Goal: Transaction & Acquisition: Purchase product/service

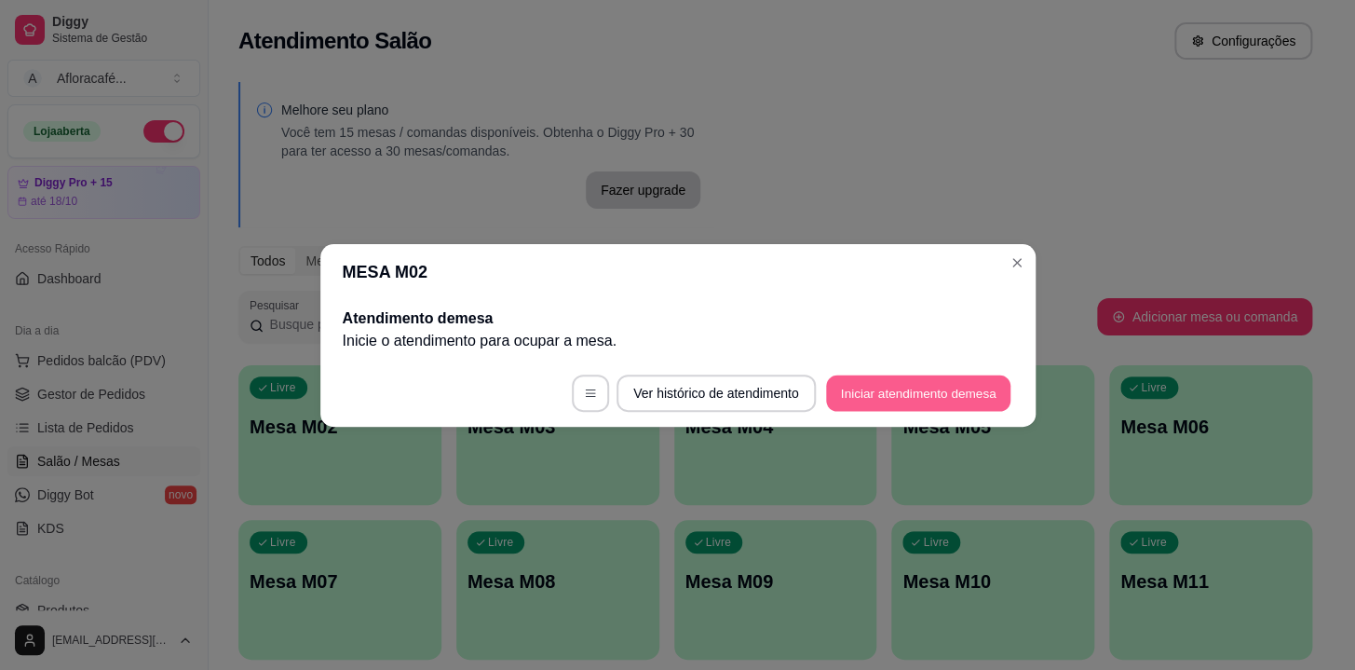
click at [960, 399] on button "Iniciar atendimento de mesa" at bounding box center [918, 392] width 184 height 36
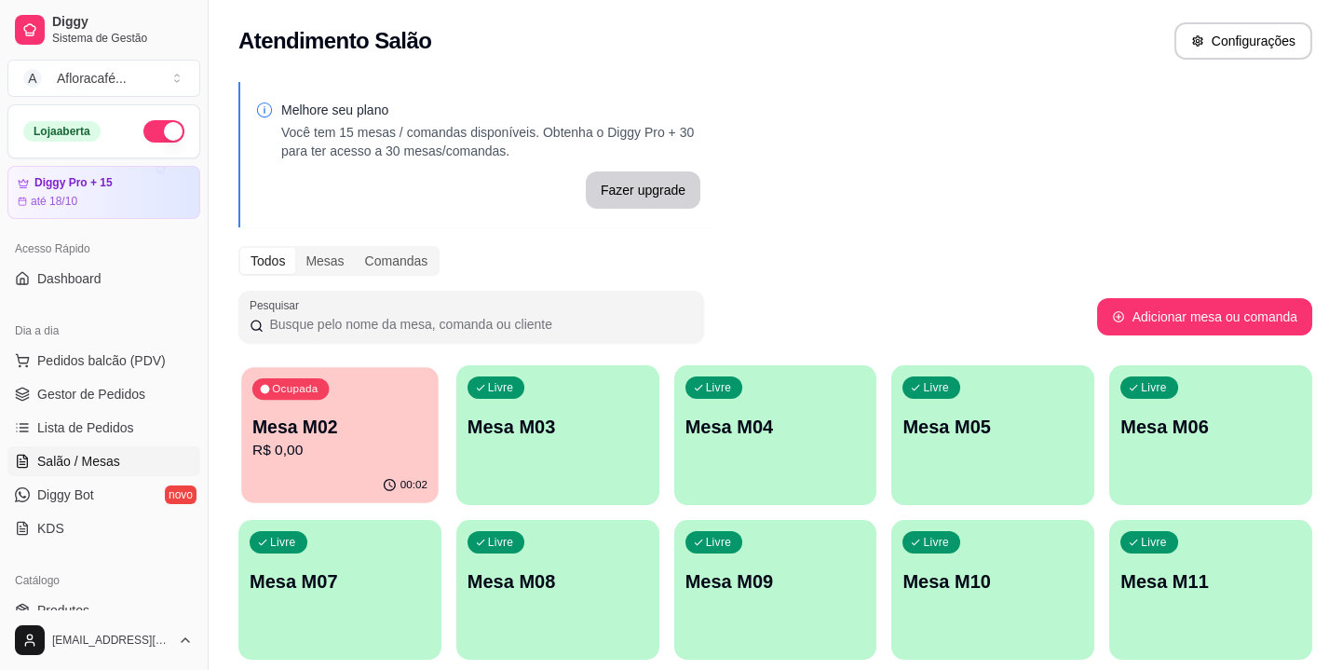
click at [409, 412] on div "Ocupada Mesa M02 R$ 0,00" at bounding box center [339, 417] width 197 height 101
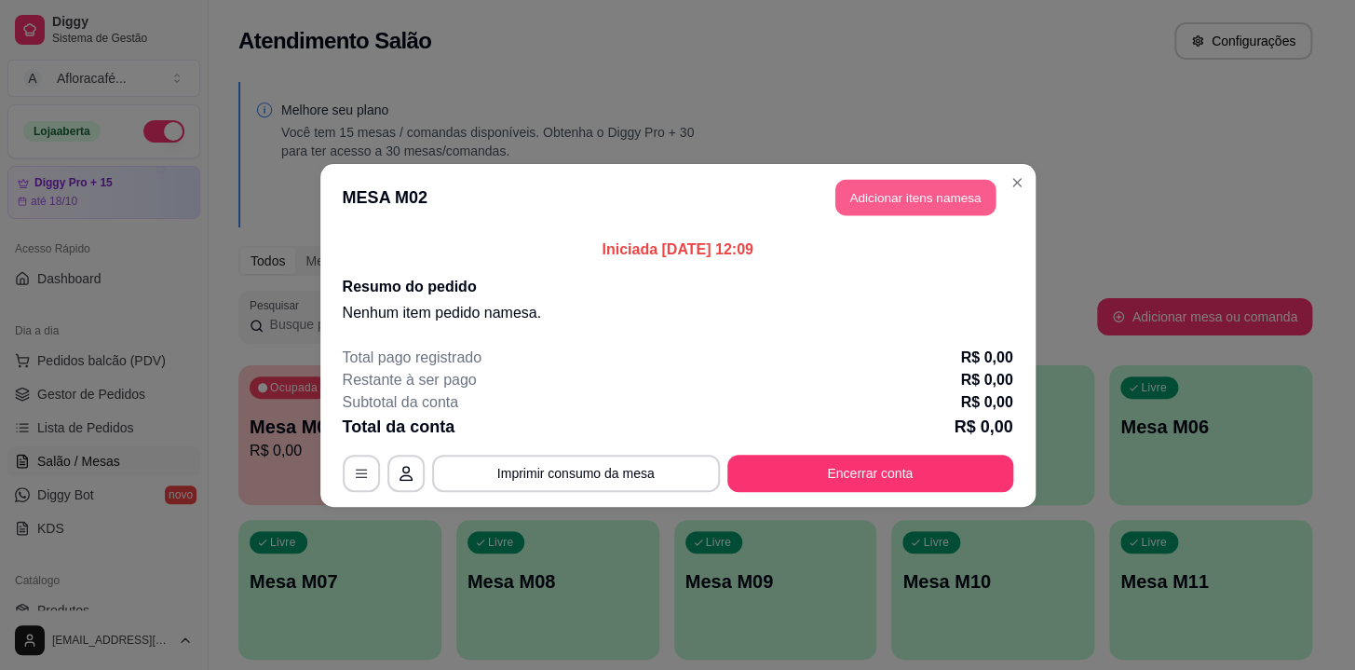
click at [850, 198] on button "Adicionar itens na mesa" at bounding box center [916, 197] width 160 height 36
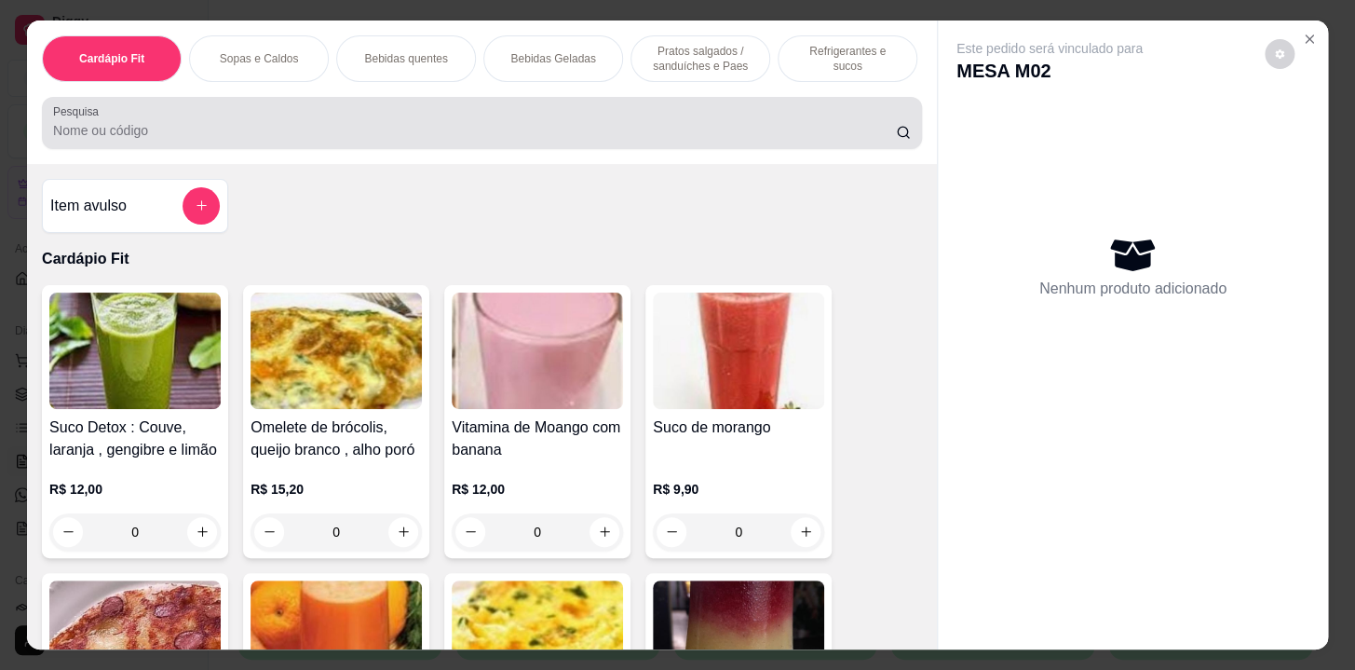
click at [551, 135] on input "Pesquisa" at bounding box center [474, 130] width 843 height 19
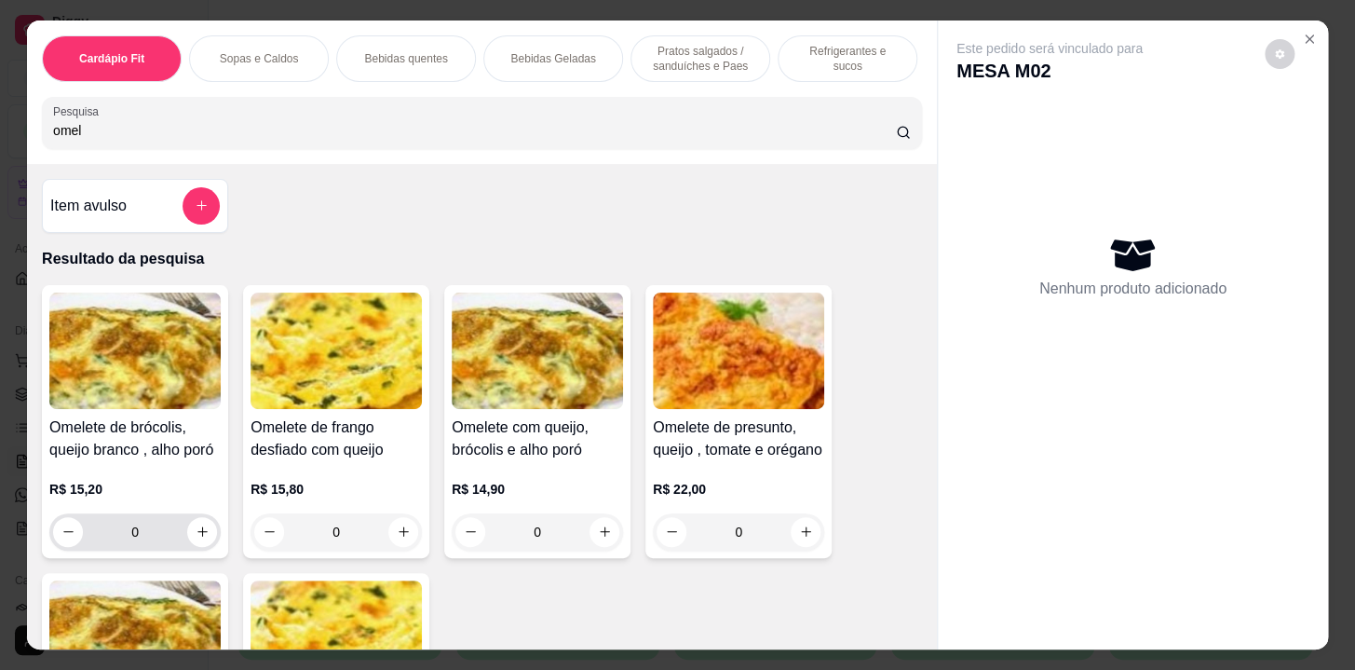
scroll to position [253, 0]
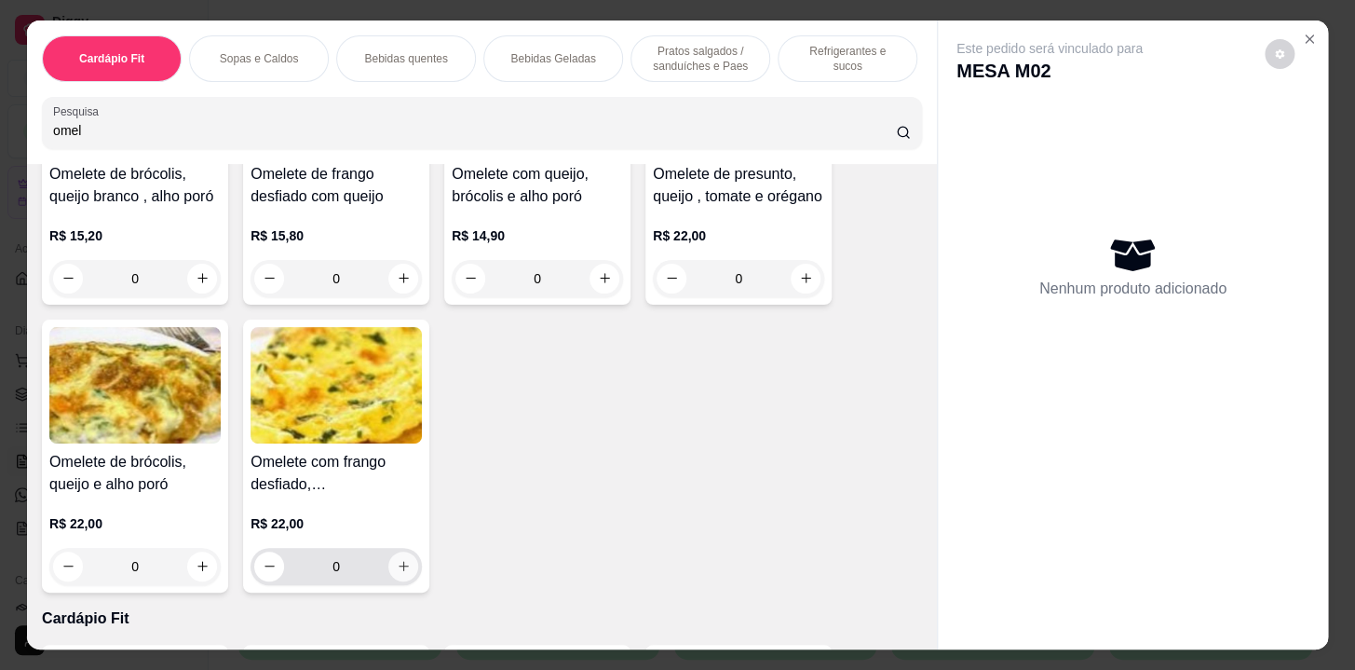
type input "omel"
click at [400, 573] on icon "increase-product-quantity" at bounding box center [404, 566] width 14 height 14
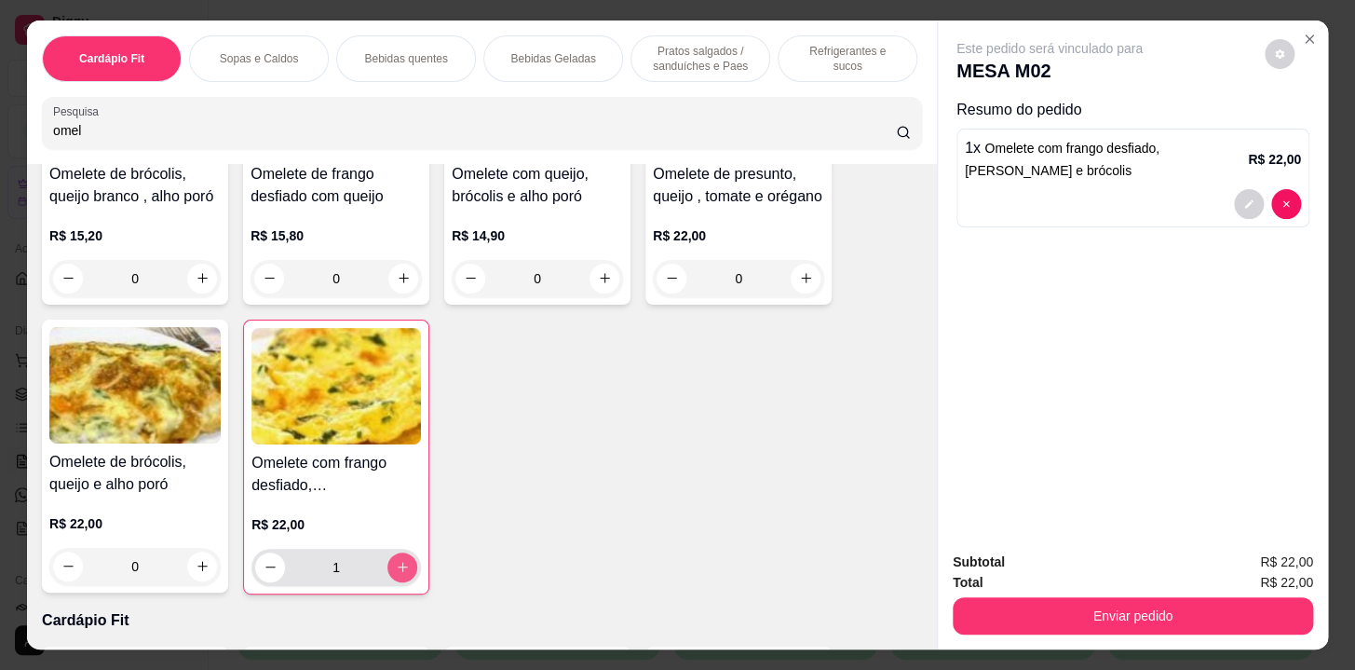
type input "1"
click at [539, 52] on p "Bebidas Geladas" at bounding box center [552, 58] width 85 height 15
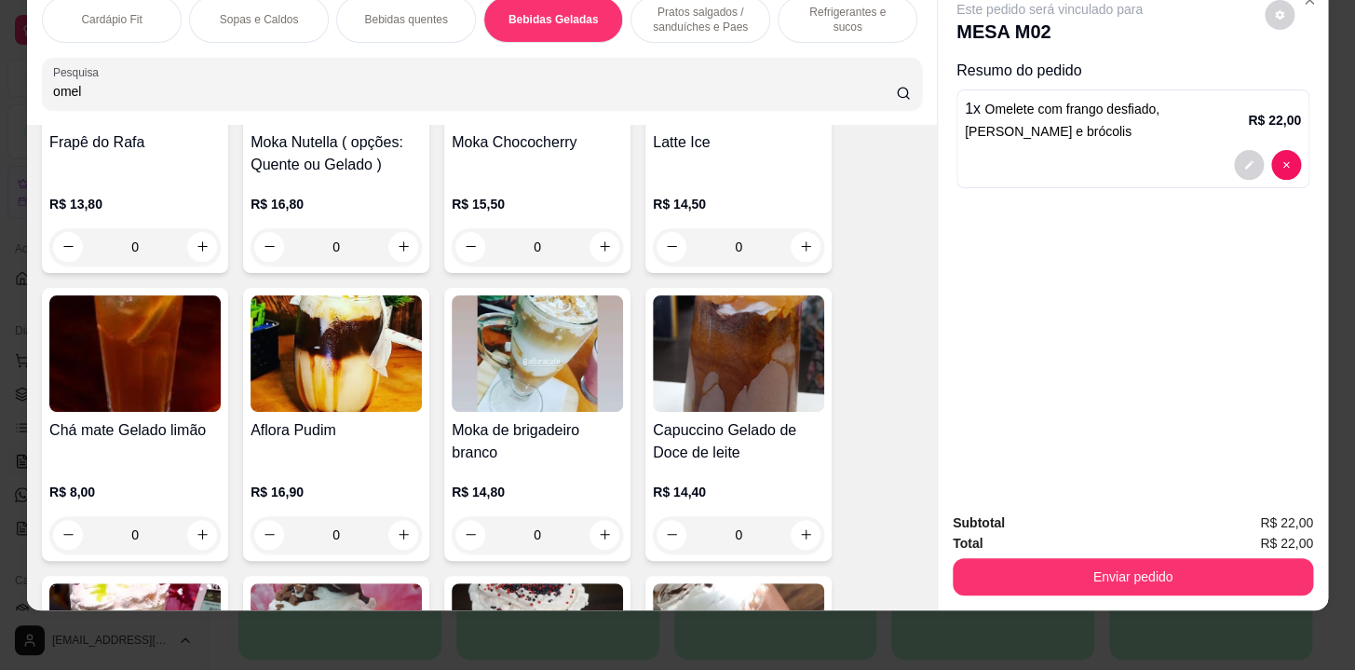
scroll to position [5596, 0]
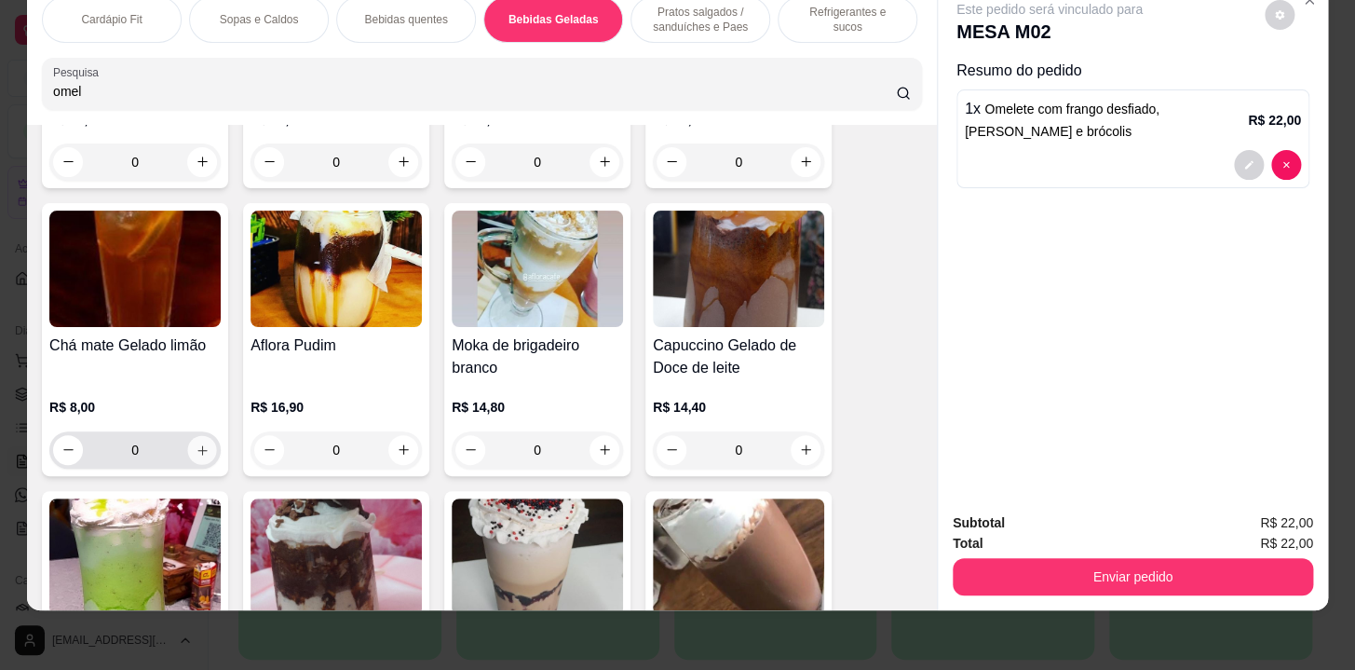
click at [188, 452] on button "increase-product-quantity" at bounding box center [202, 449] width 29 height 29
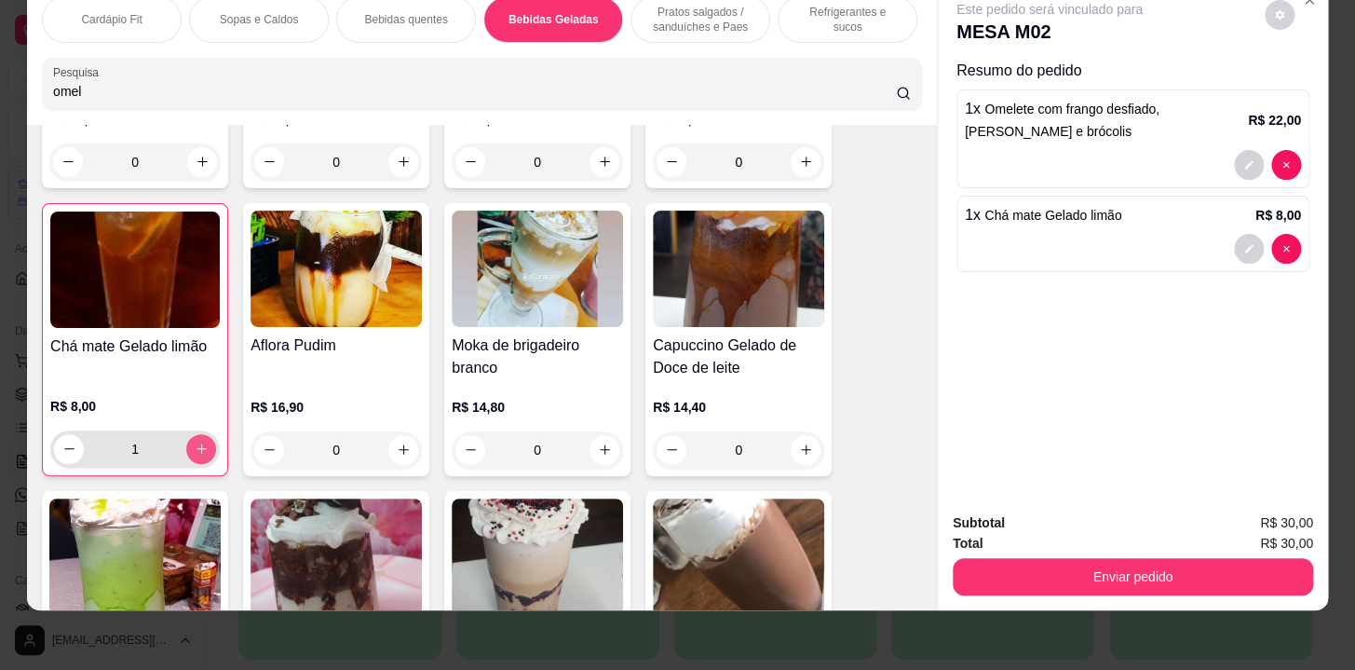
type input "1"
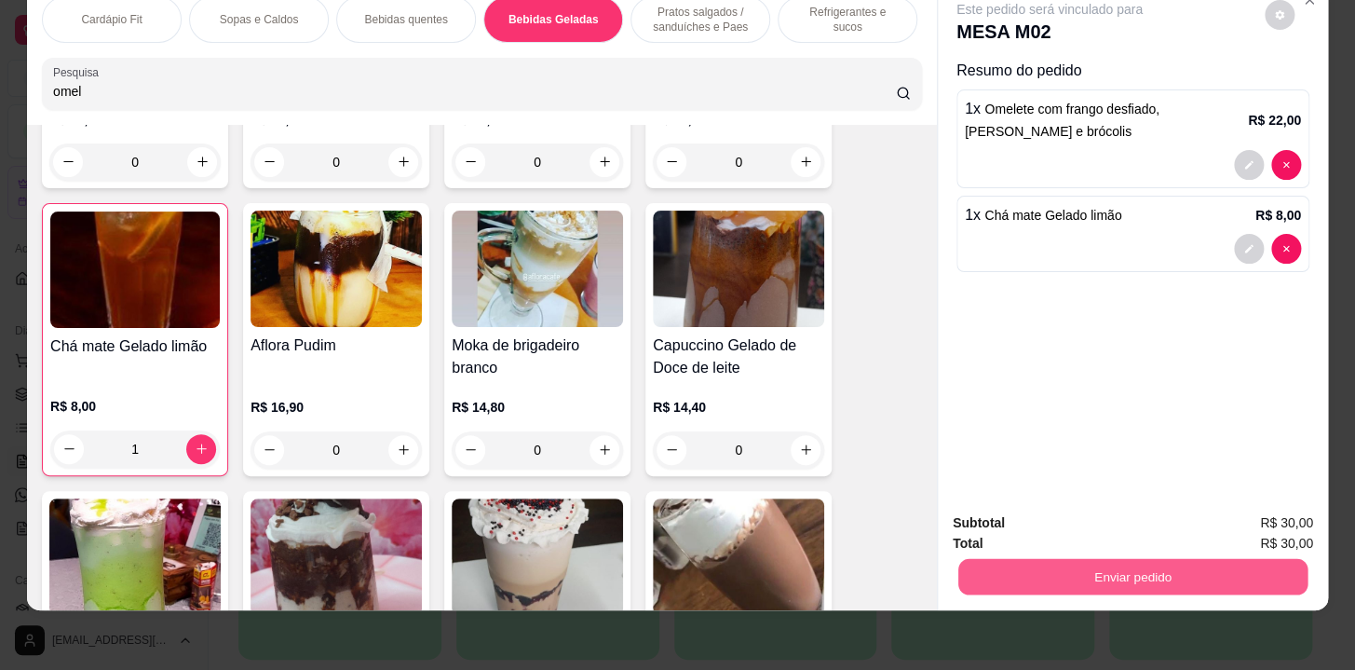
click at [1025, 577] on button "Enviar pedido" at bounding box center [1133, 577] width 349 height 36
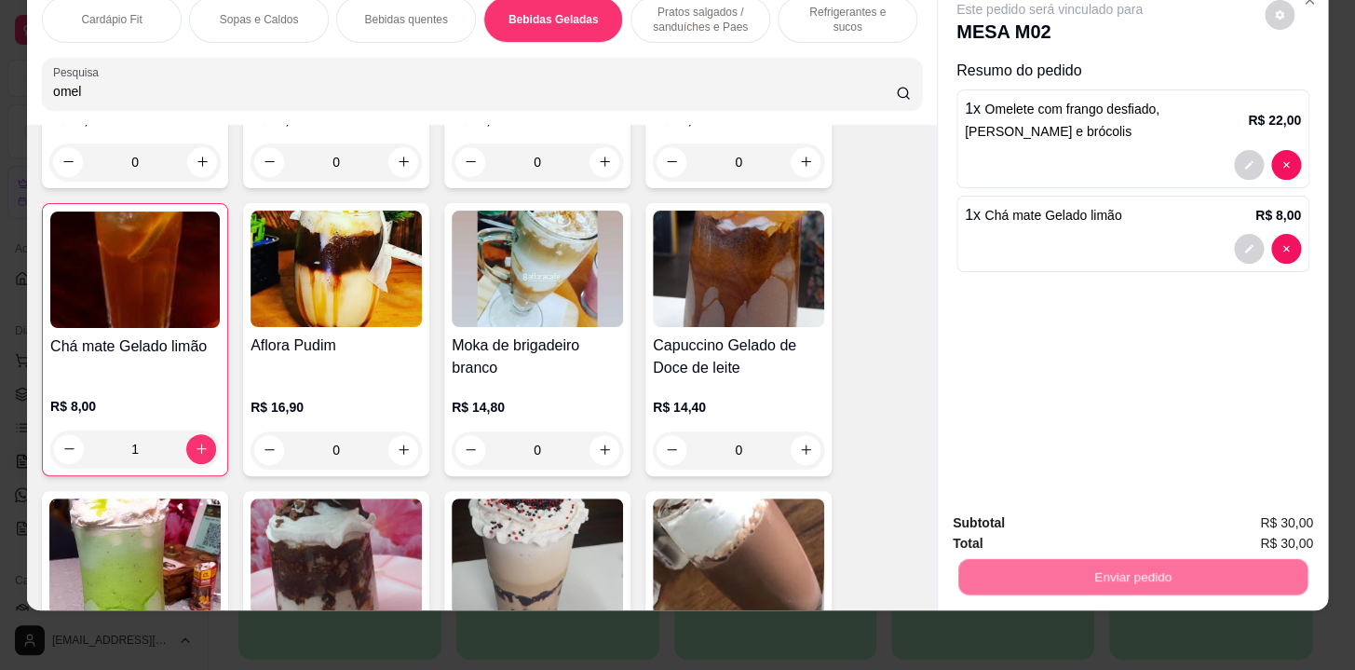
click at [1026, 534] on button "Não registrar e enviar pedido" at bounding box center [1071, 518] width 188 height 34
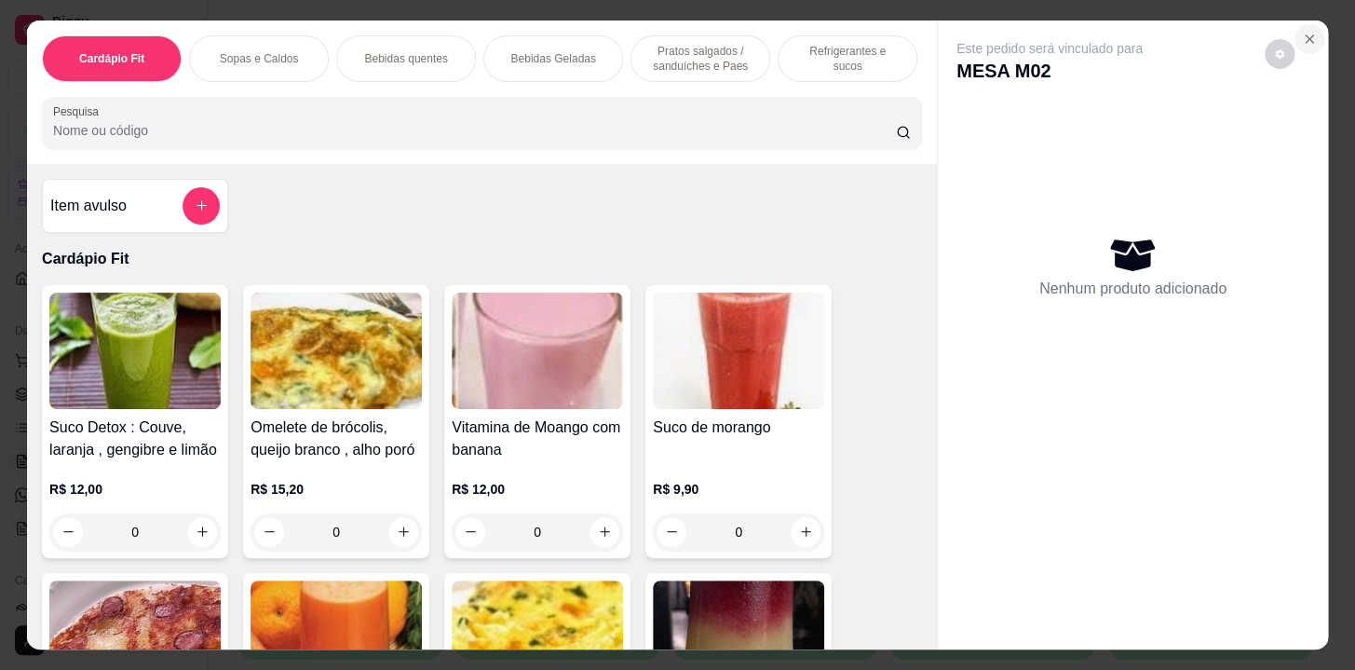
click at [1301, 24] on button "Close" at bounding box center [1310, 39] width 30 height 30
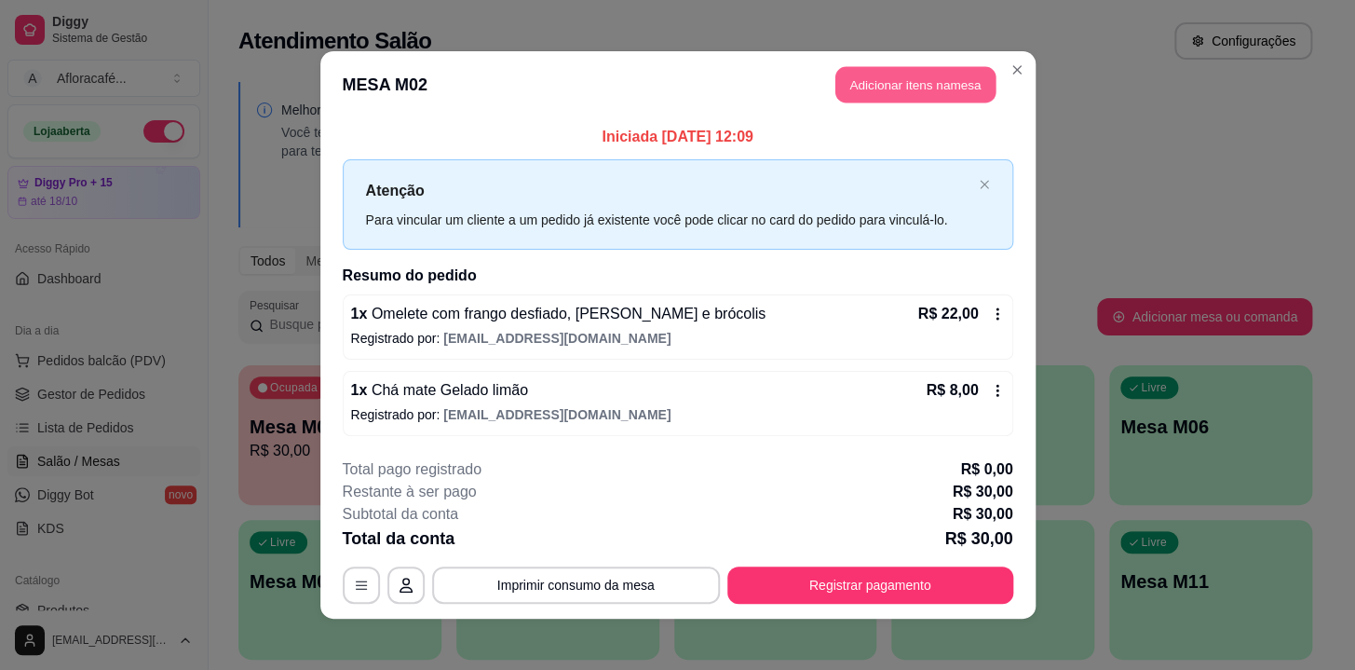
click at [992, 72] on header "MESA M02 Adicionar itens na mesa" at bounding box center [677, 84] width 715 height 67
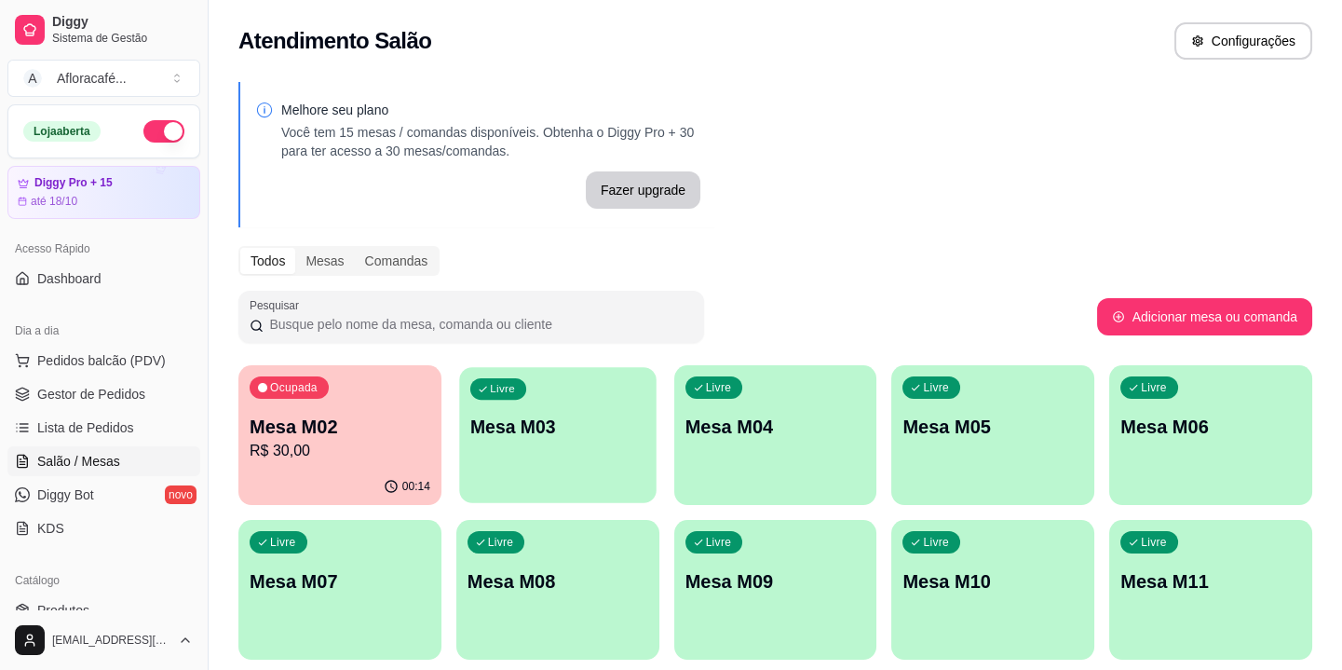
click at [619, 429] on p "Mesa M03" at bounding box center [557, 427] width 175 height 25
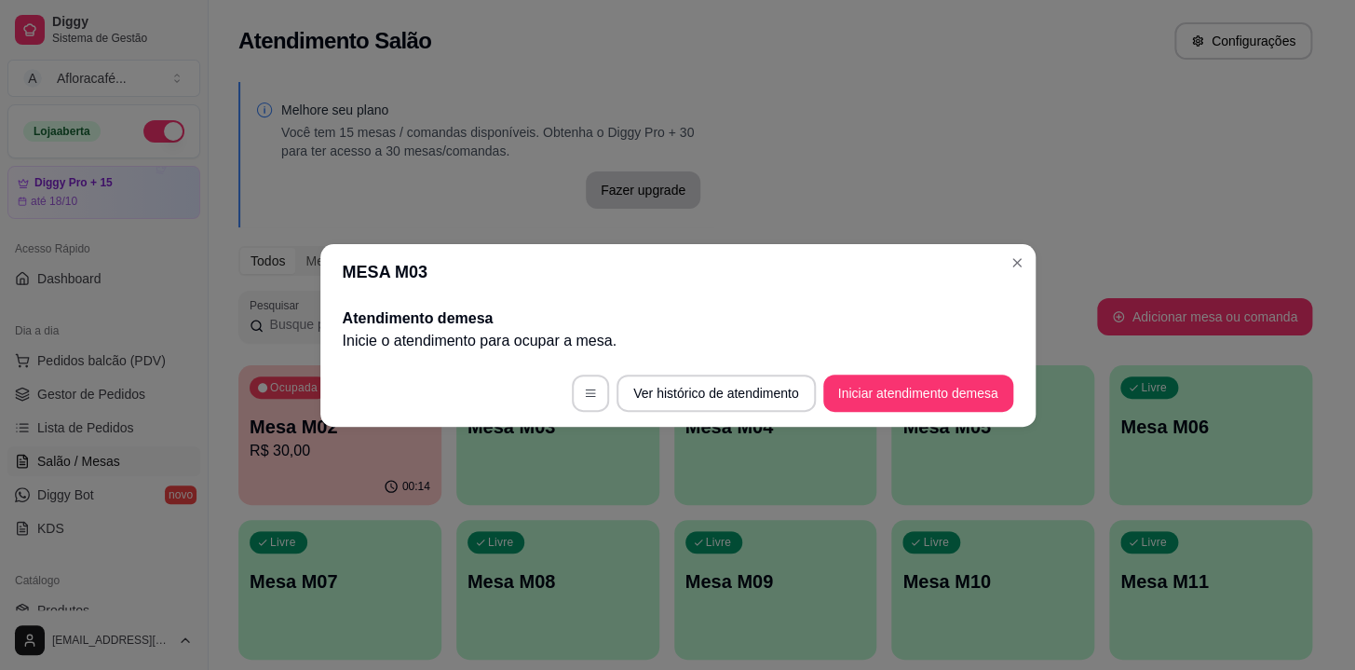
click at [970, 375] on footer "Ver histórico de atendimento Iniciar atendimento de mesa" at bounding box center [677, 393] width 715 height 67
click at [970, 375] on button "Iniciar atendimento de mesa" at bounding box center [918, 392] width 184 height 36
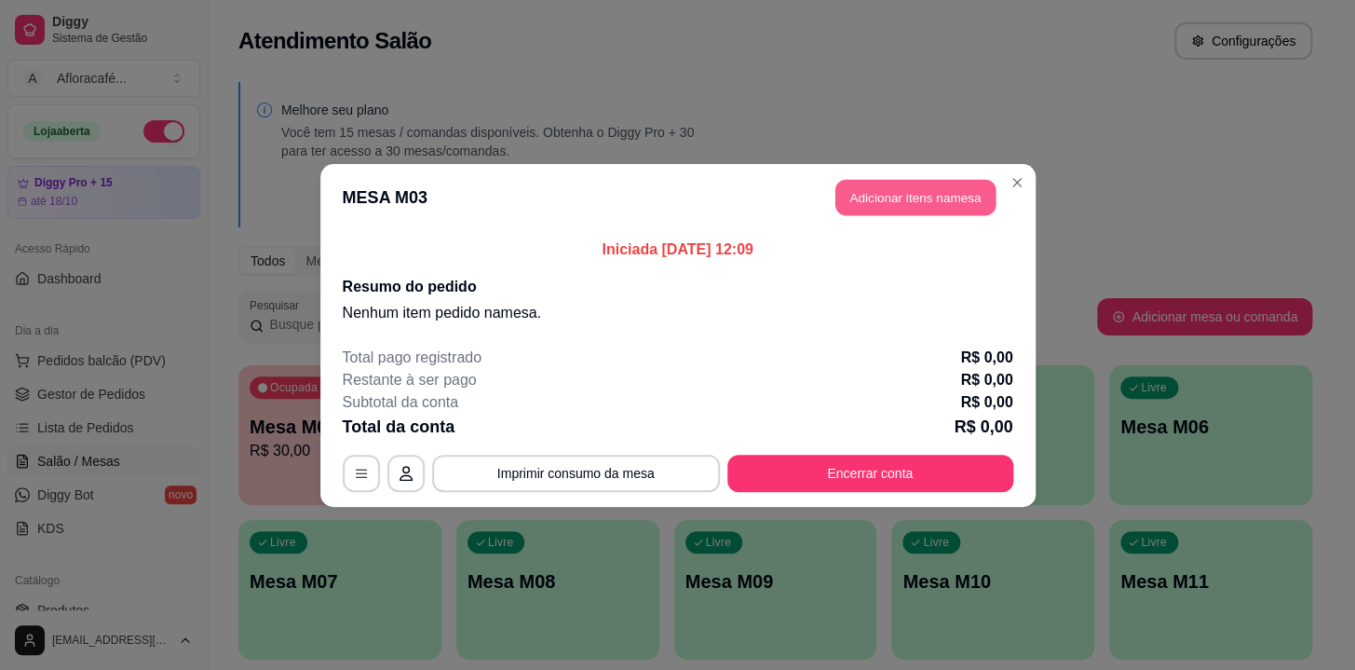
click at [937, 191] on button "Adicionar itens na mesa" at bounding box center [916, 197] width 160 height 36
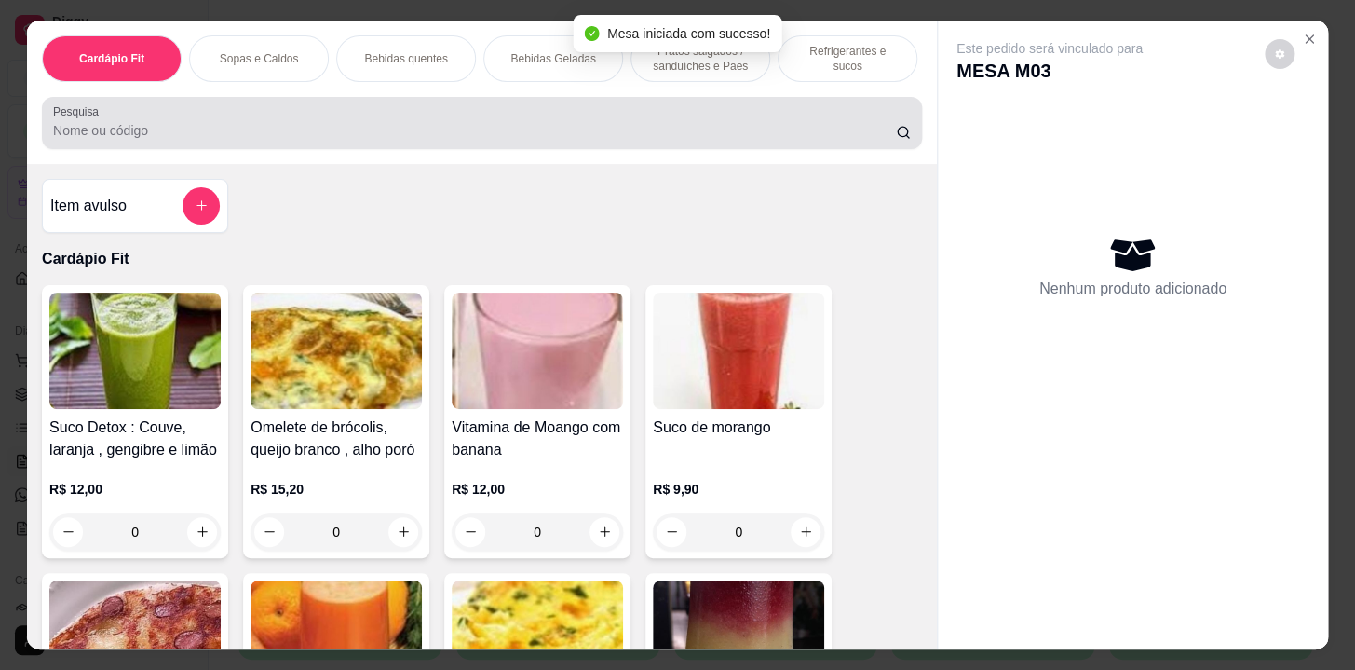
click at [594, 149] on div "Pesquisa" at bounding box center [482, 123] width 880 height 52
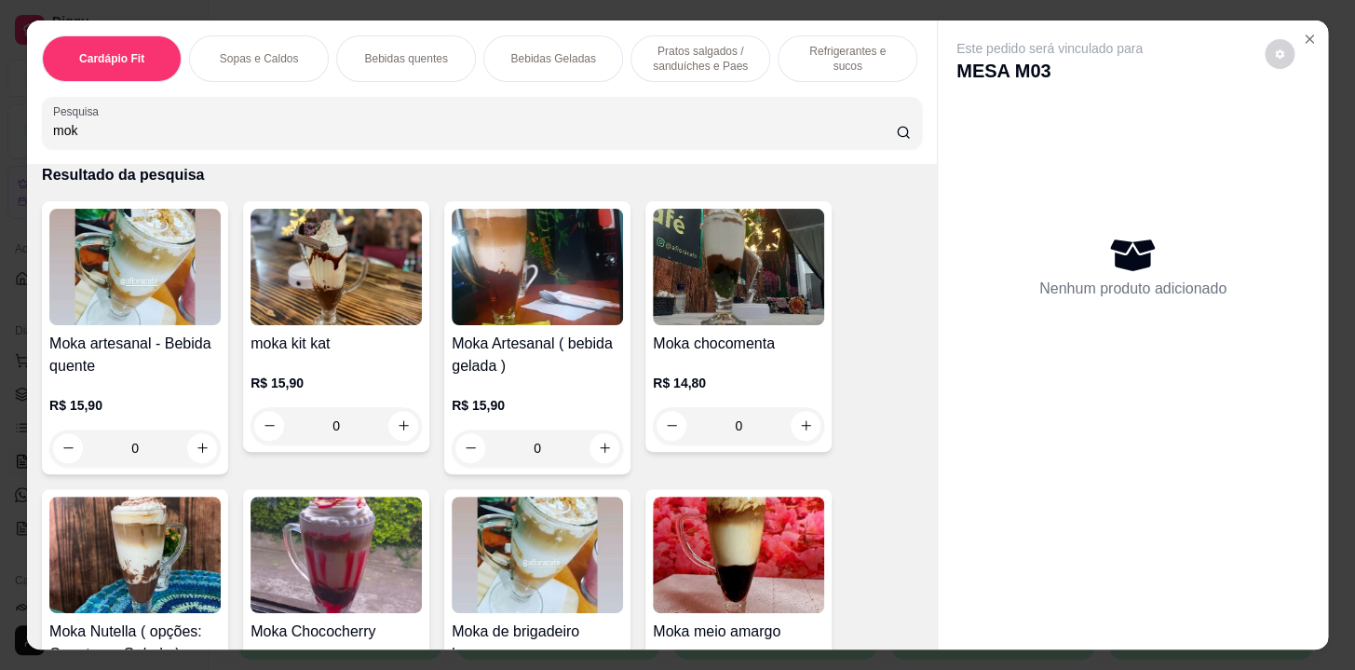
scroll to position [253, 0]
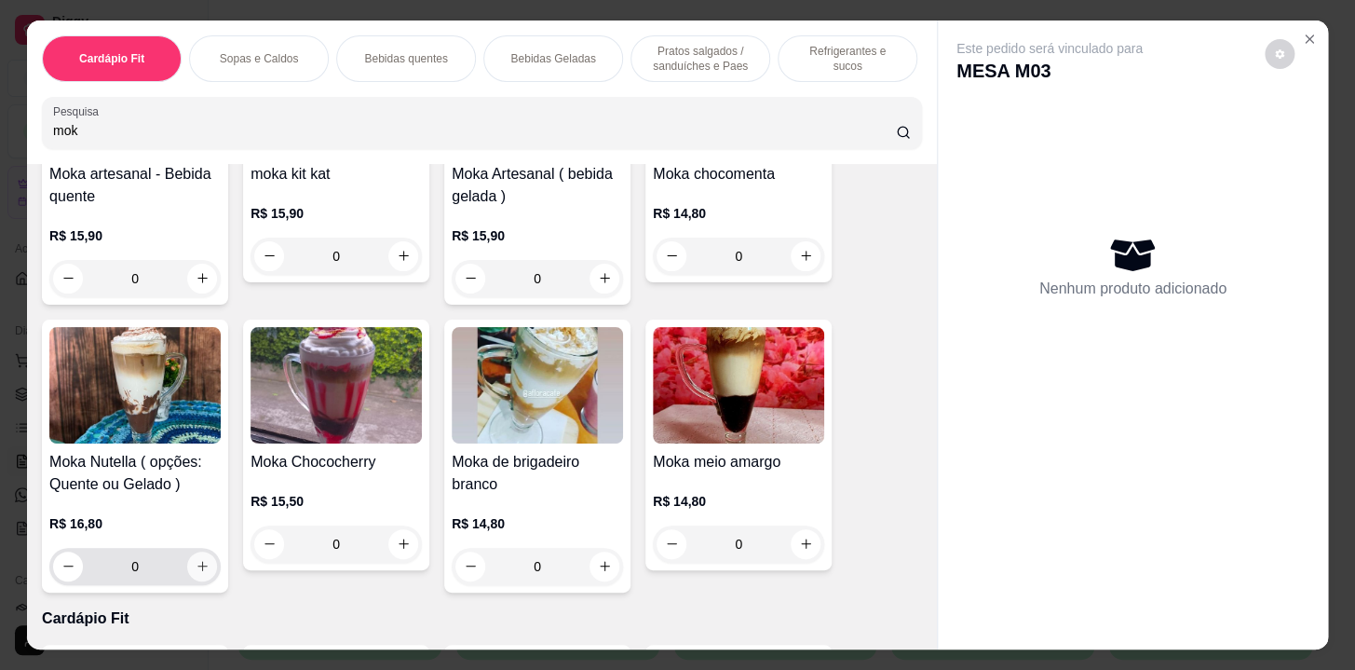
type input "mok"
click at [205, 572] on button "increase-product-quantity" at bounding box center [202, 565] width 29 height 29
type input "1"
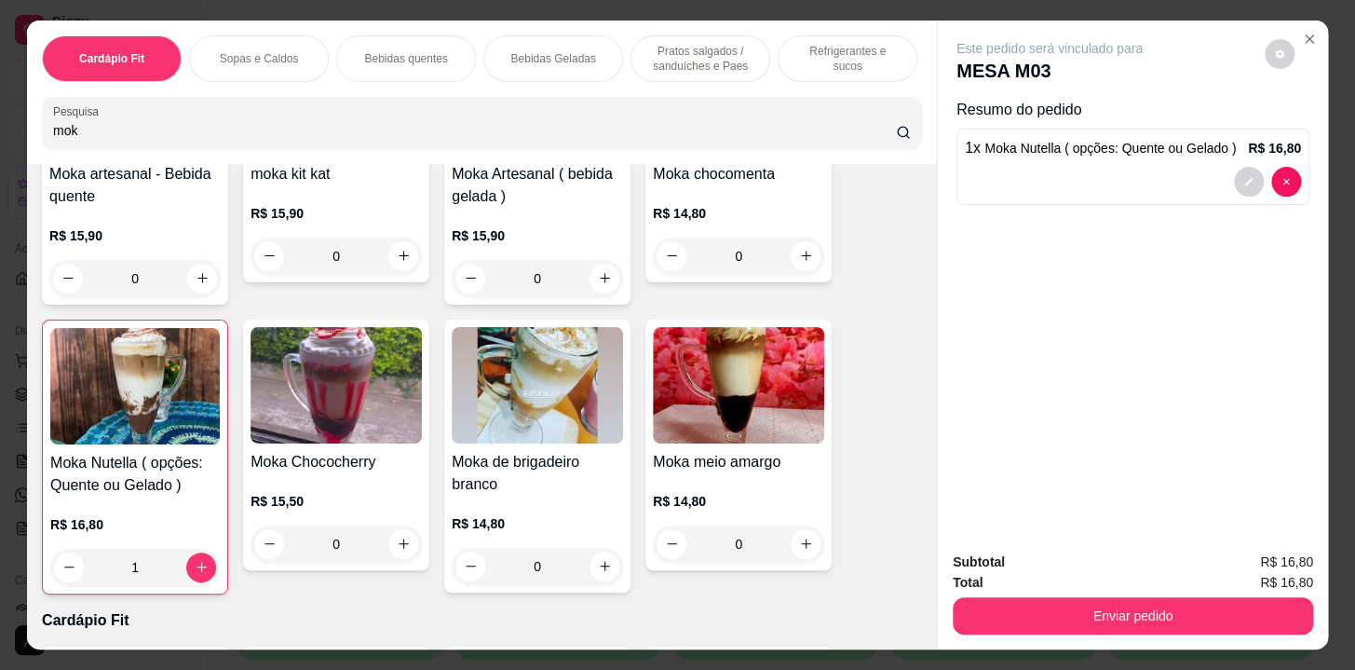
scroll to position [0, 769]
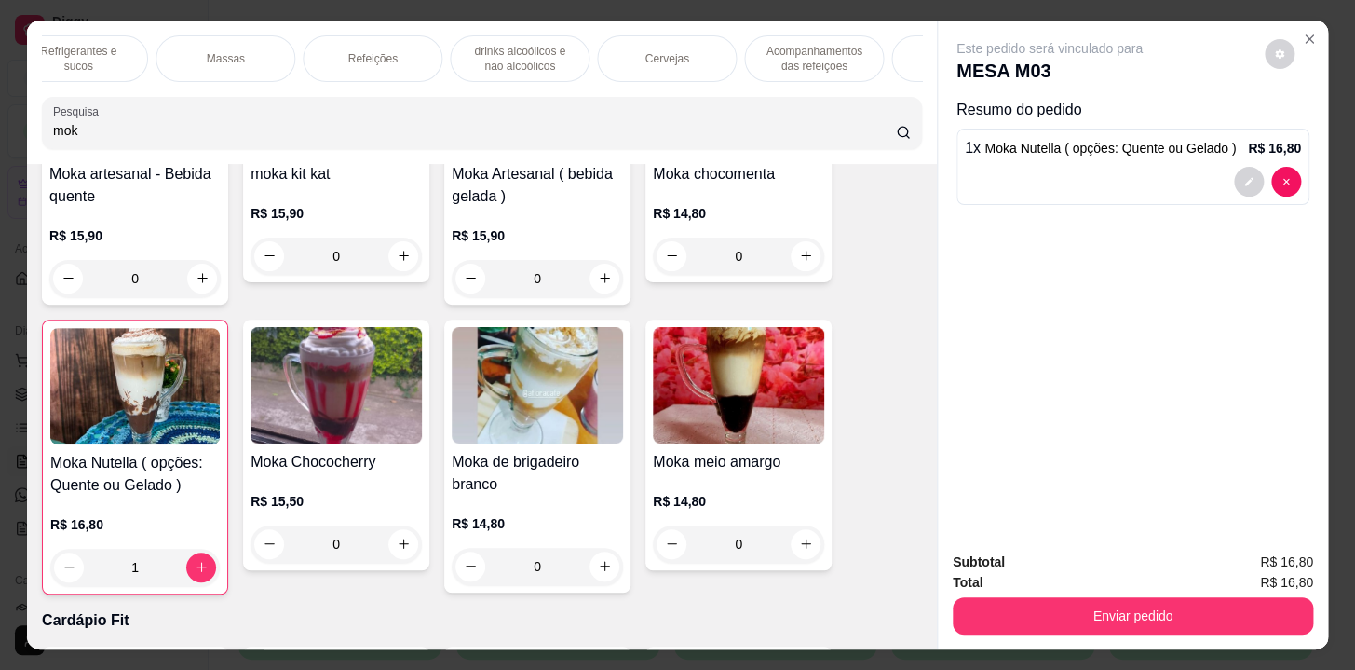
click at [667, 56] on p "Cervejas" at bounding box center [667, 58] width 44 height 15
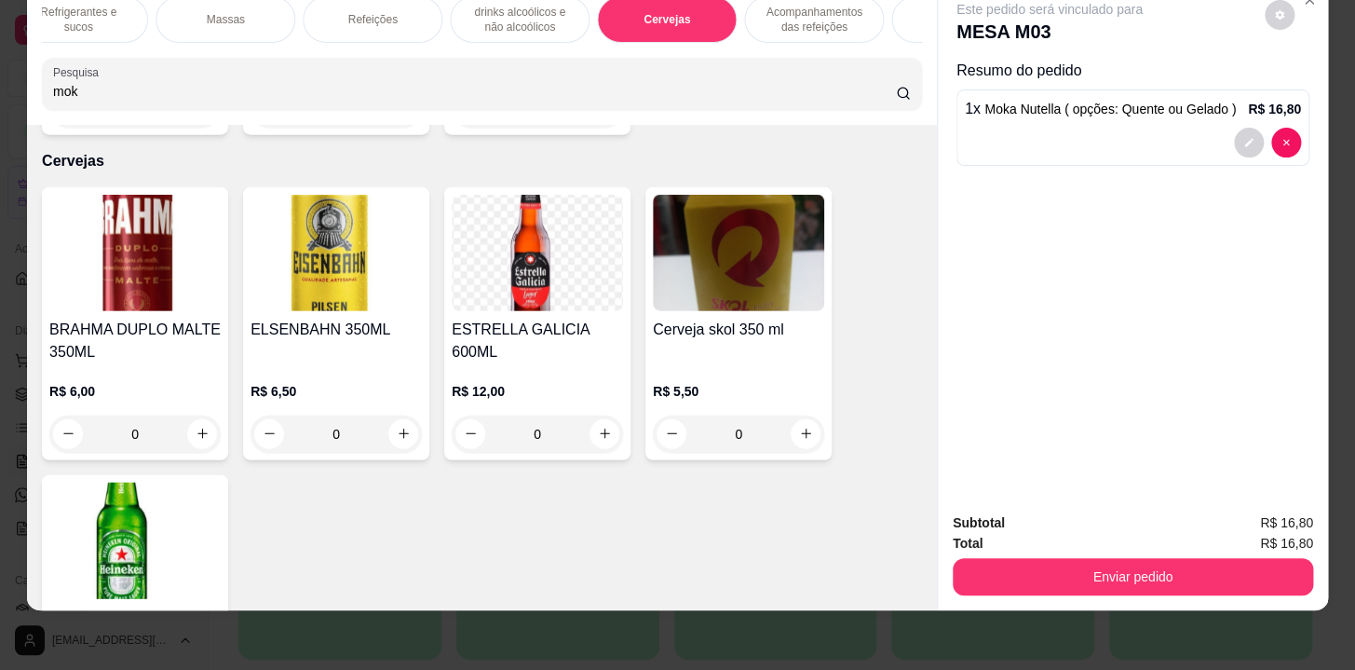
scroll to position [0, 1026]
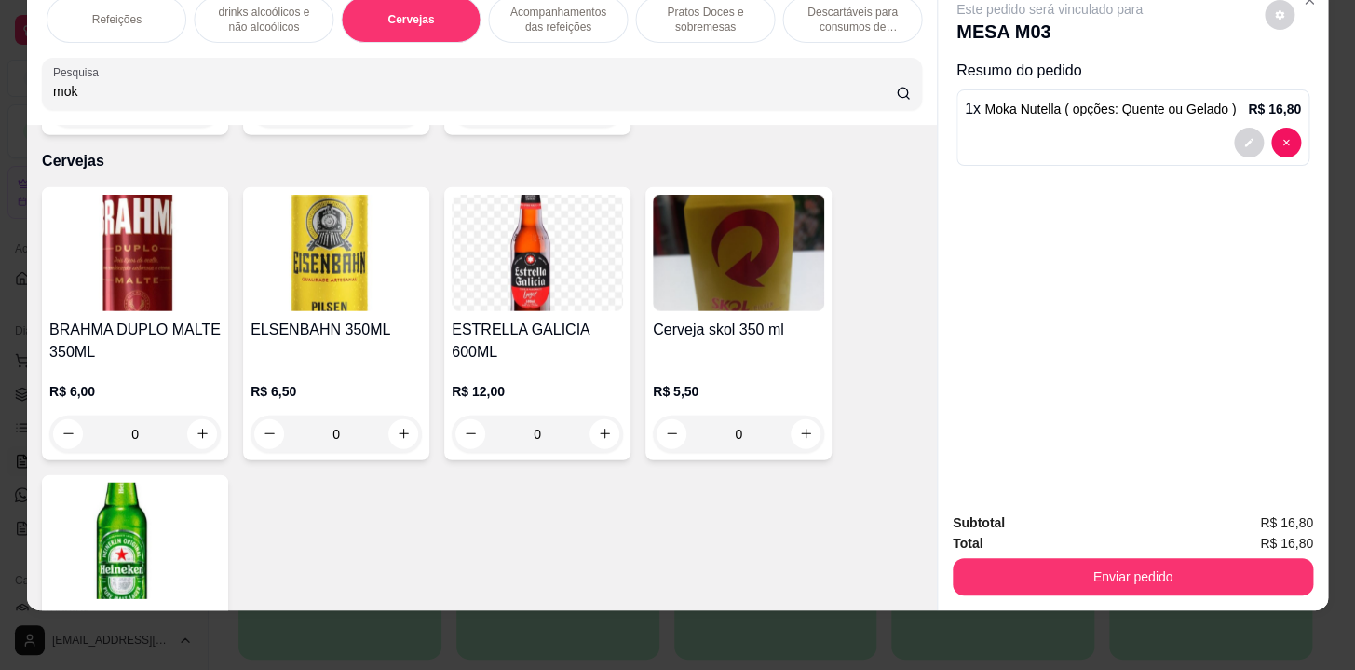
click at [803, 19] on p "Descartáveis para consumos de alimentos que não são da loja" at bounding box center [852, 20] width 108 height 30
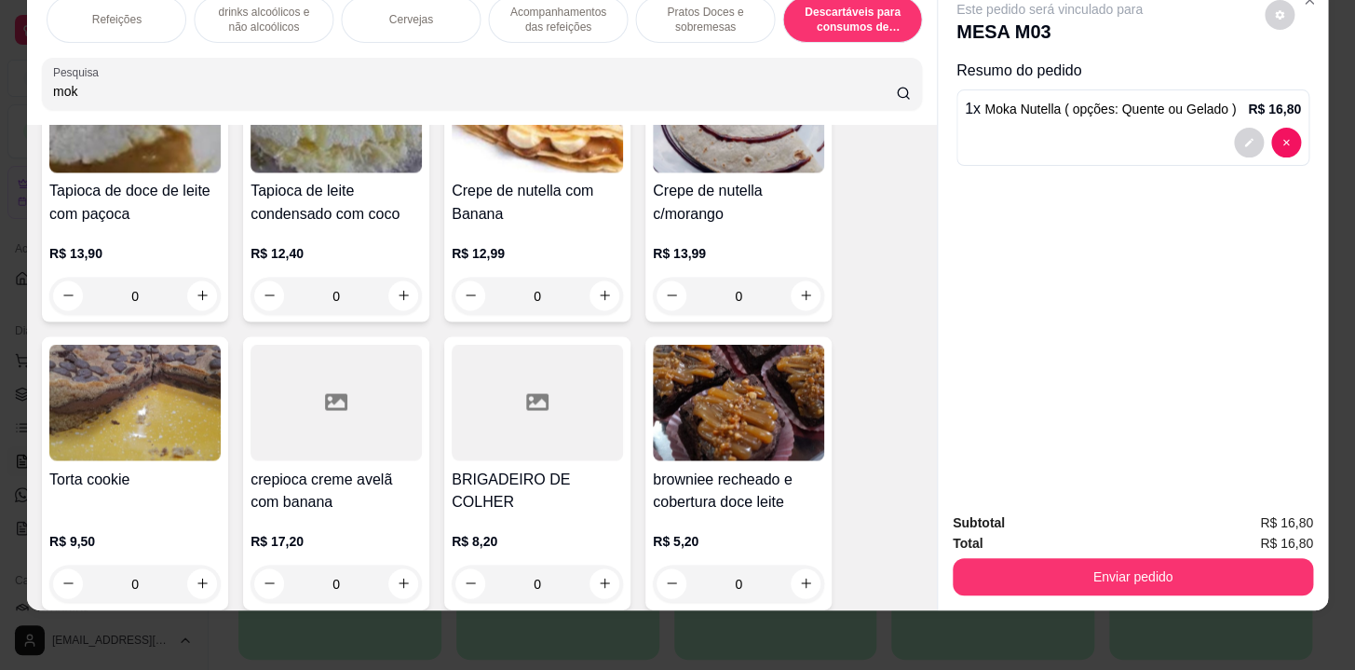
scroll to position [16640, 0]
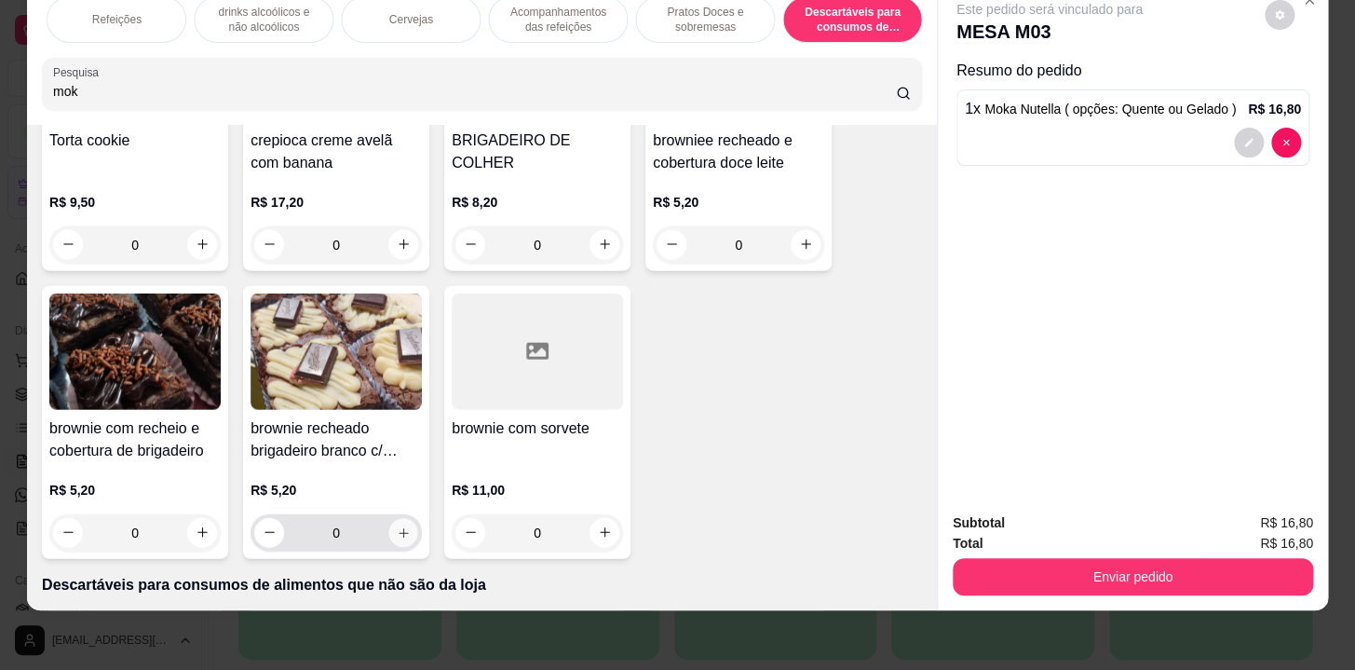
click at [402, 518] on button "increase-product-quantity" at bounding box center [403, 532] width 29 height 29
type input "1"
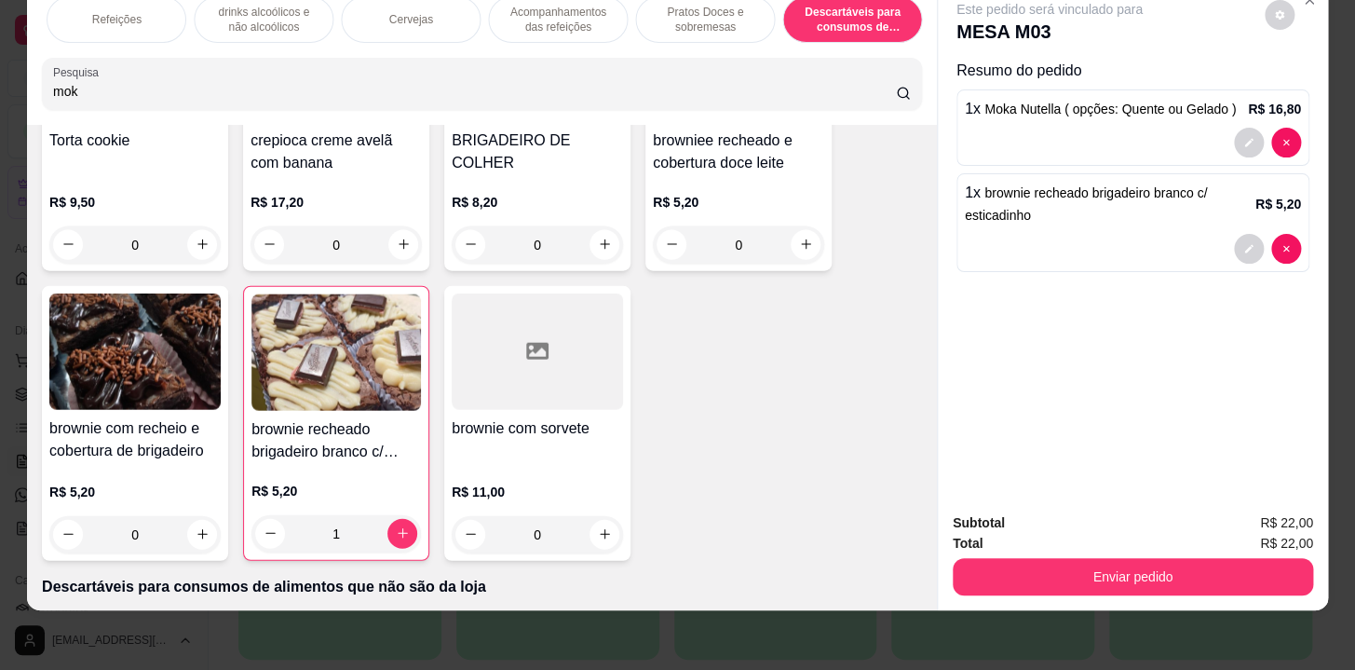
click at [1161, 583] on div "Subtotal R$ 22,00 Total R$ 22,00 Enviar pedido" at bounding box center [1133, 553] width 390 height 113
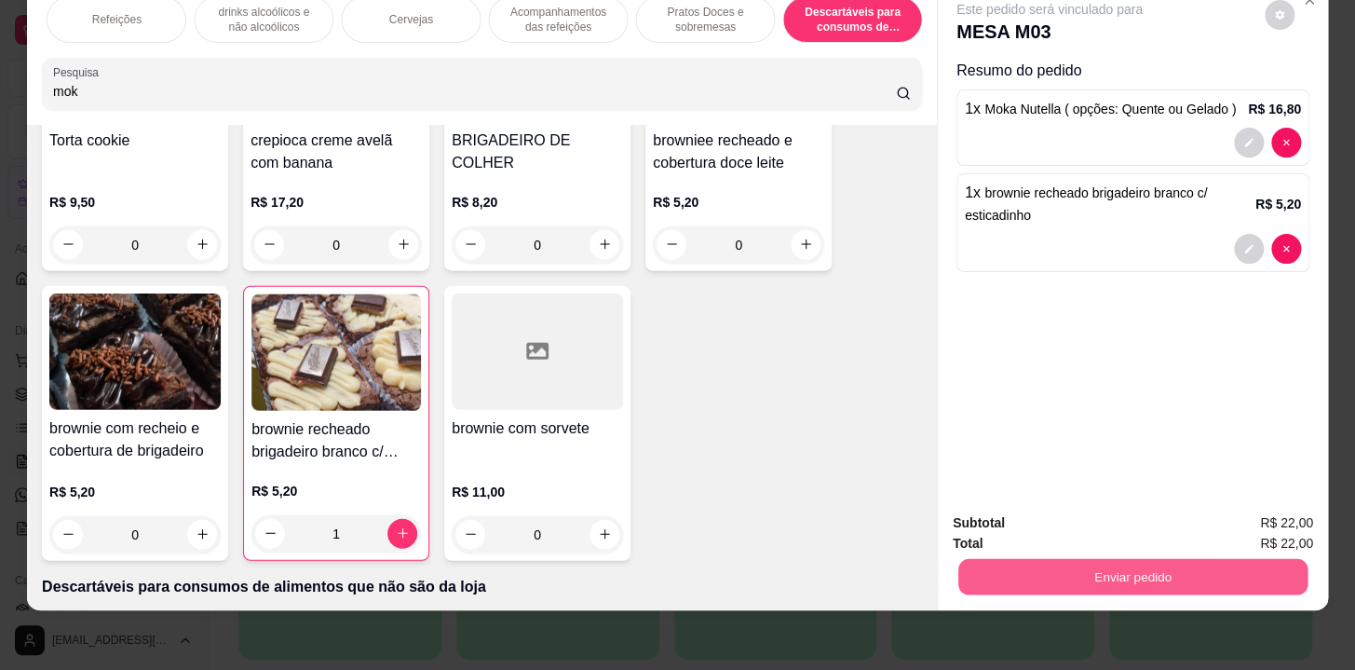
click at [1149, 559] on button "Enviar pedido" at bounding box center [1133, 577] width 349 height 36
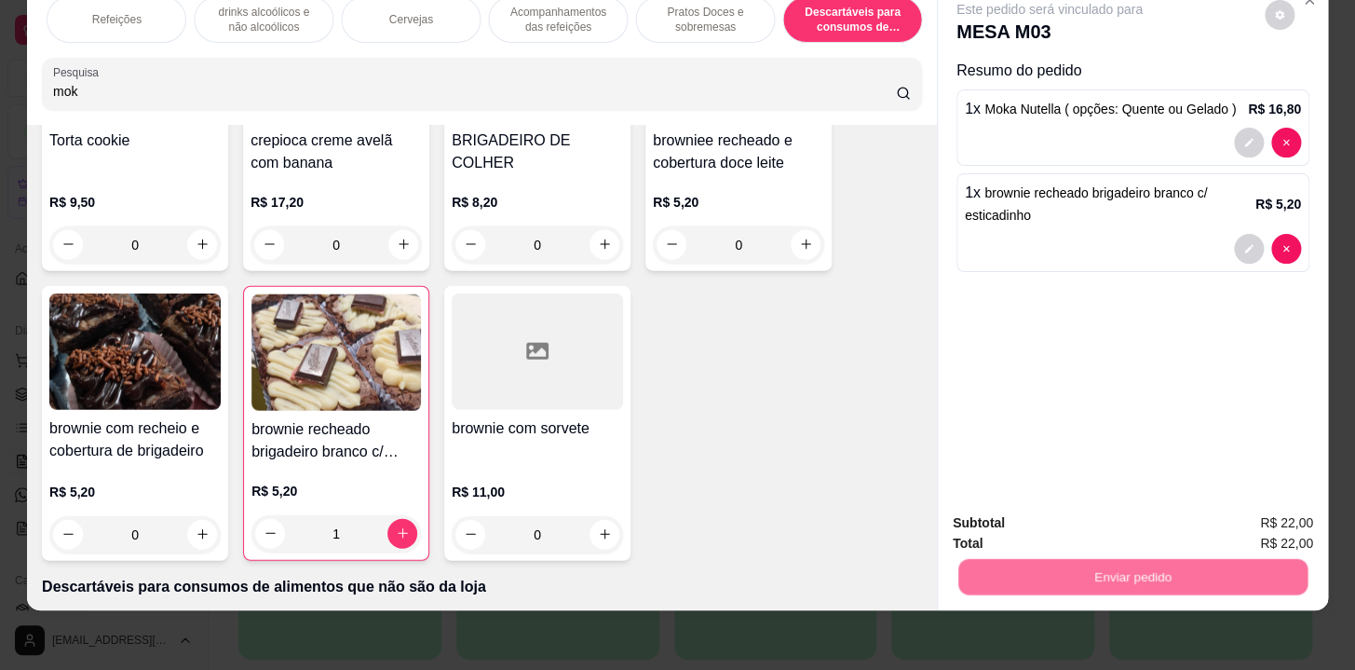
click at [1120, 508] on button "Não registrar e enviar pedido" at bounding box center [1071, 518] width 194 height 35
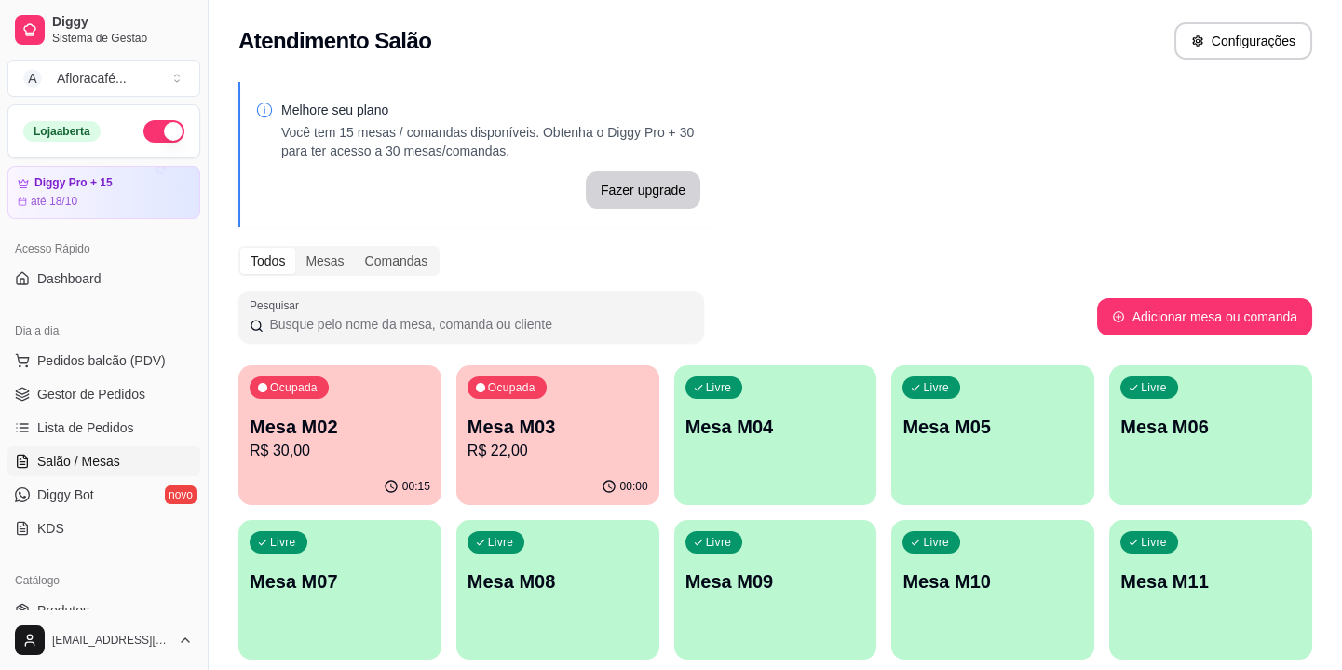
click at [701, 417] on p "Mesa M04" at bounding box center [776, 427] width 181 height 26
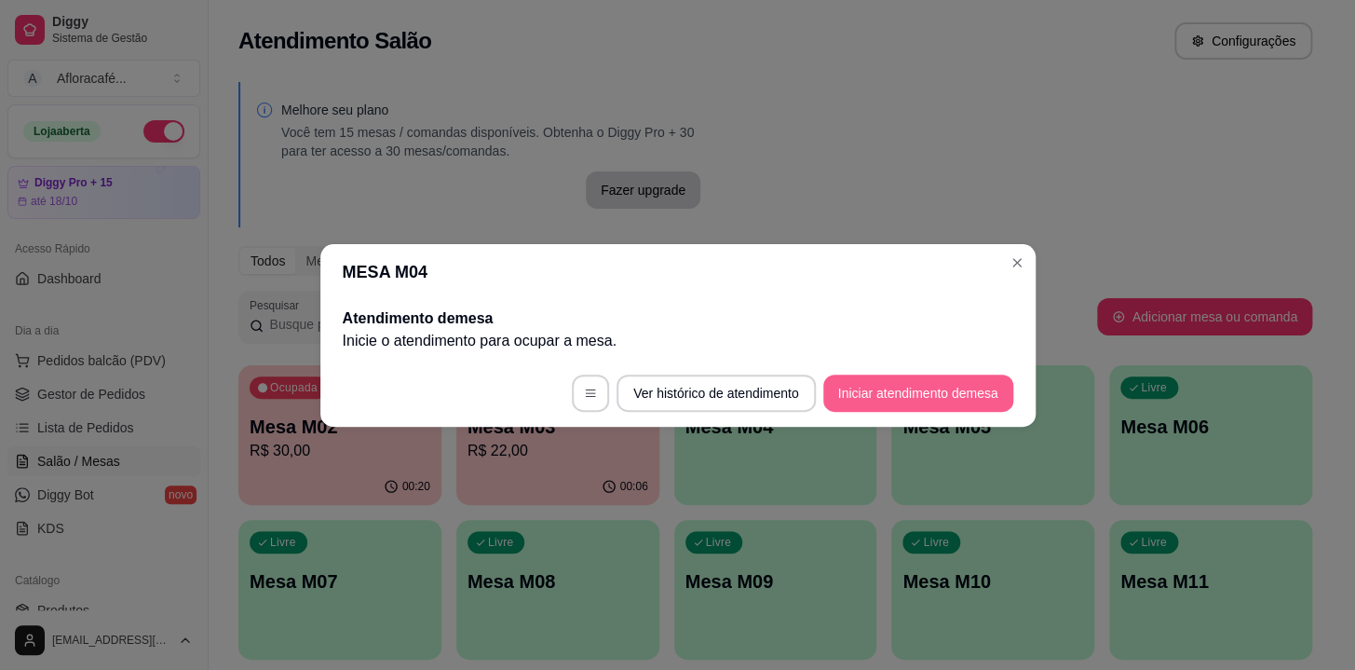
click at [942, 388] on button "Iniciar atendimento de mesa" at bounding box center [919, 392] width 190 height 37
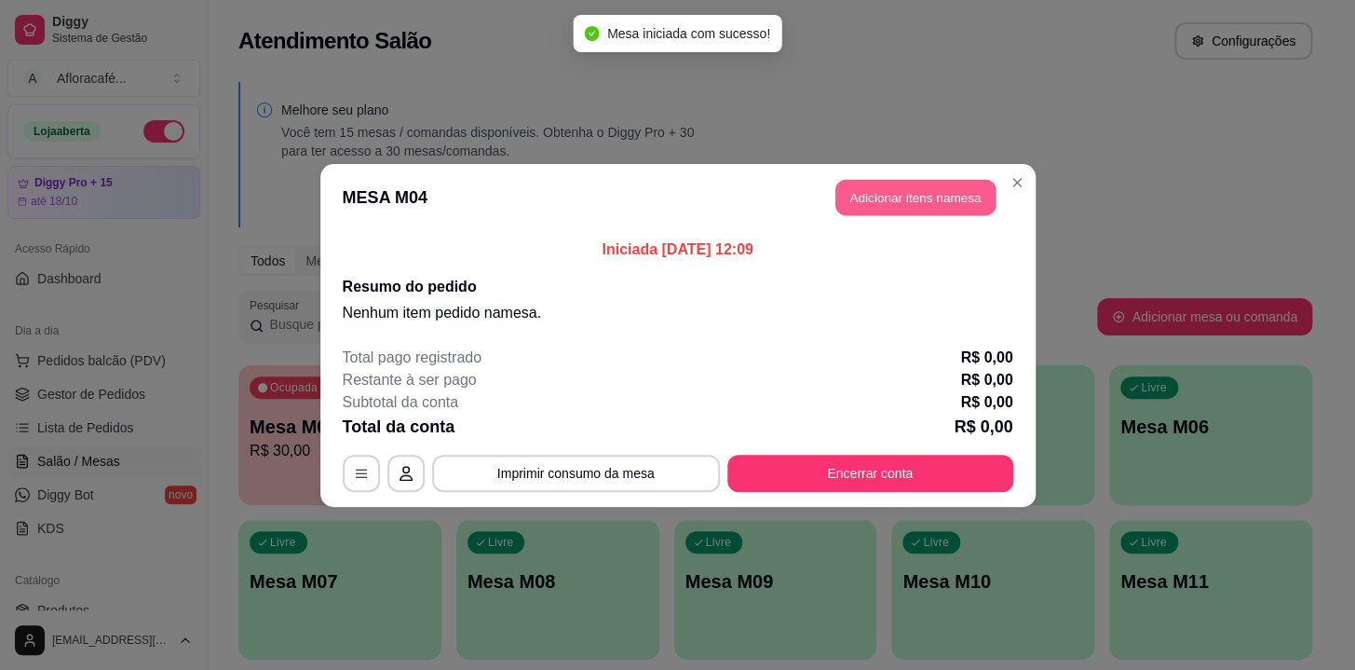
click at [874, 190] on button "Adicionar itens na mesa" at bounding box center [916, 197] width 160 height 36
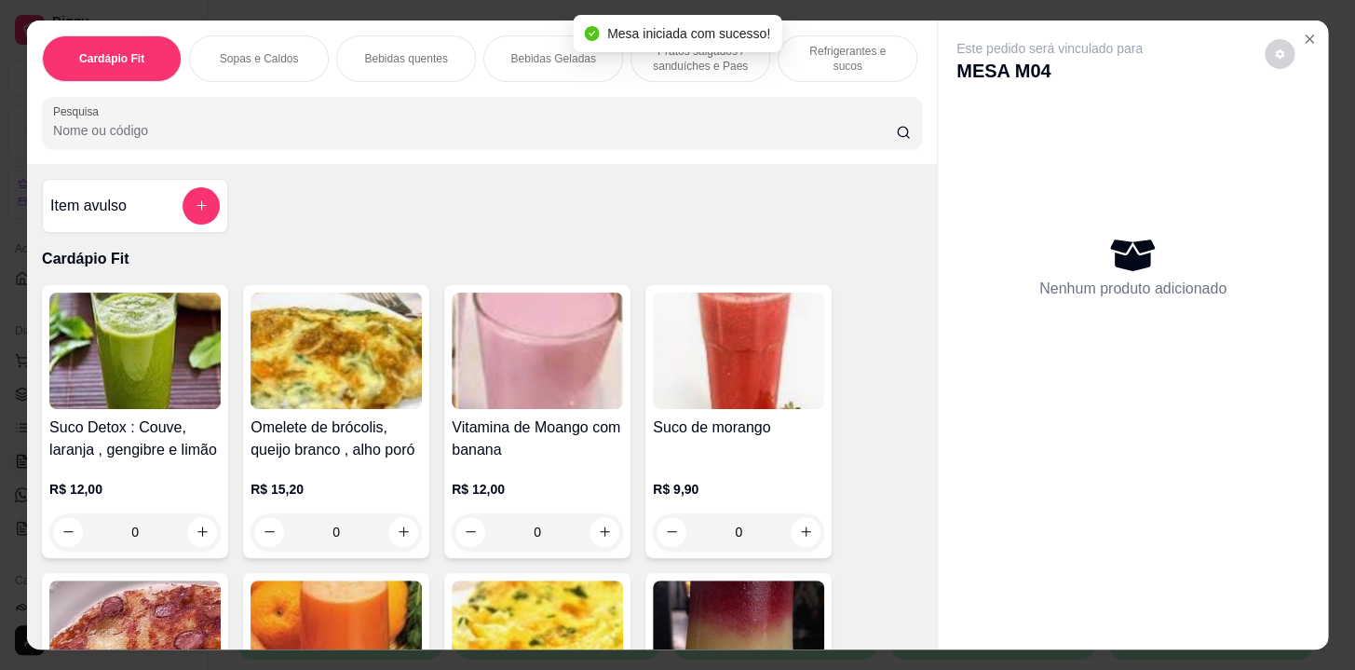
click at [807, 55] on p "Refrigerantes e sucos" at bounding box center [848, 59] width 108 height 30
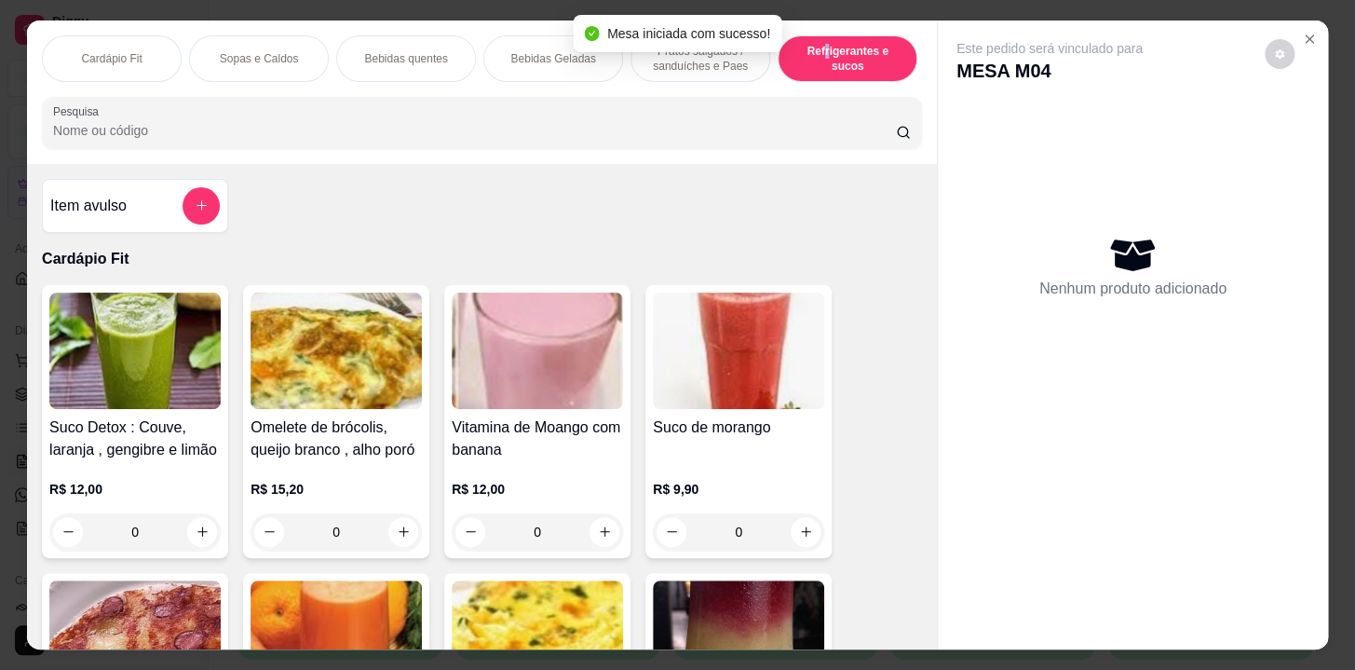
scroll to position [46, 0]
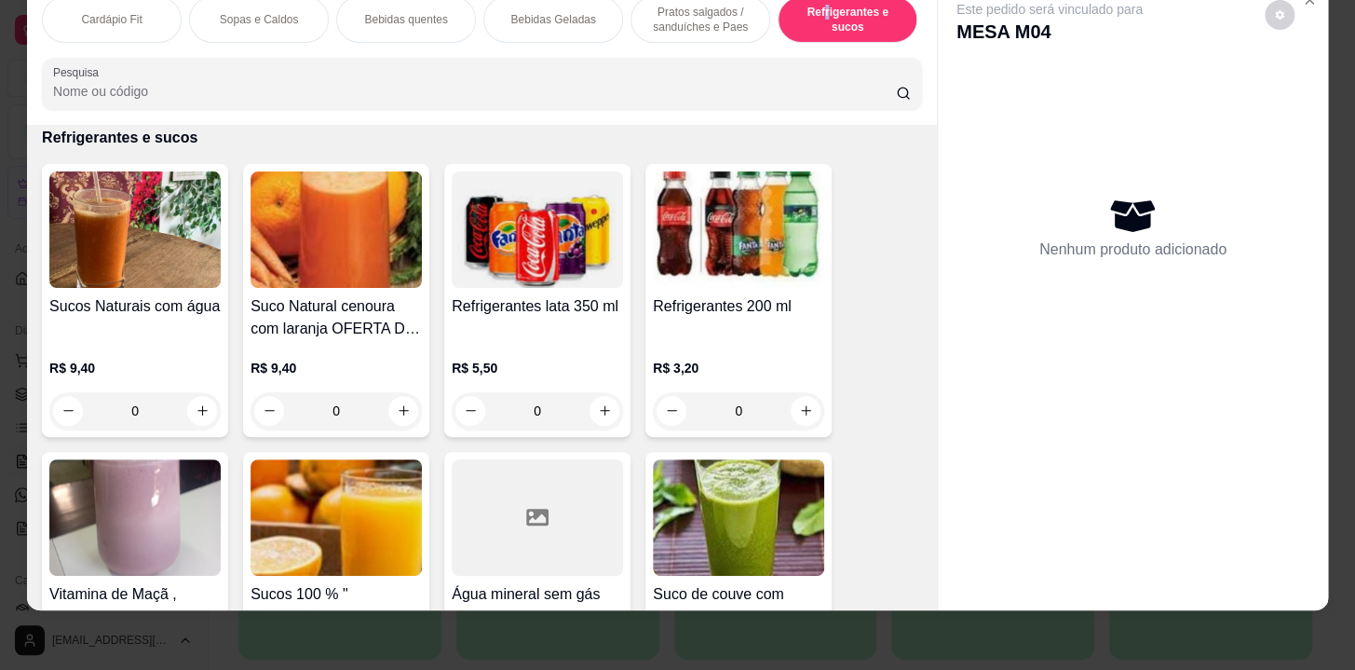
click at [581, 404] on input "0" at bounding box center [537, 410] width 104 height 37
click at [598, 409] on icon "increase-product-quantity" at bounding box center [605, 410] width 14 height 14
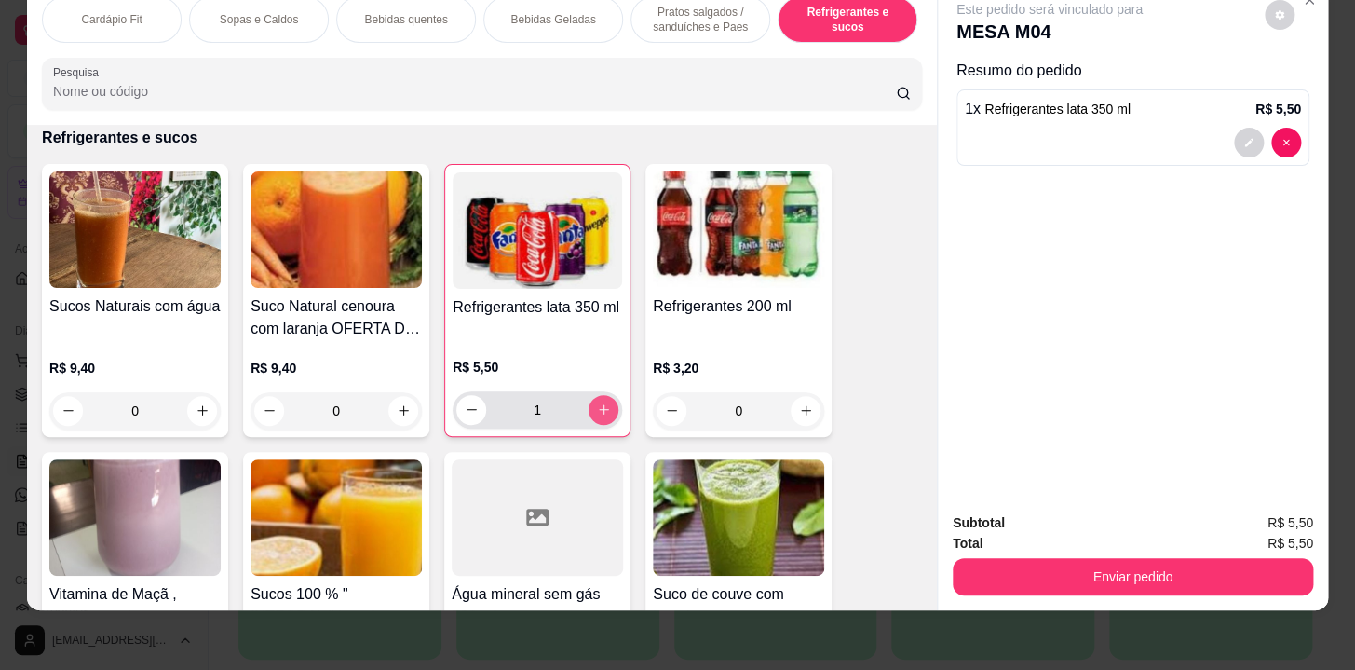
type input "1"
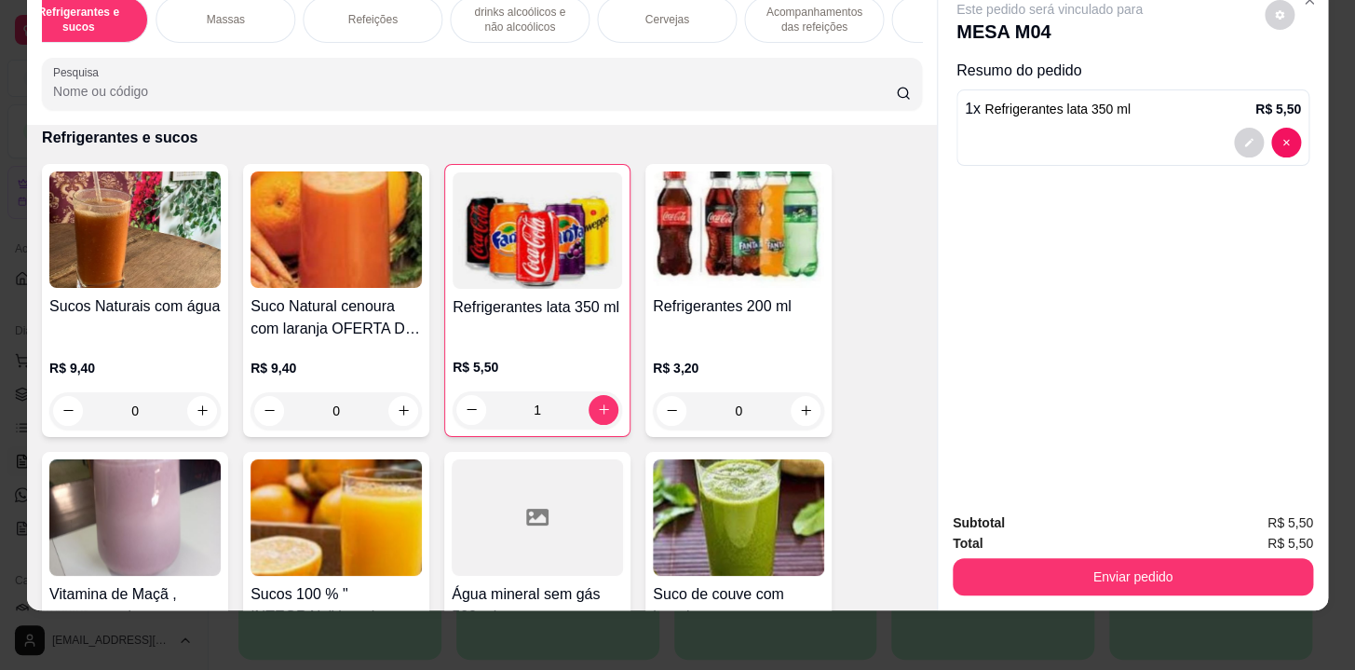
scroll to position [0, 0]
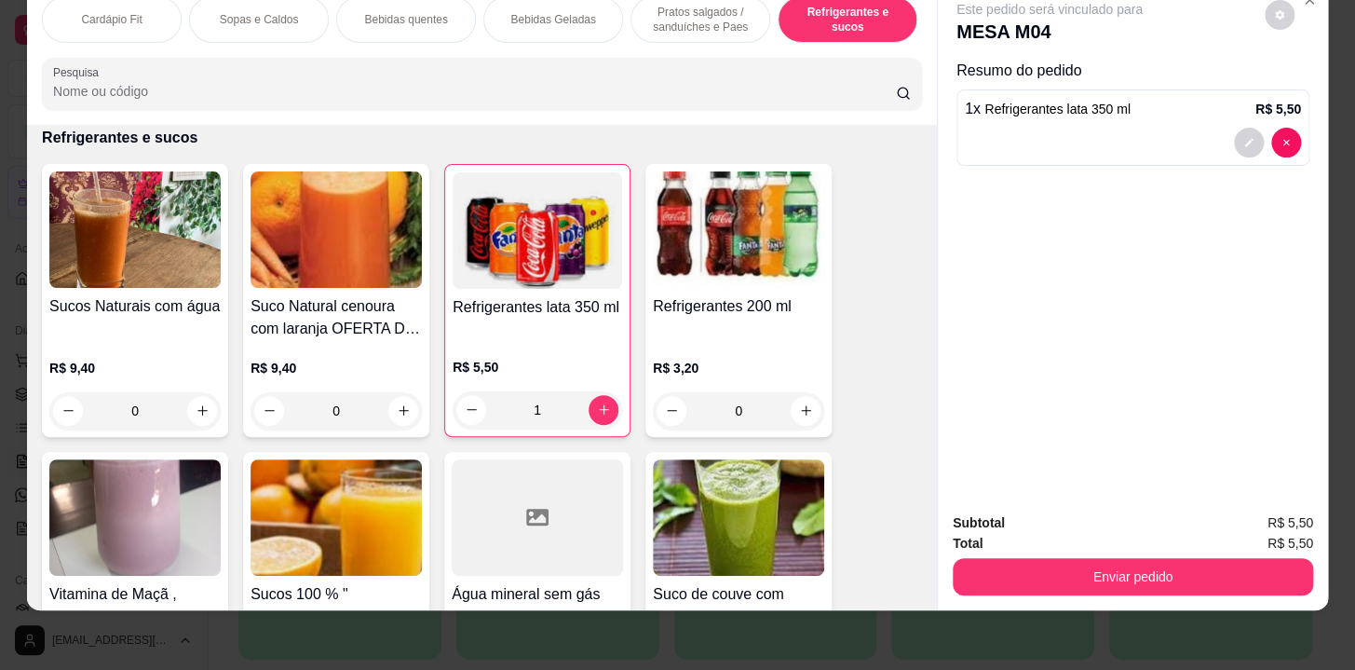
click at [653, 23] on div "Pratos salgados / sanduíches e Paes" at bounding box center [701, 19] width 140 height 47
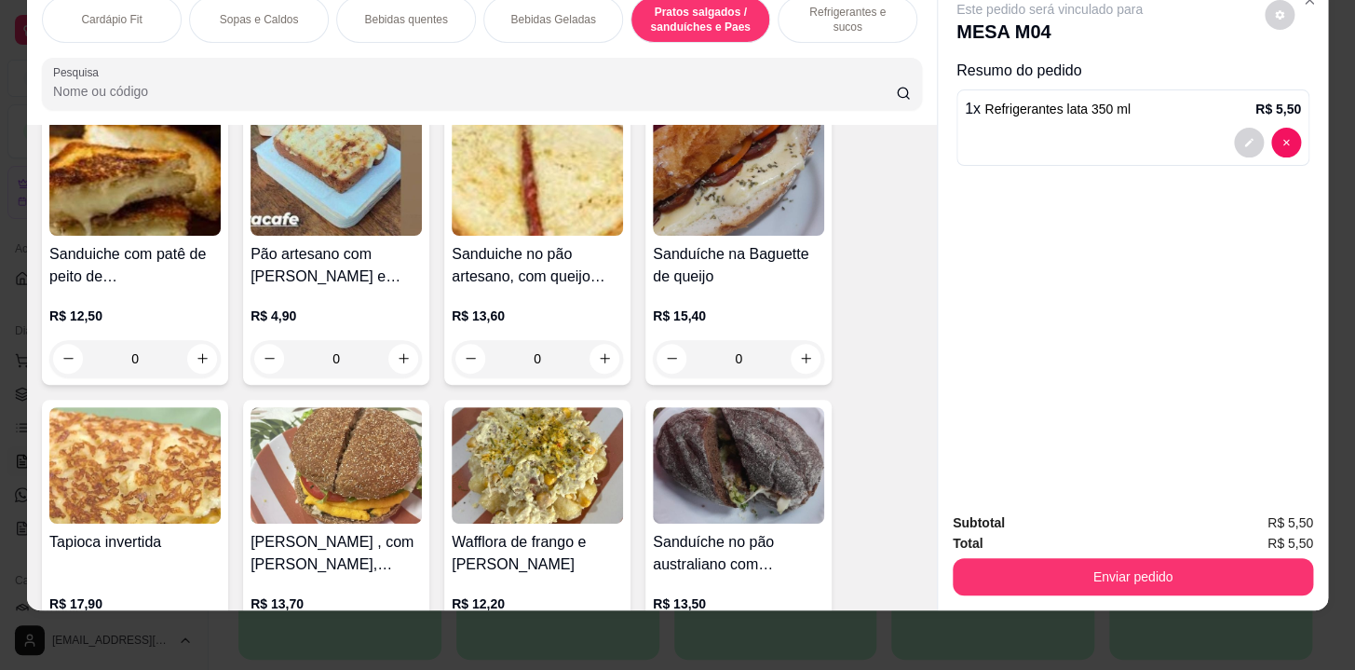
scroll to position [6802, 0]
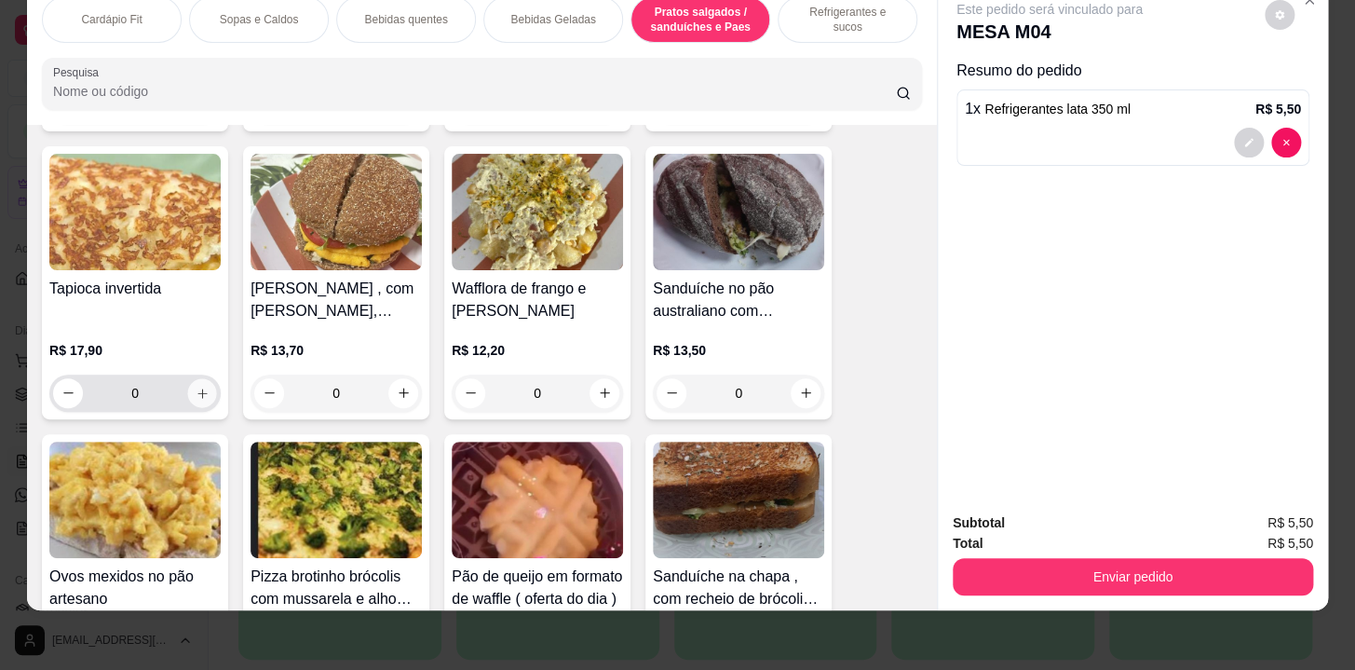
click at [205, 397] on button "increase-product-quantity" at bounding box center [202, 392] width 29 height 29
type input "1"
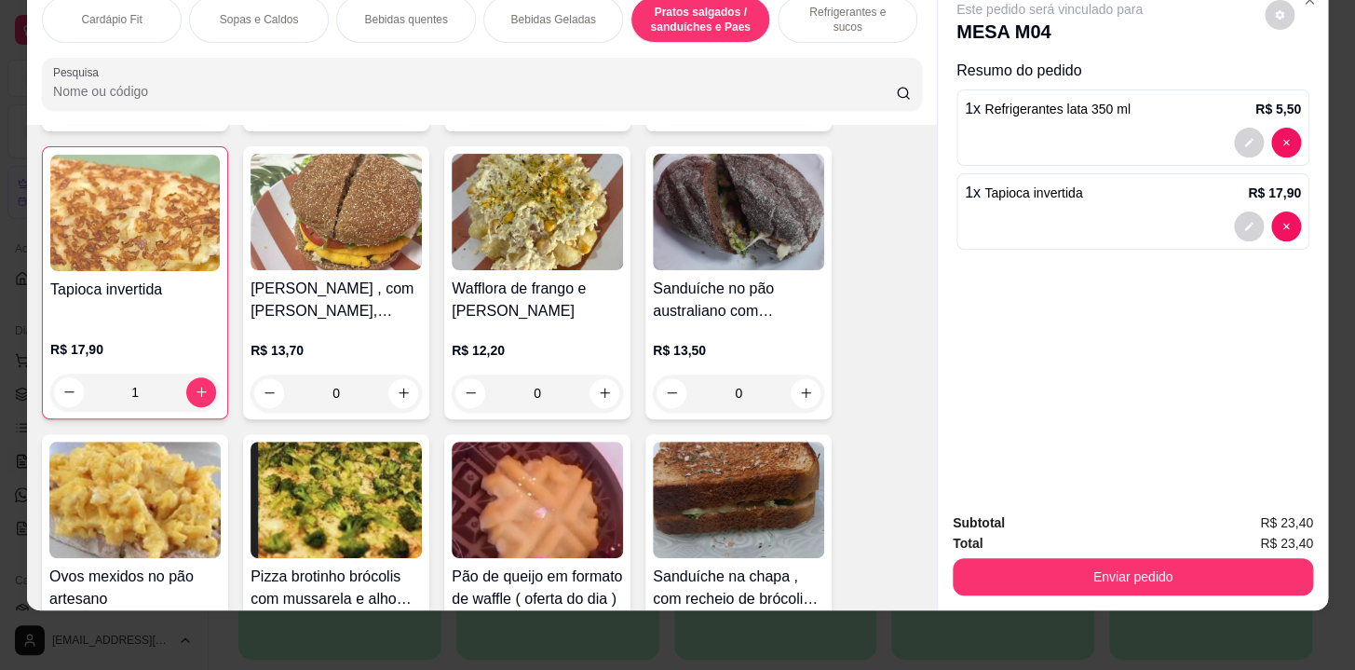
drag, startPoint x: 1069, startPoint y: 583, endPoint x: 1064, endPoint y: 557, distance: 26.5
click at [1065, 569] on div "Subtotal R$ 23,40 Total R$ 23,40 Enviar pedido" at bounding box center [1133, 553] width 390 height 113
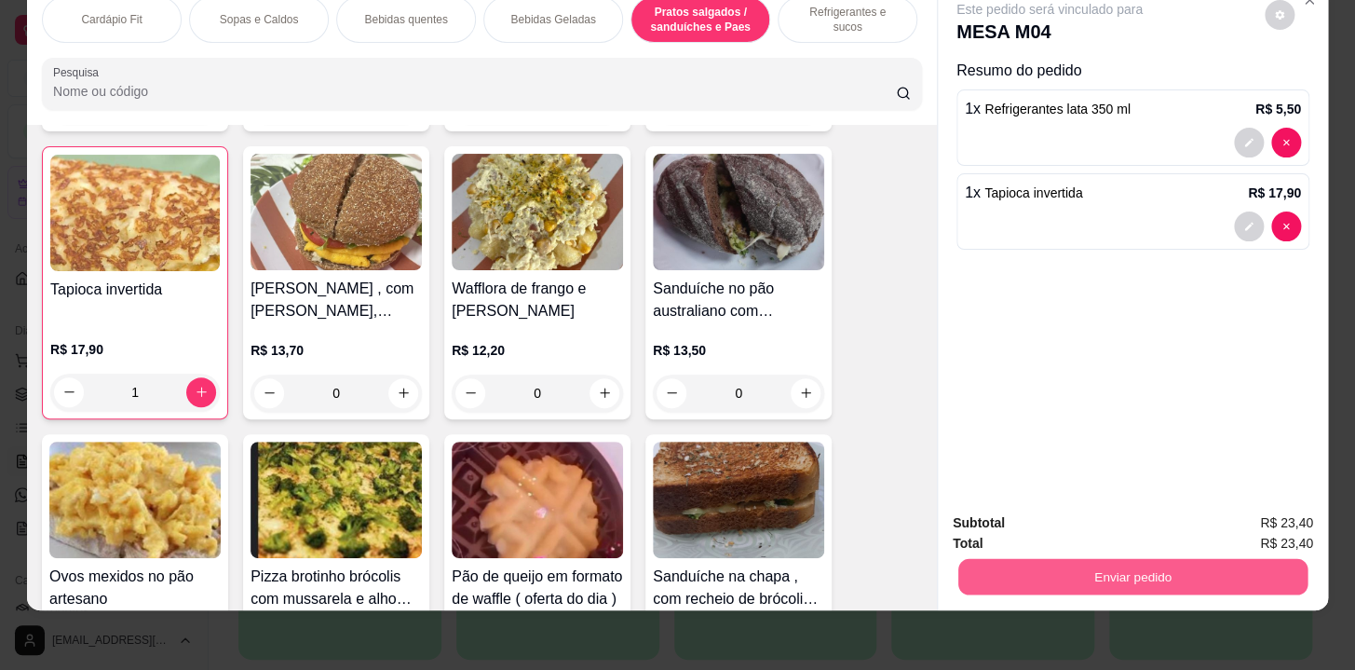
click at [1061, 559] on button "Enviar pedido" at bounding box center [1133, 577] width 349 height 36
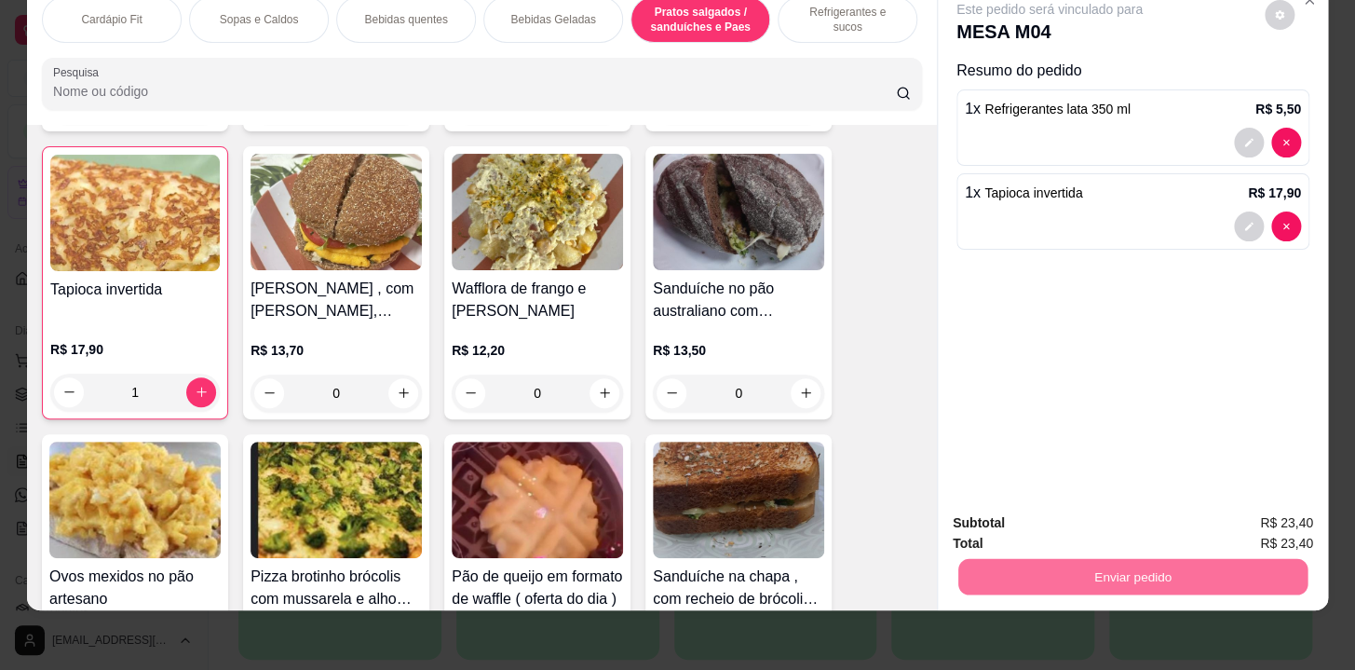
click at [1063, 517] on button "Não registrar e enviar pedido" at bounding box center [1071, 518] width 188 height 34
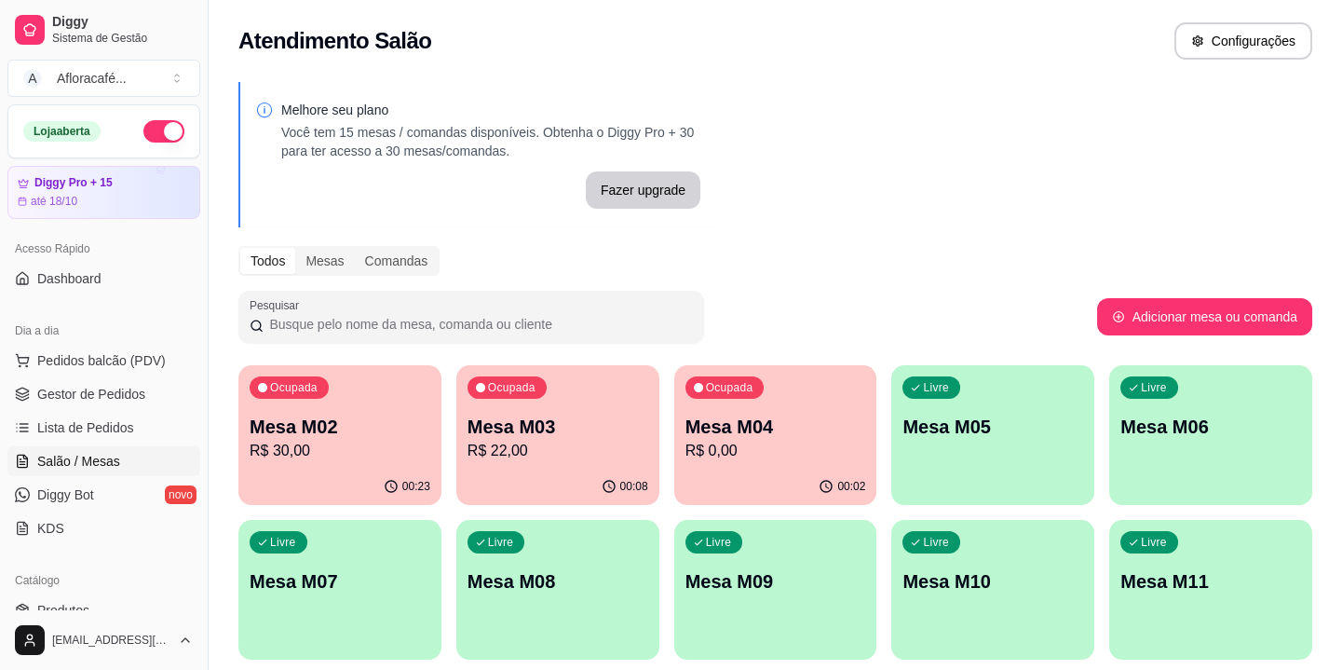
click at [1173, 466] on div "Livre Mesa M06" at bounding box center [1210, 423] width 203 height 117
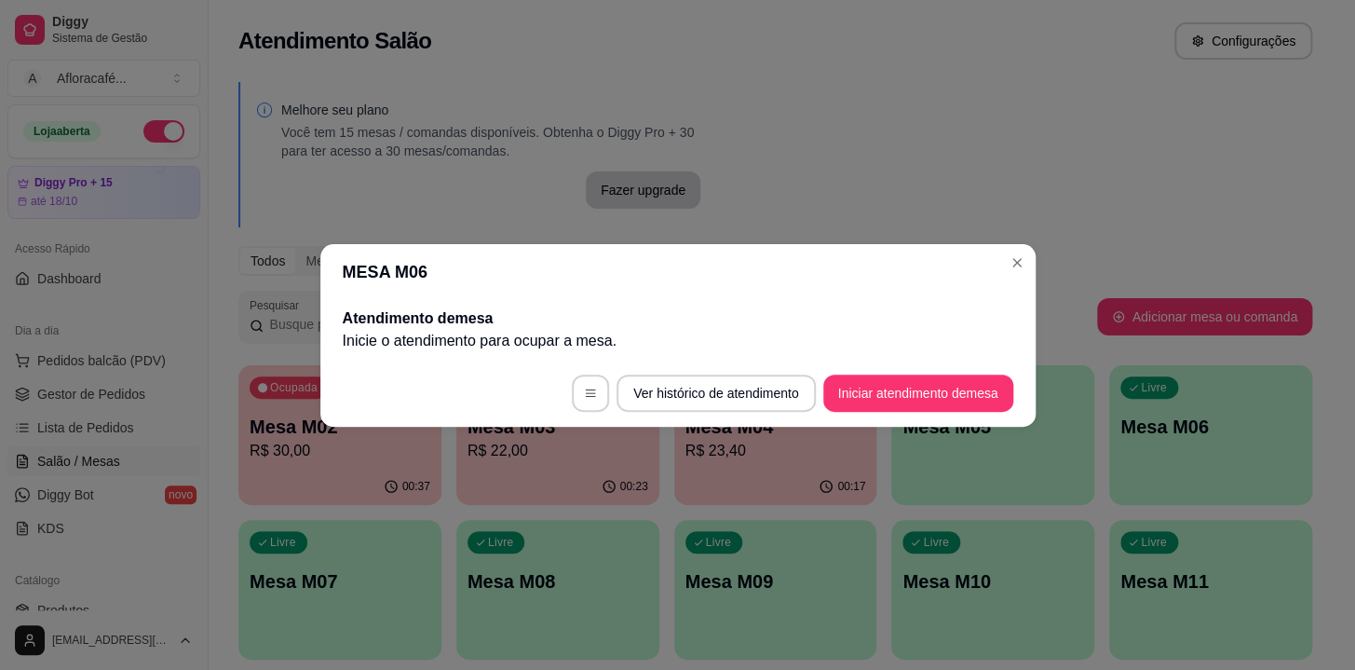
click at [1023, 365] on div "MESA M06 Atendimento de mesa Inicie o atendimento para ocupar a mesa . Ver hist…" at bounding box center [677, 335] width 1355 height 670
click at [961, 391] on button "Iniciar atendimento de mesa" at bounding box center [918, 392] width 184 height 36
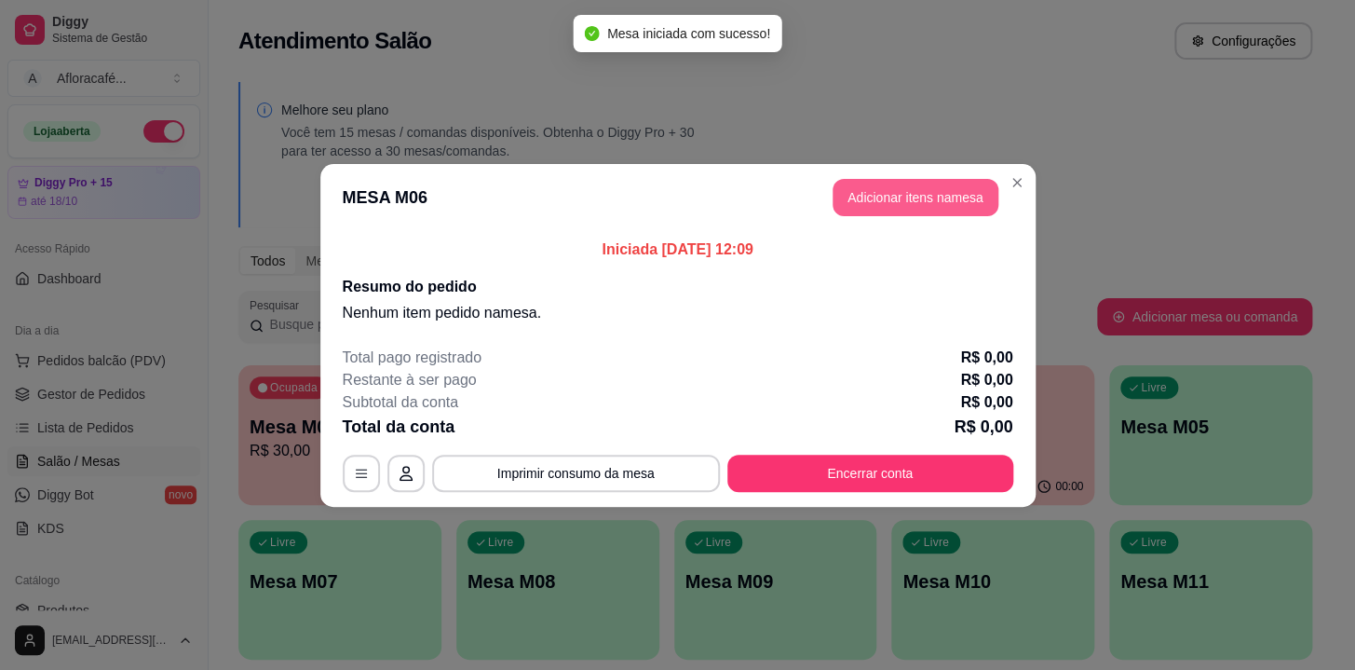
click at [877, 201] on button "Adicionar itens na mesa" at bounding box center [916, 197] width 166 height 37
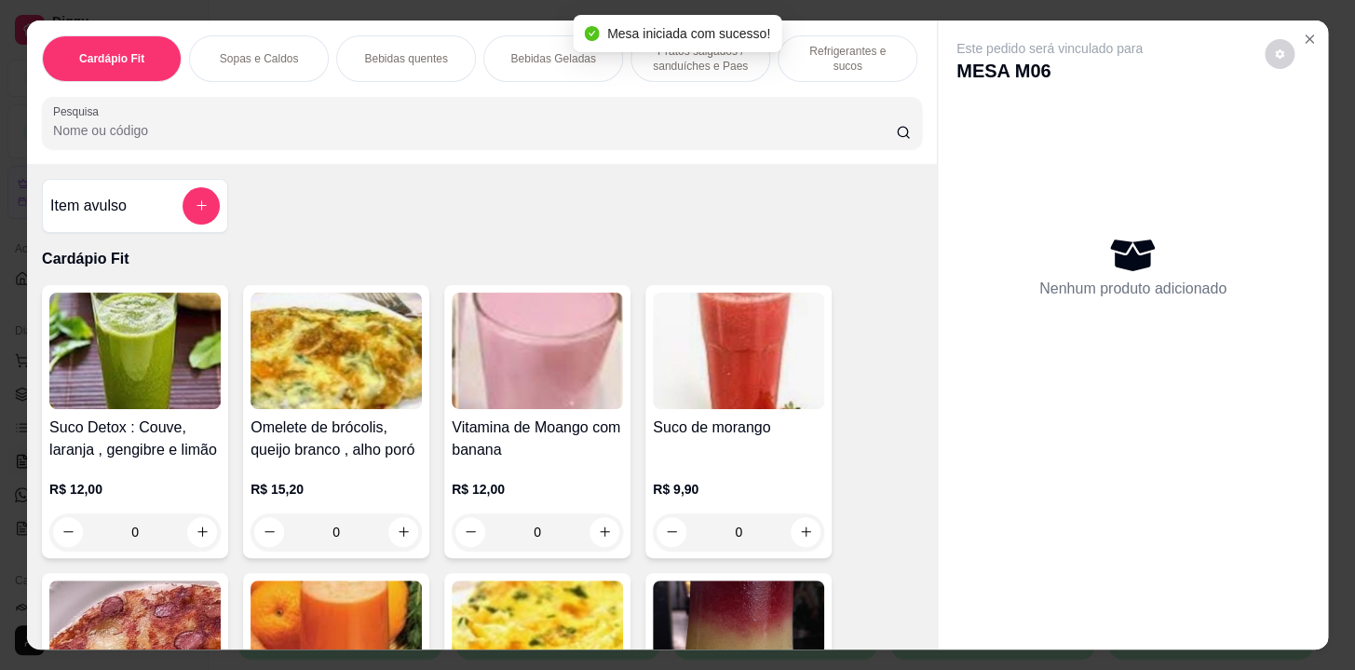
scroll to position [0, 769]
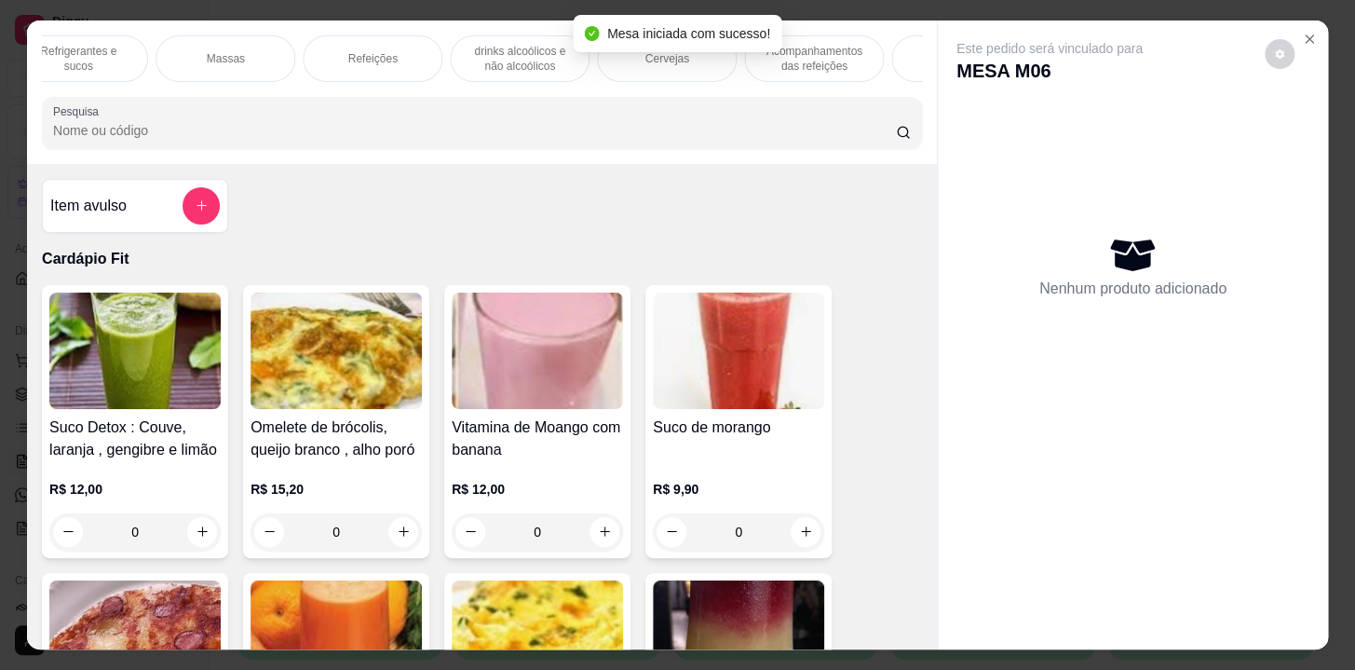
click at [358, 51] on p "Refeições" at bounding box center [371, 58] width 49 height 15
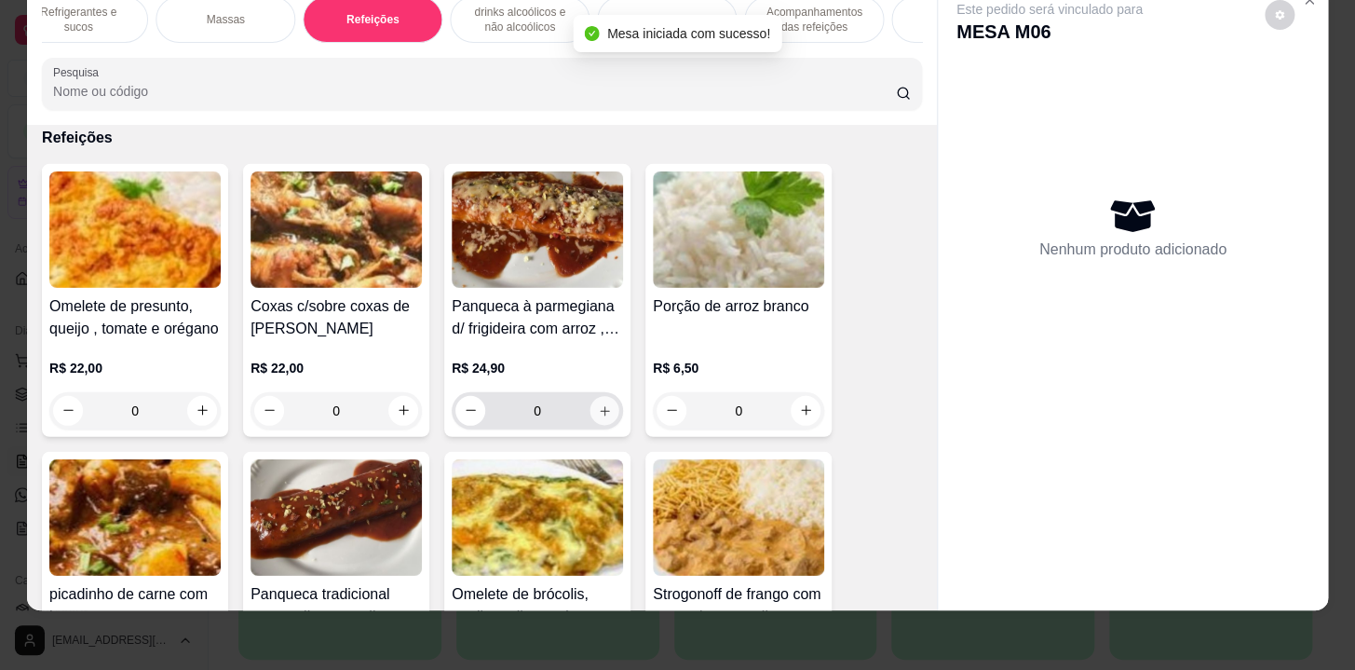
click at [600, 408] on icon "increase-product-quantity" at bounding box center [604, 409] width 9 height 9
type input "1"
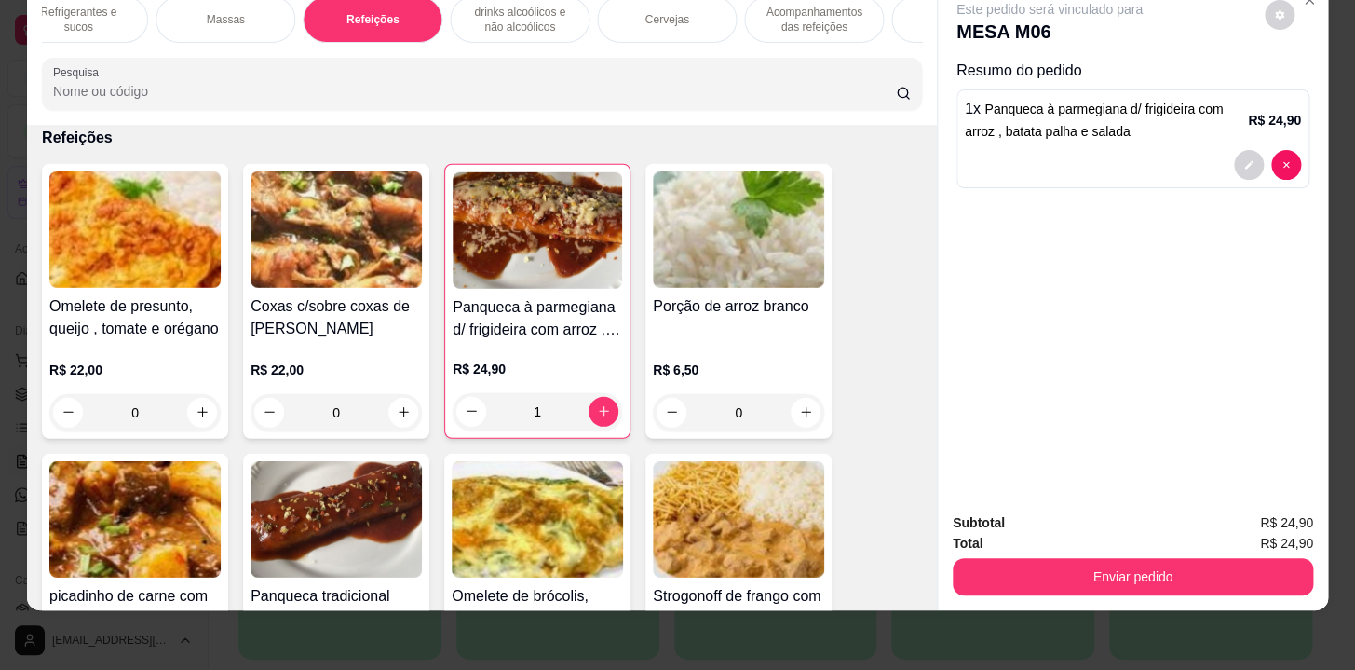
scroll to position [0, 0]
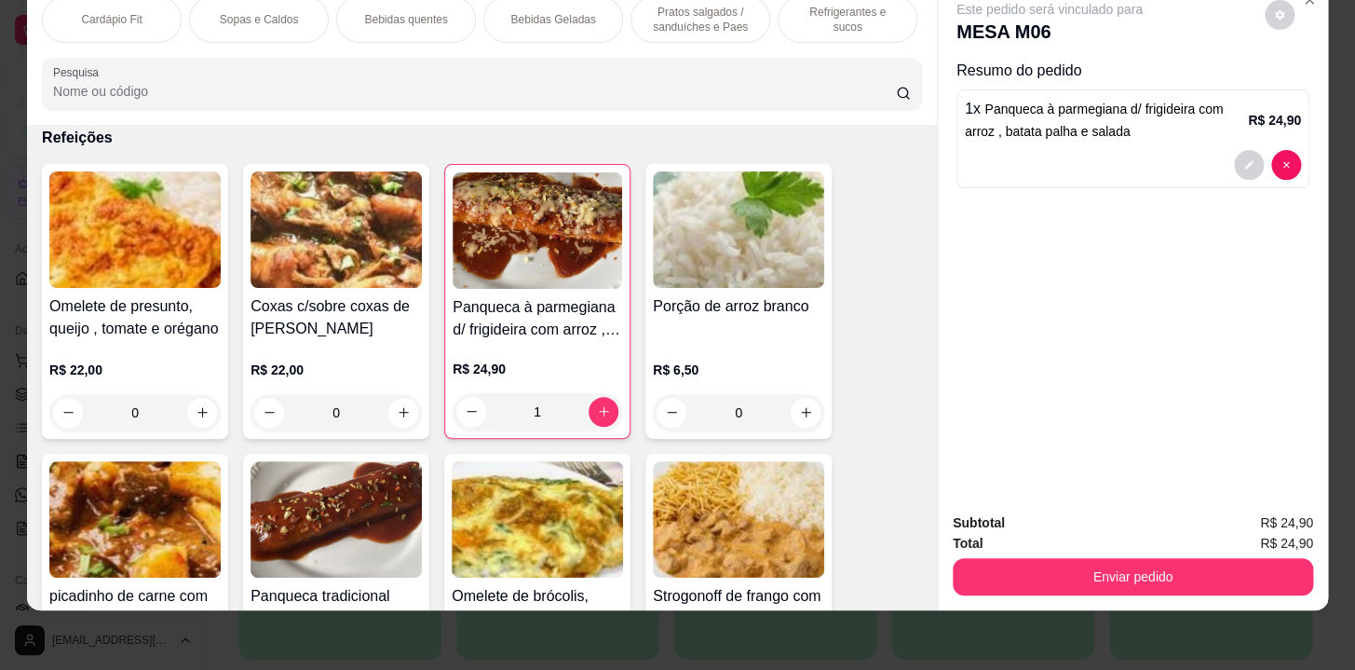
click at [667, 16] on p "Pratos salgados / sanduíches e Paes" at bounding box center [701, 20] width 108 height 30
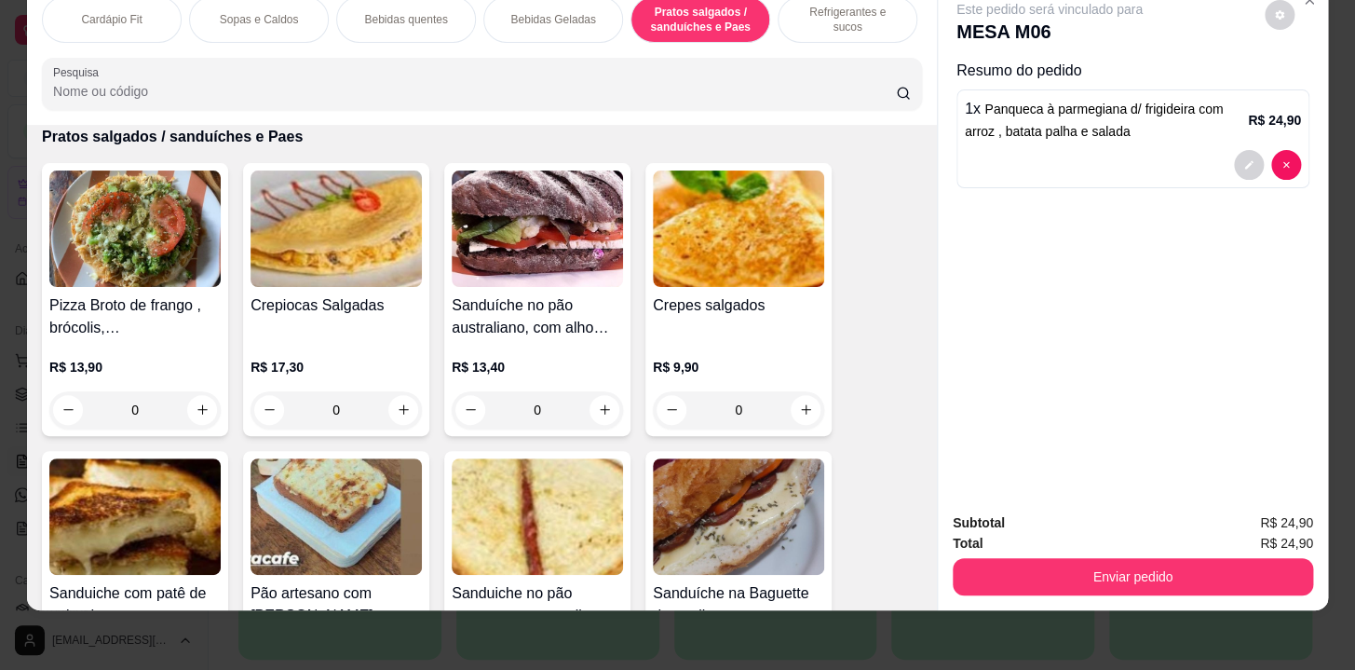
click at [811, 9] on p "Refrigerantes e sucos" at bounding box center [848, 20] width 108 height 30
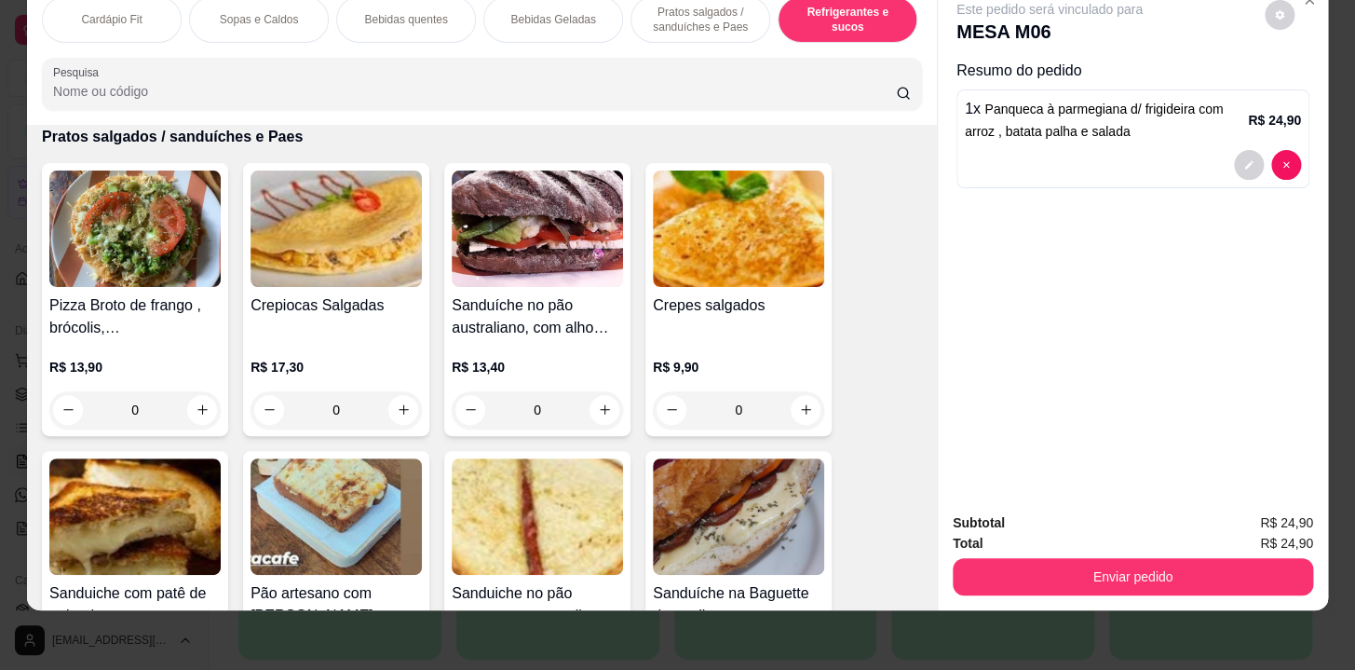
scroll to position [8837, 0]
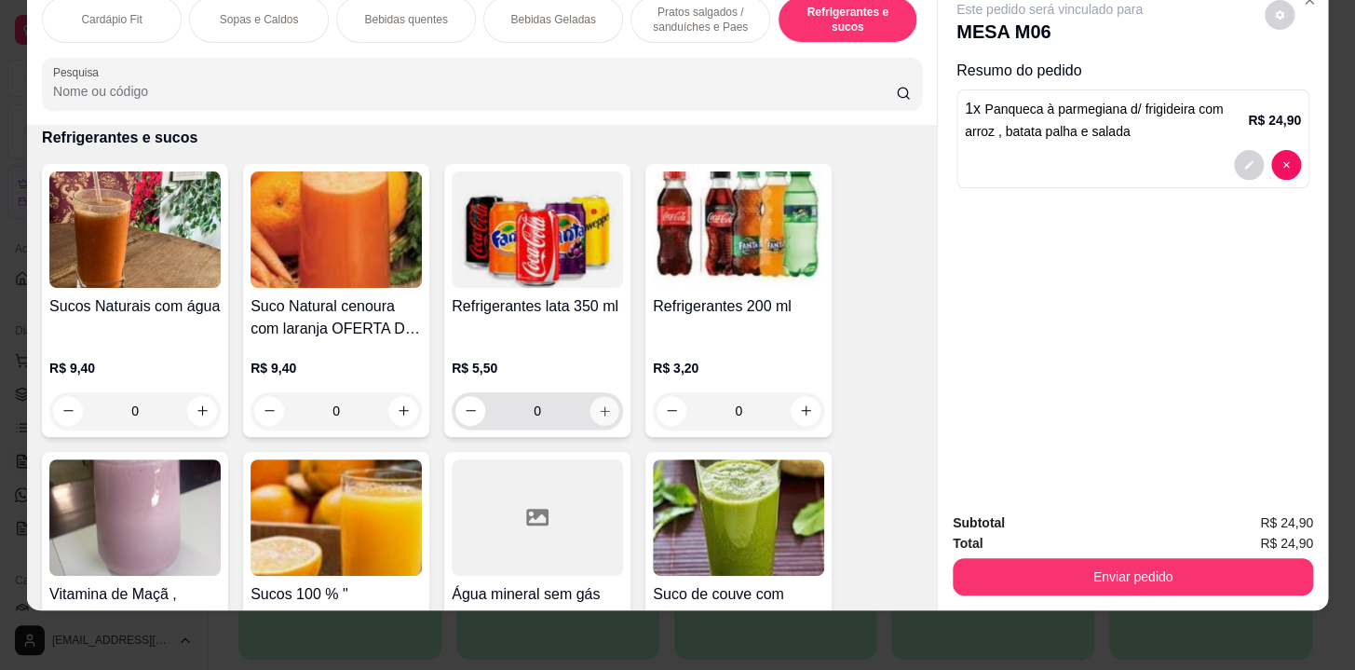
click at [598, 409] on icon "increase-product-quantity" at bounding box center [605, 410] width 14 height 14
type input "1"
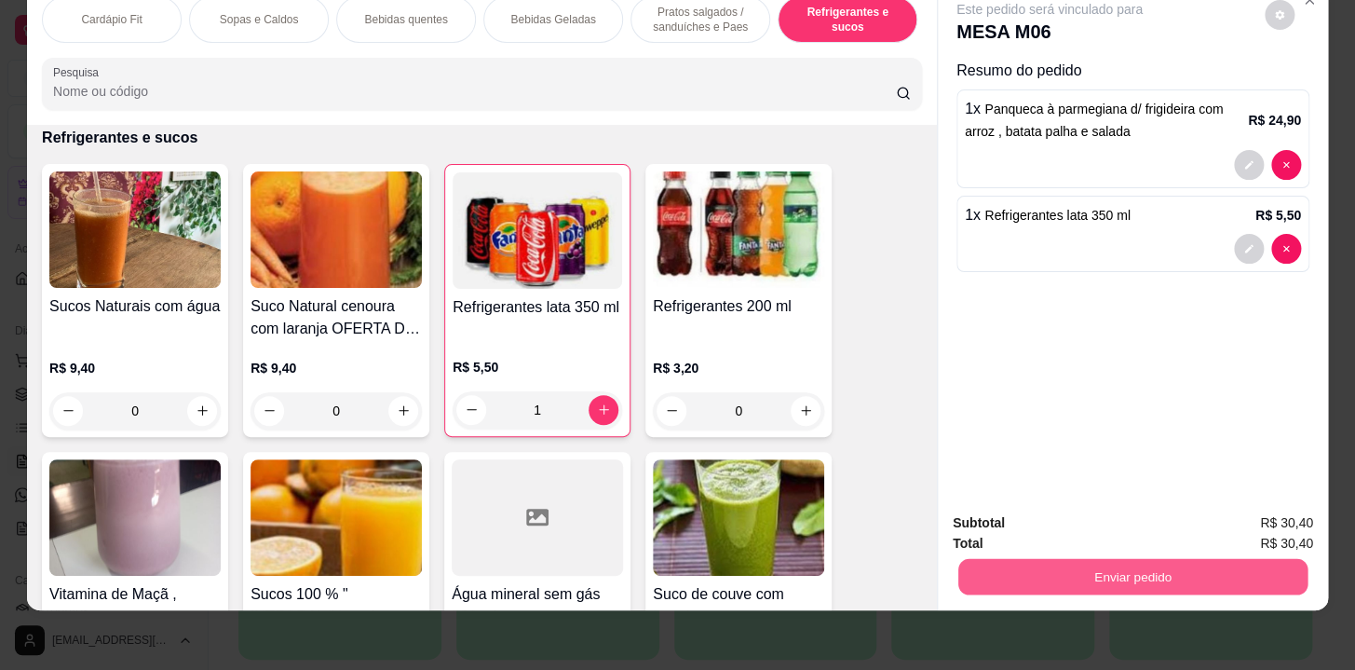
click at [1007, 564] on button "Enviar pedido" at bounding box center [1133, 577] width 349 height 36
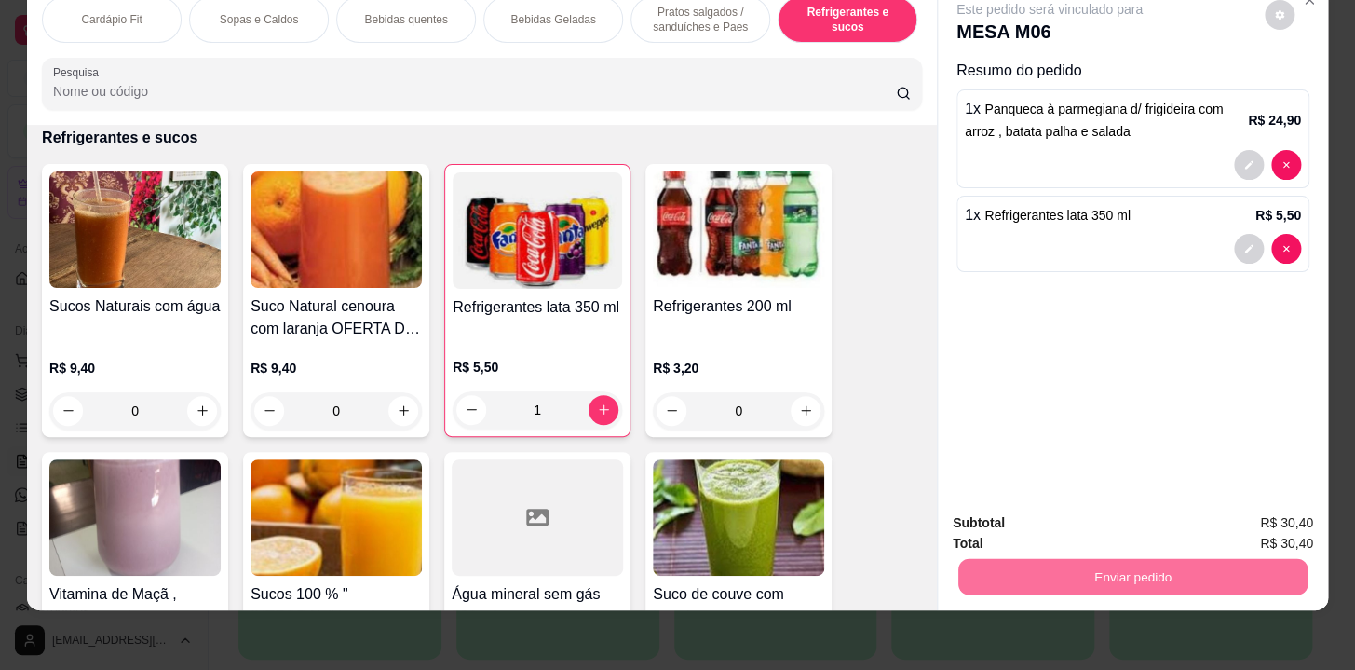
click at [1008, 509] on button "Não registrar e enviar pedido" at bounding box center [1071, 518] width 188 height 34
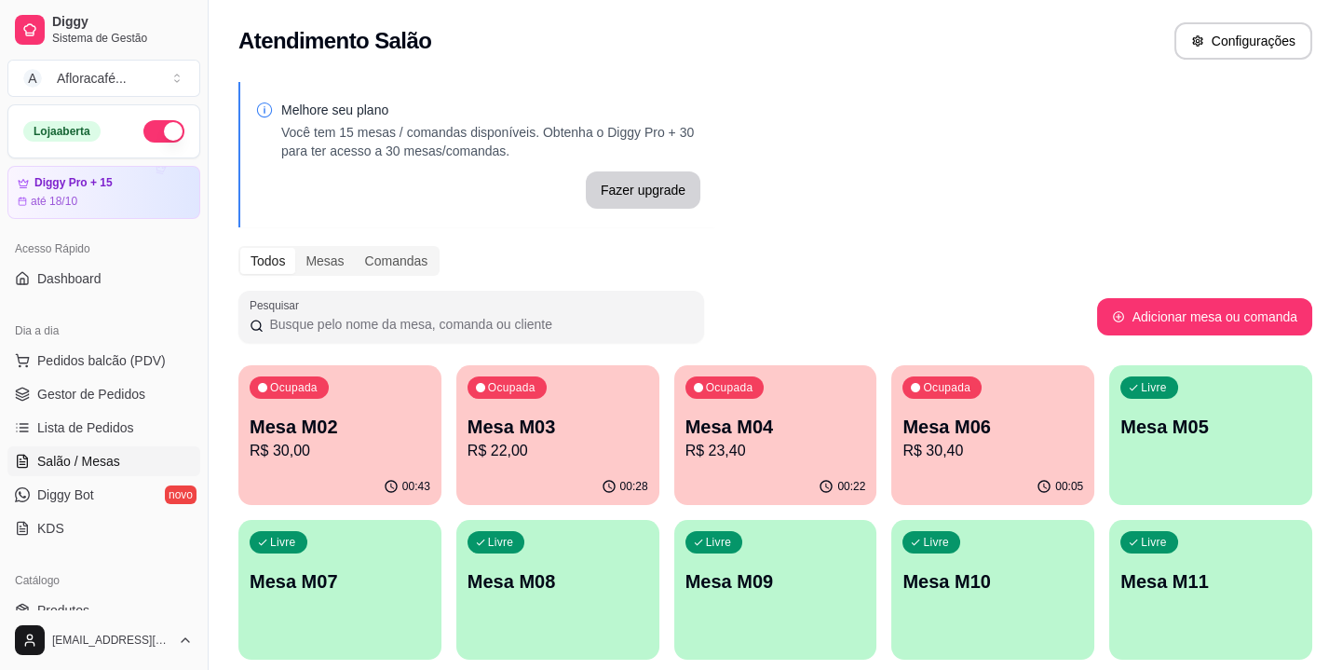
click at [810, 456] on p "R$ 23,40" at bounding box center [776, 451] width 181 height 22
click at [547, 451] on p "R$ 22,00" at bounding box center [558, 451] width 181 height 22
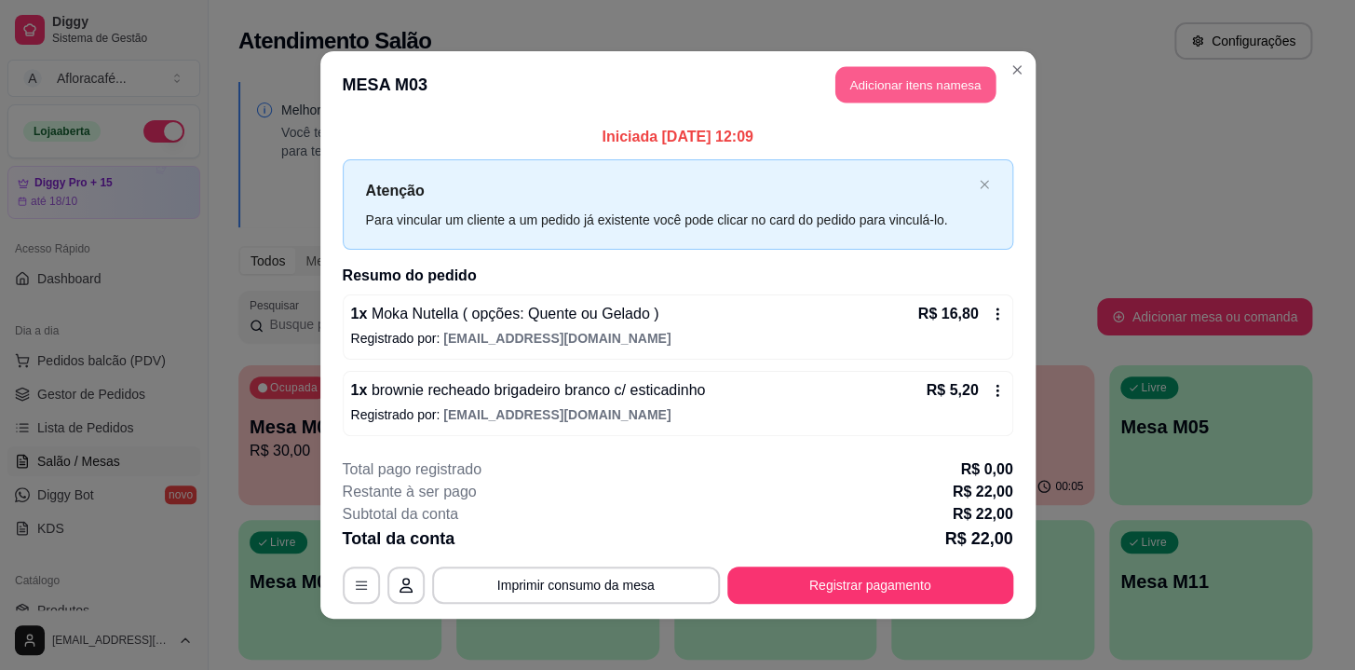
click at [924, 79] on button "Adicionar itens na mesa" at bounding box center [916, 85] width 160 height 36
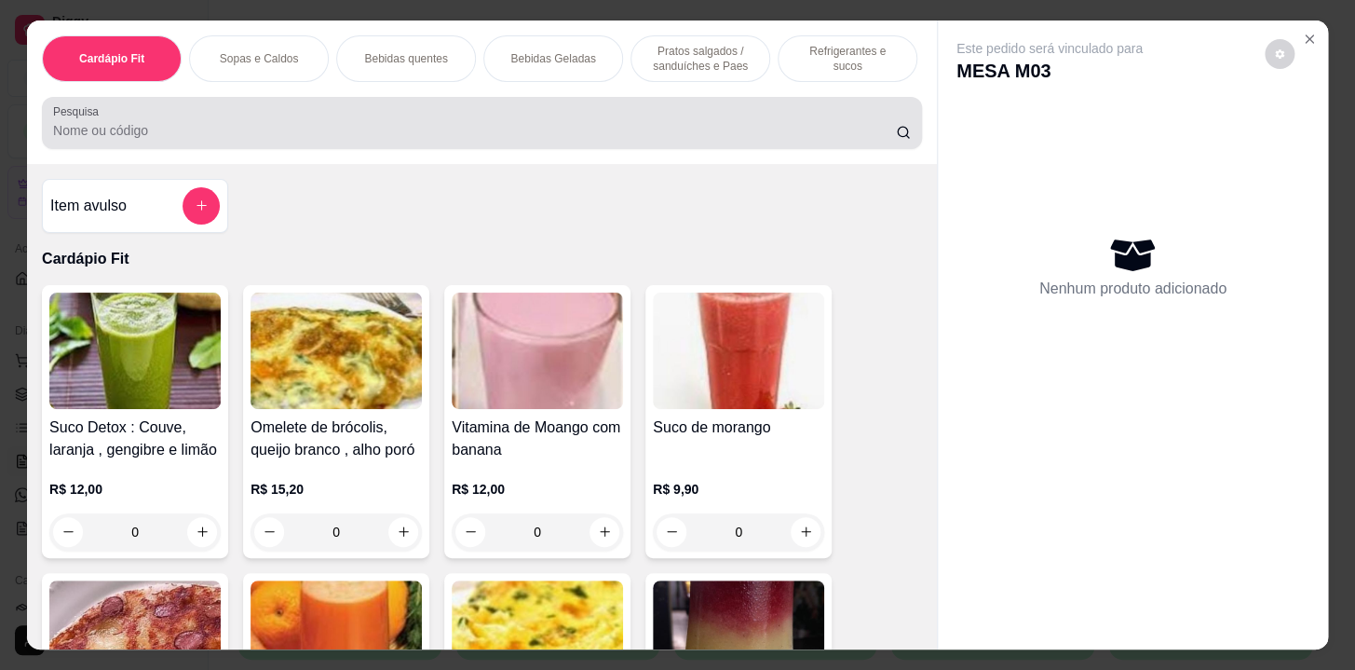
click at [123, 140] on input "Pesquisa" at bounding box center [474, 130] width 843 height 19
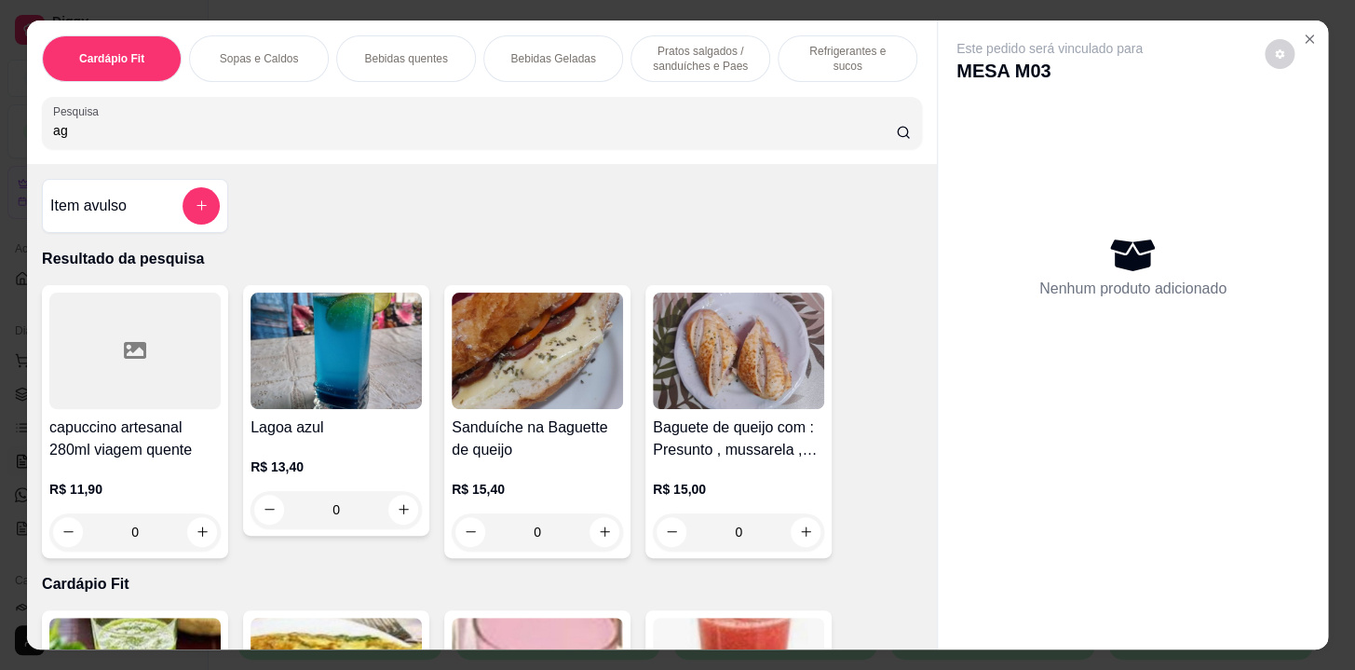
type input "a"
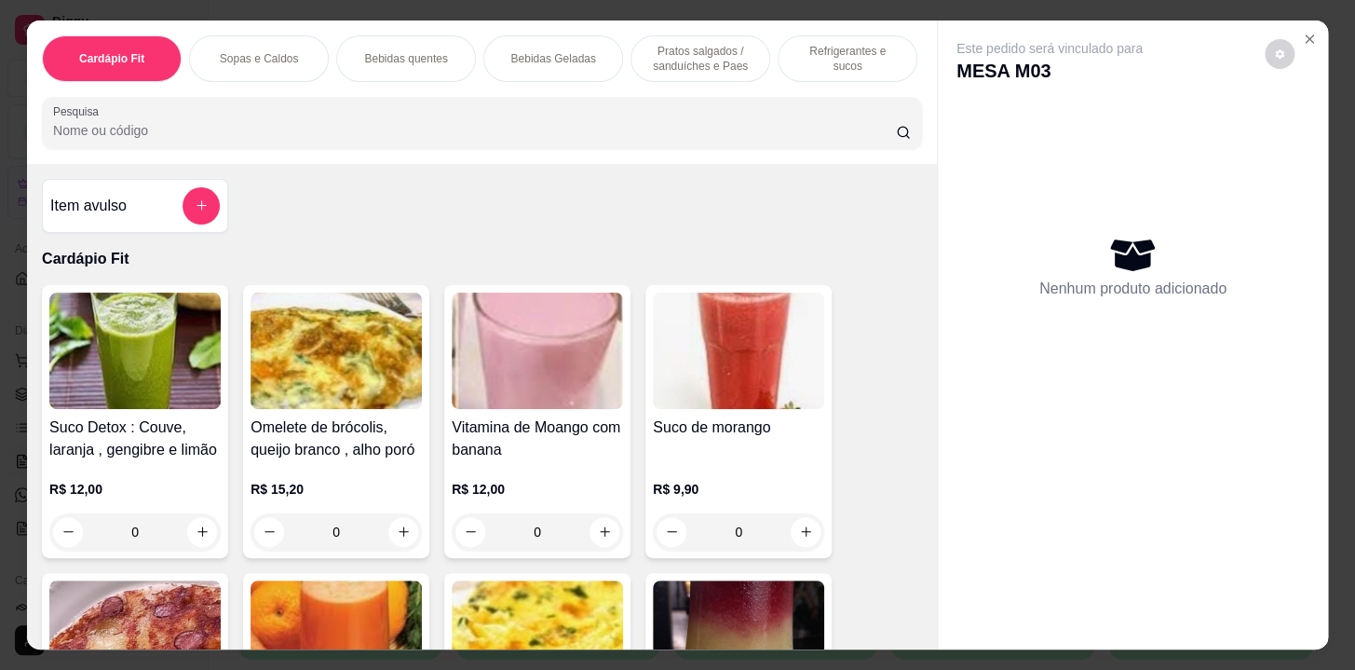
click at [568, 53] on p "Bebidas Geladas" at bounding box center [552, 58] width 85 height 15
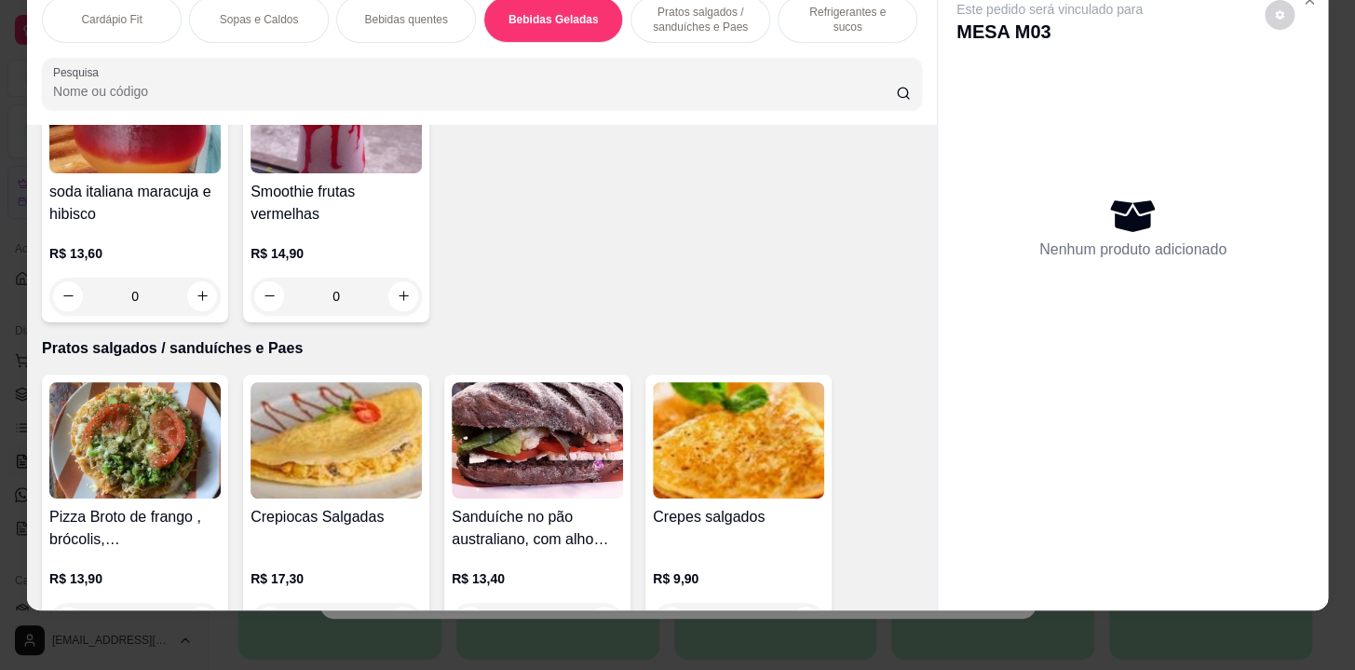
scroll to position [0, 0]
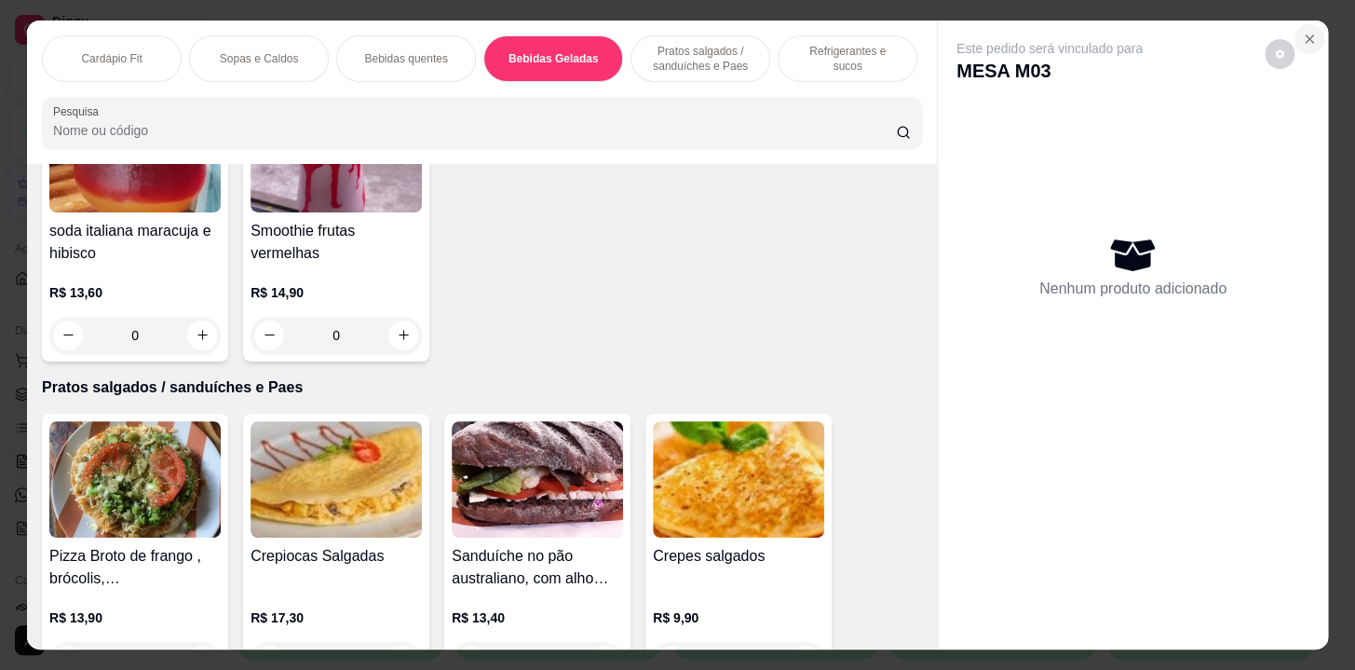
click at [1302, 33] on icon "Close" at bounding box center [1309, 39] width 15 height 15
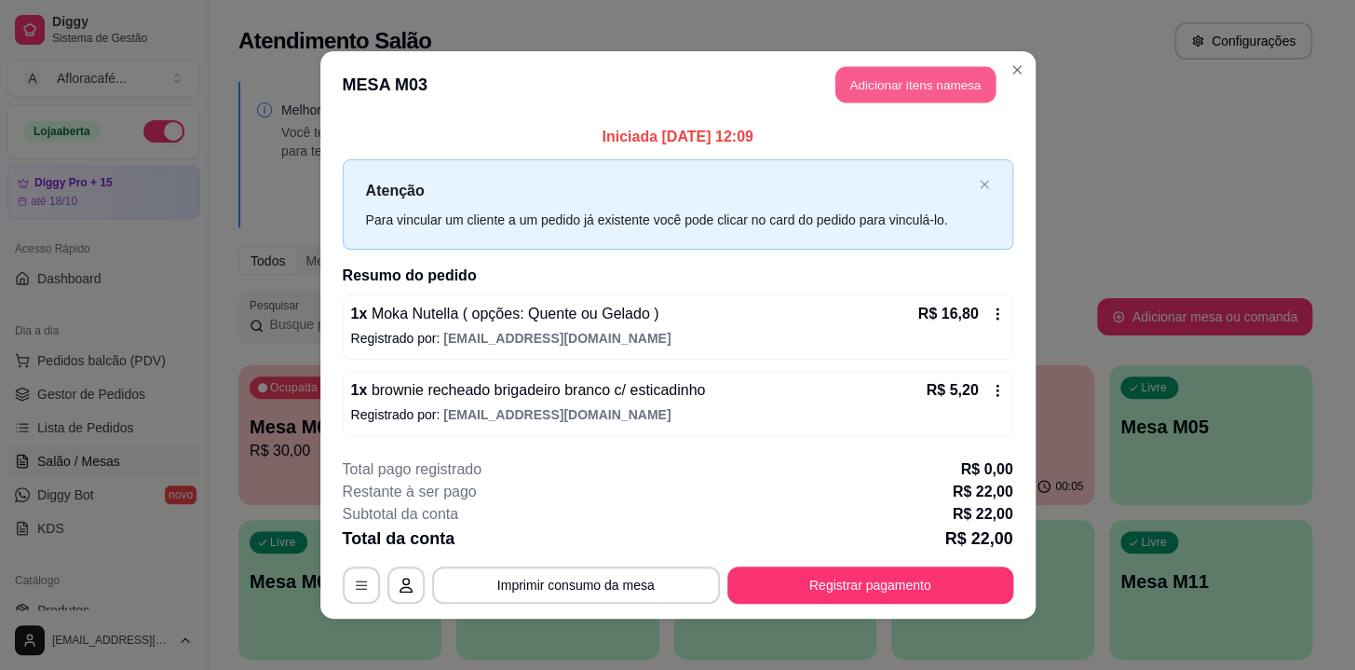
click at [875, 75] on button "Adicionar itens na mesa" at bounding box center [916, 85] width 160 height 36
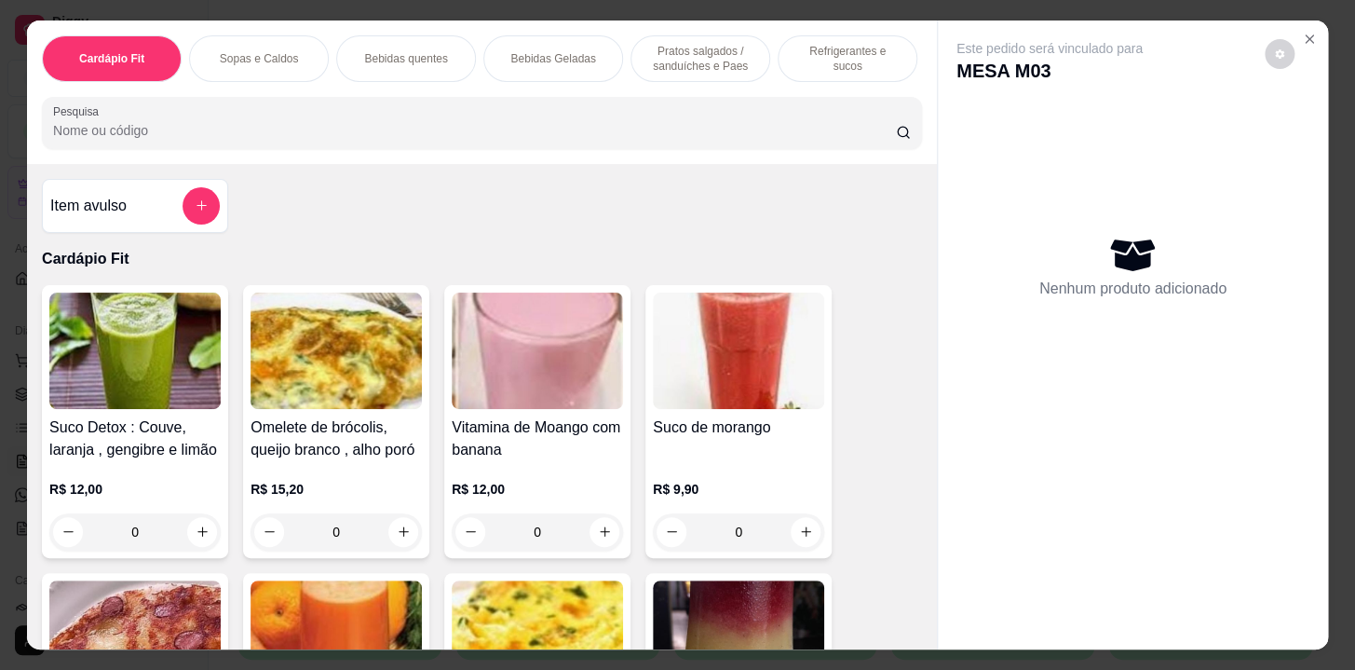
click at [787, 43] on div "Refrigerantes e sucos" at bounding box center [848, 58] width 140 height 47
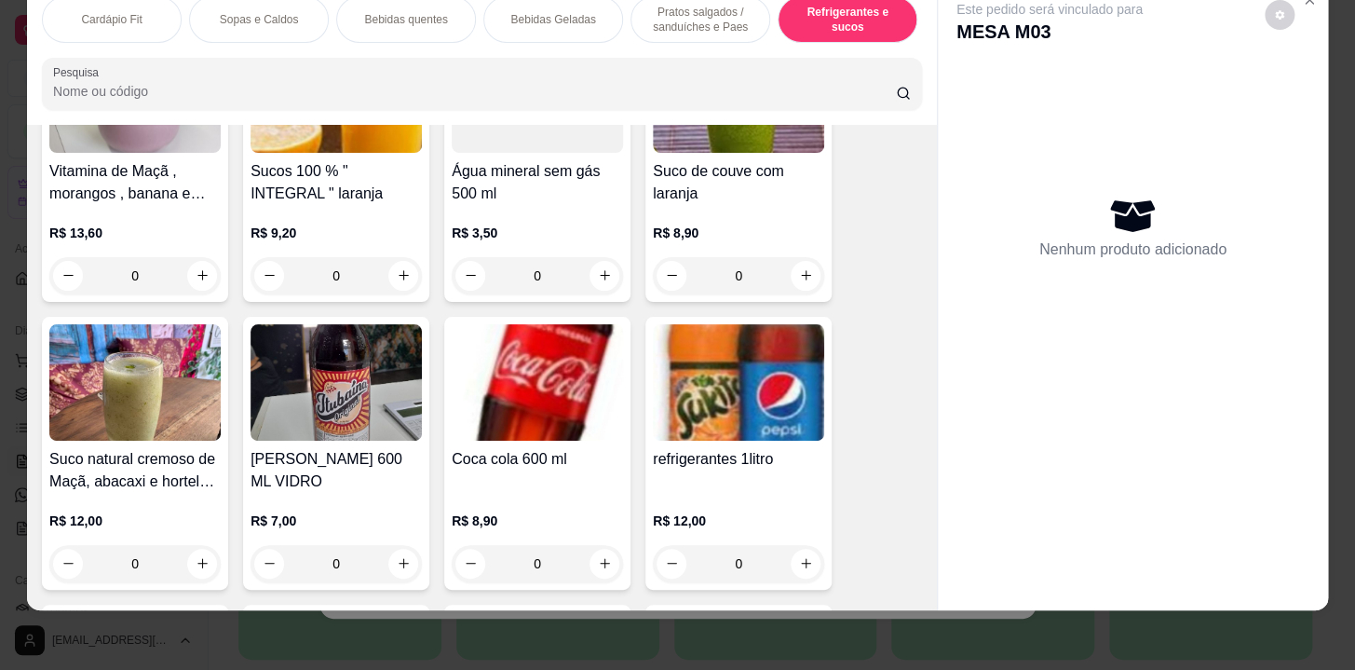
scroll to position [9345, 0]
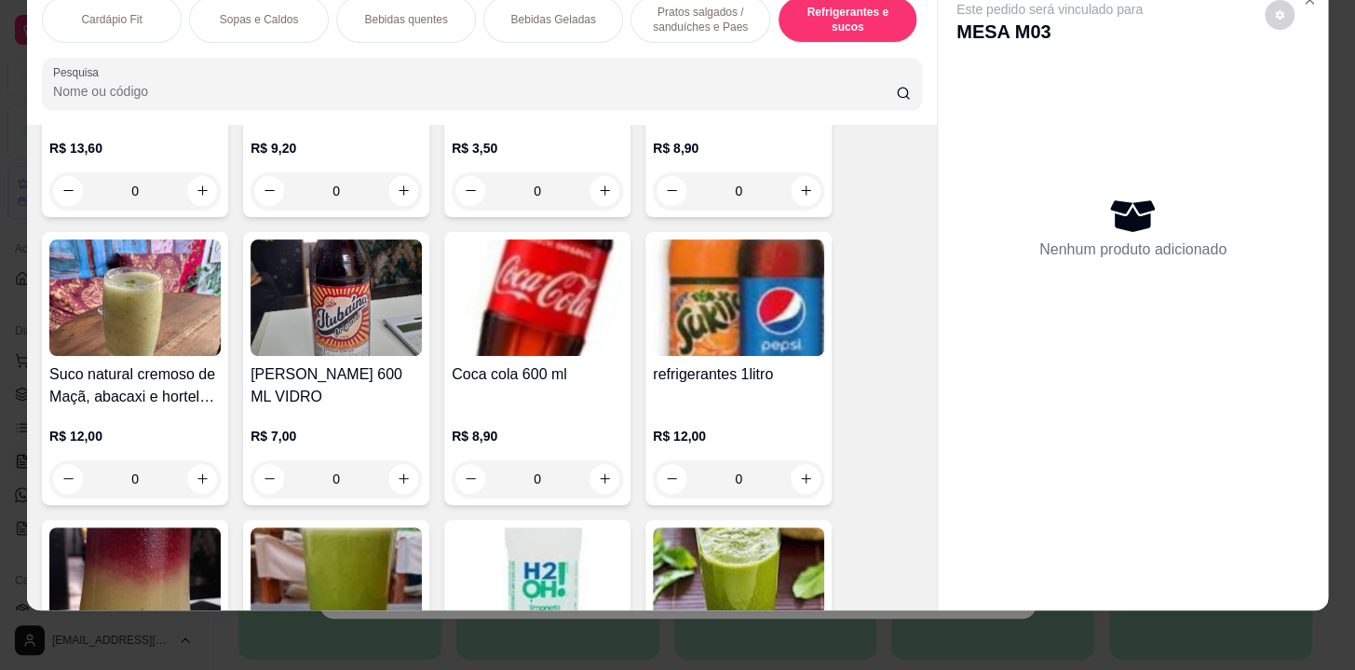
click at [603, 184] on div "0" at bounding box center [537, 190] width 171 height 37
click at [766, 265] on div "sem gás R$ 3,50" at bounding box center [678, 235] width 492 height 61
radio input "true"
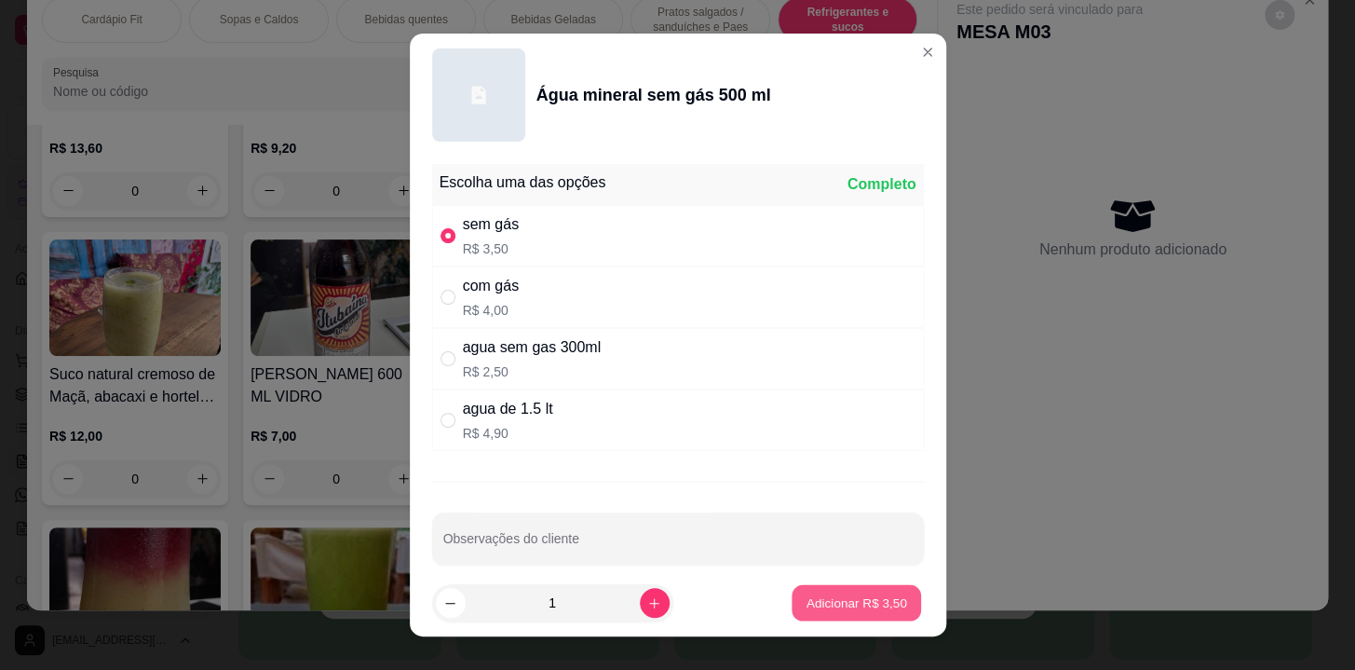
click at [859, 587] on button "Adicionar R$ 3,50" at bounding box center [856, 603] width 129 height 36
type input "1"
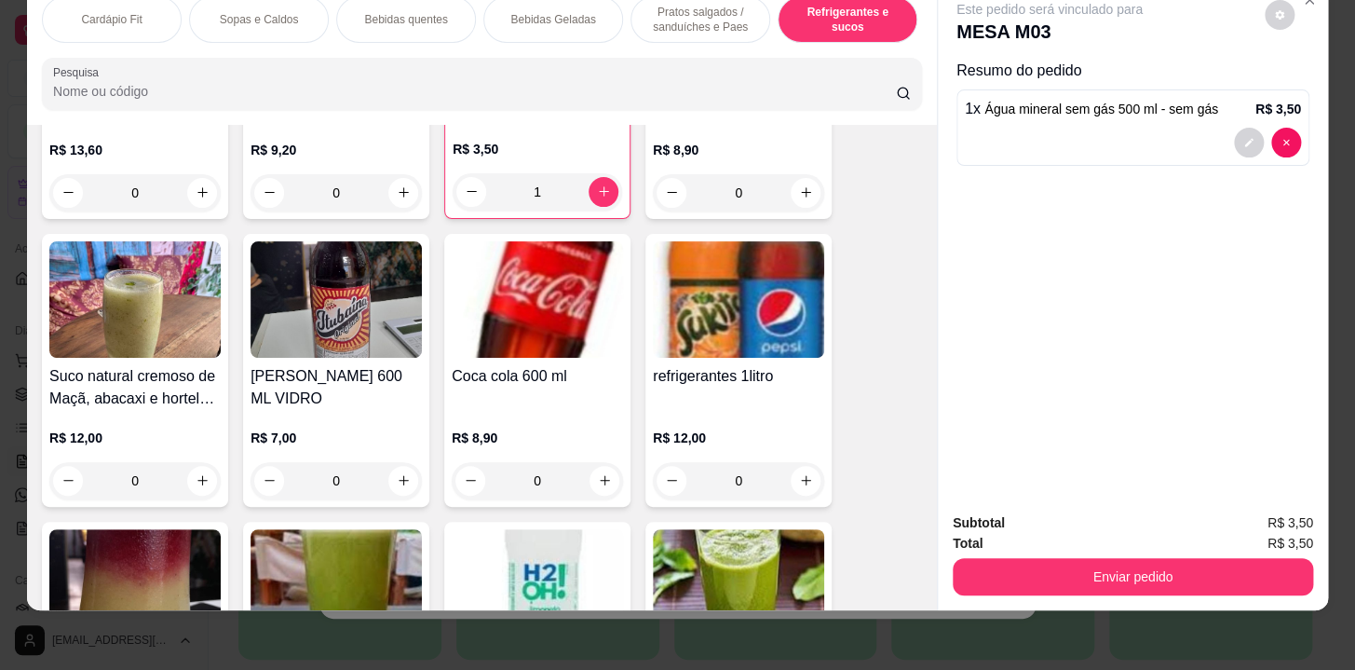
scroll to position [9346, 0]
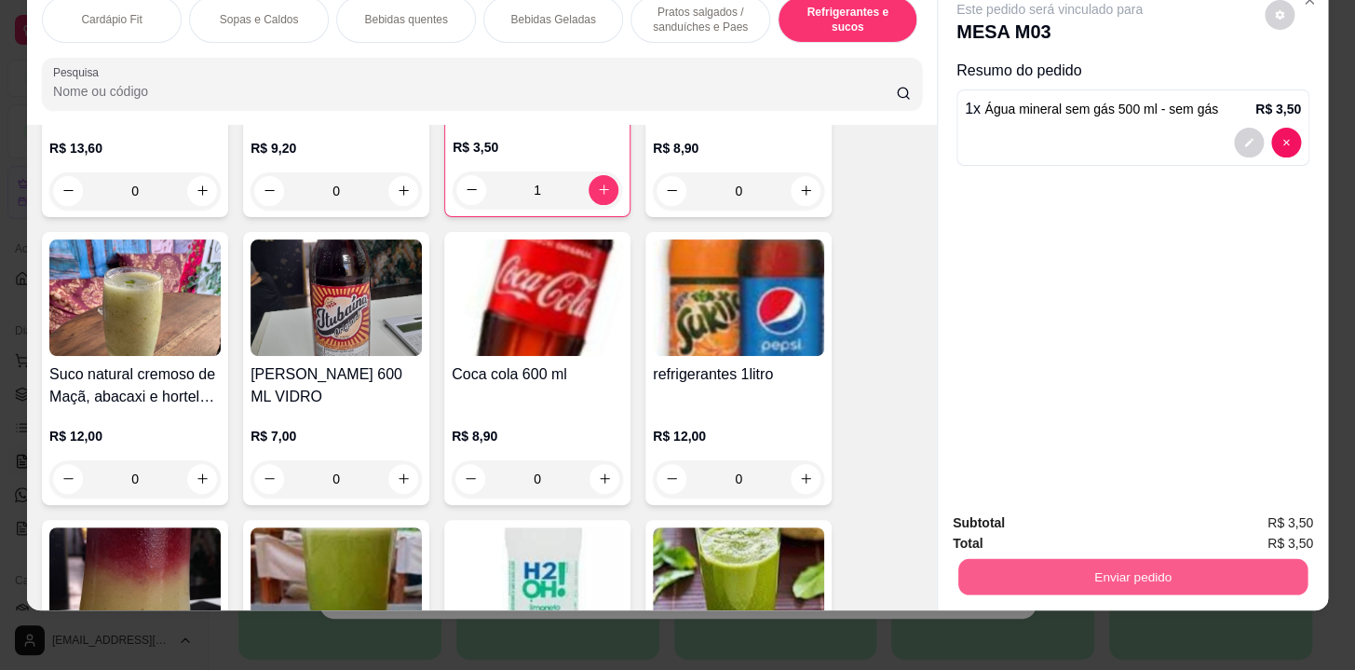
click at [1160, 571] on button "Enviar pedido" at bounding box center [1133, 577] width 349 height 36
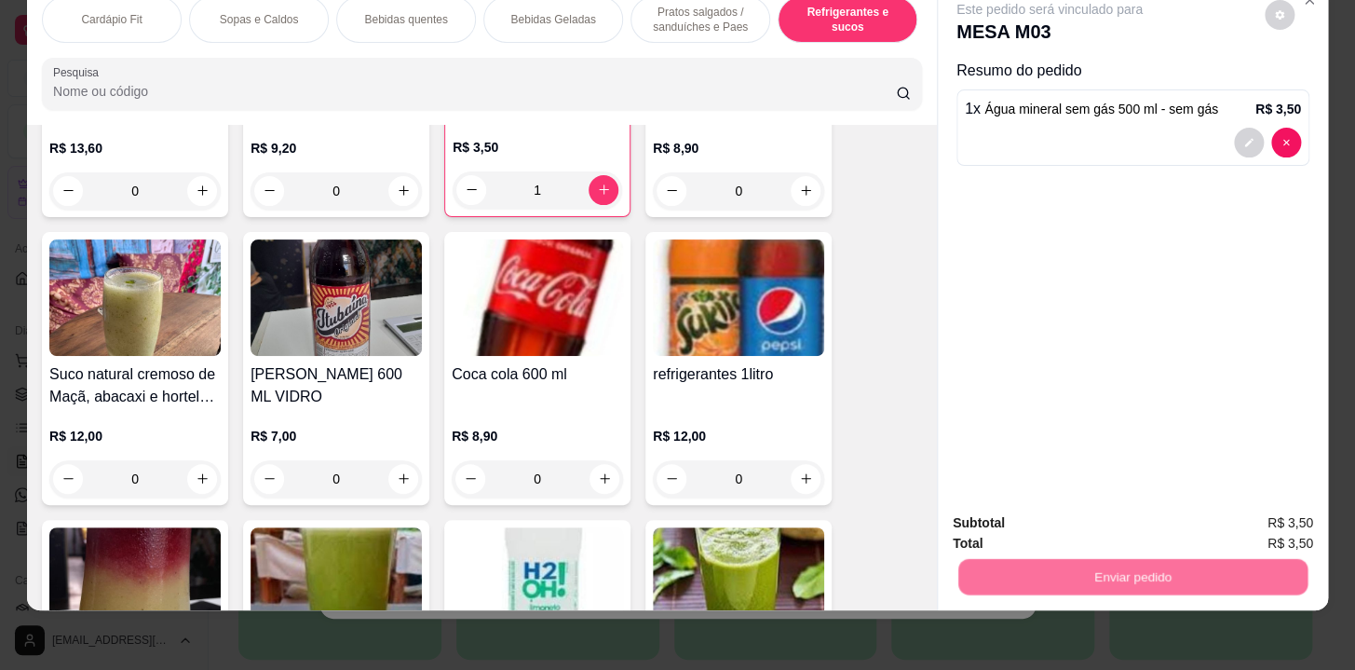
click at [1110, 515] on button "Não registrar e enviar pedido" at bounding box center [1071, 518] width 188 height 34
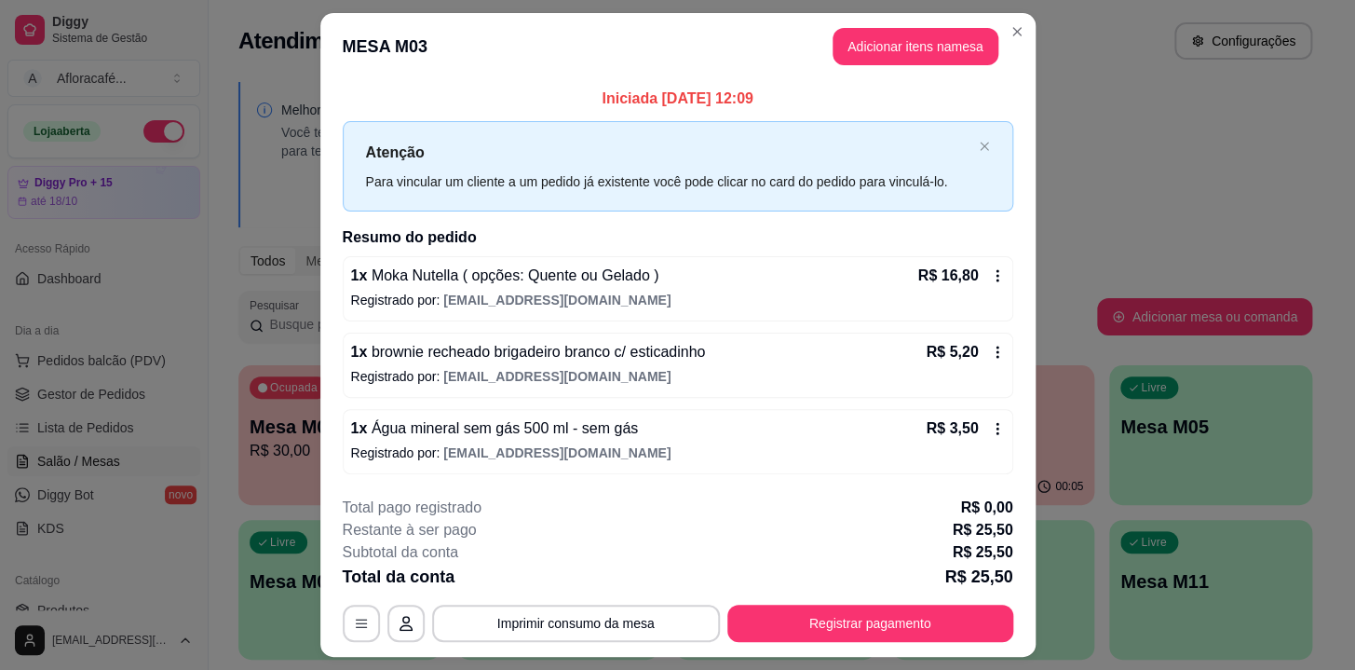
scroll to position [47, 0]
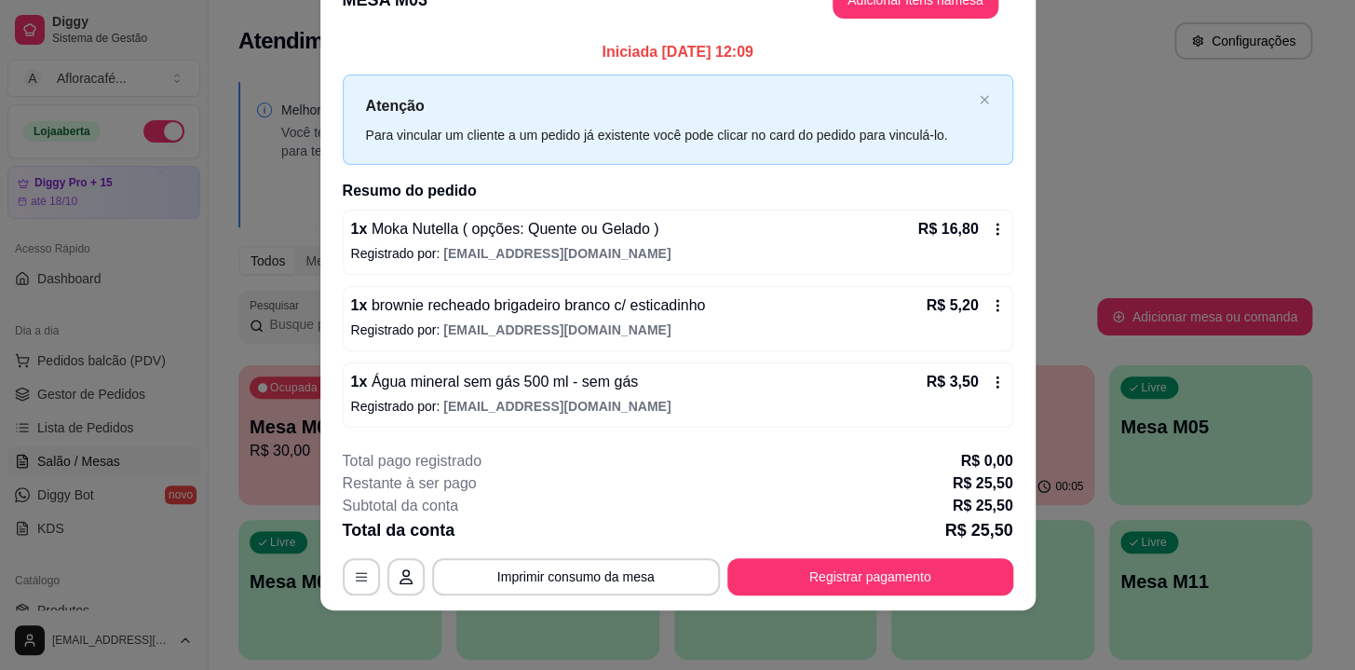
click at [962, 603] on footer "**********" at bounding box center [677, 522] width 715 height 175
click at [957, 587] on button "Registrar pagamento" at bounding box center [870, 577] width 278 height 36
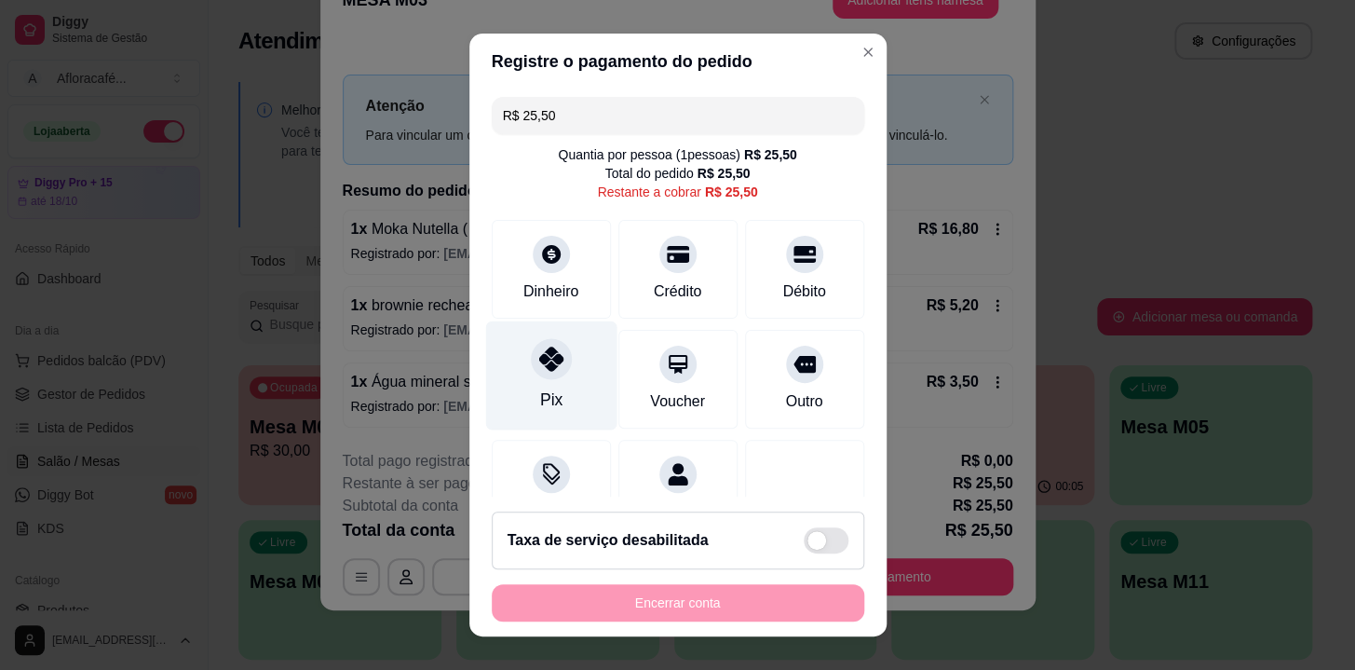
click at [527, 386] on div "Pix" at bounding box center [550, 375] width 131 height 109
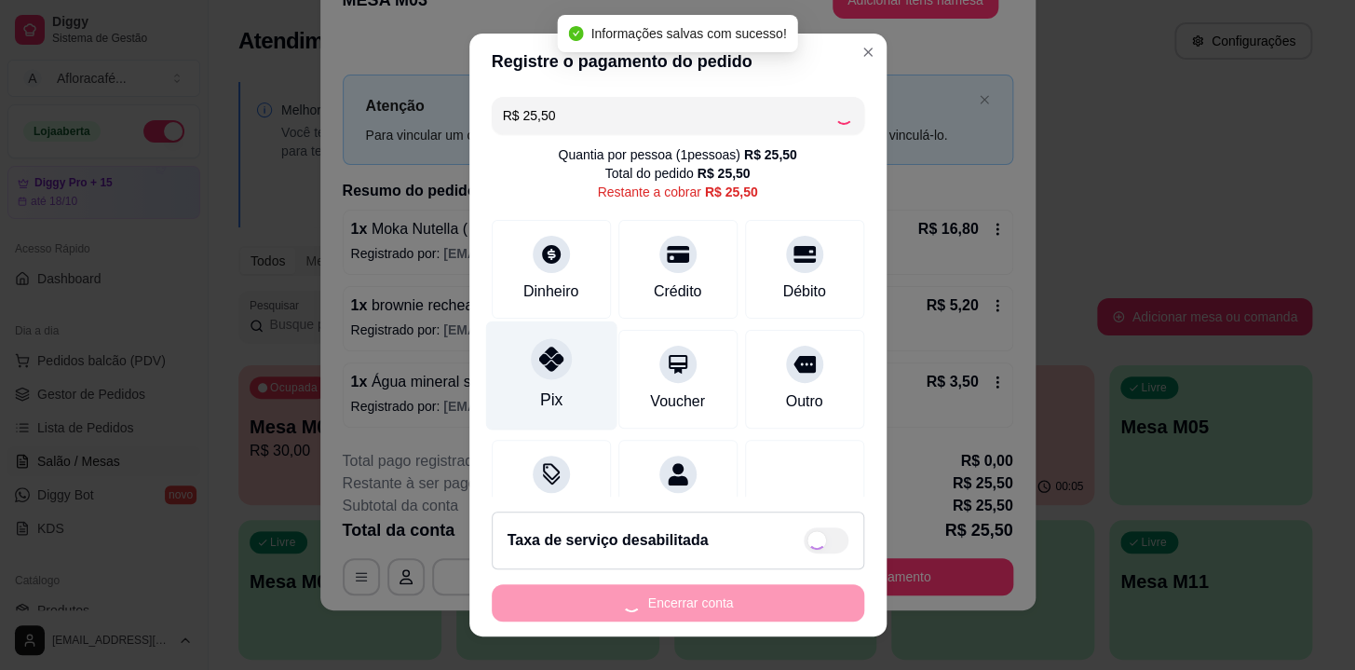
type input "R$ 0,00"
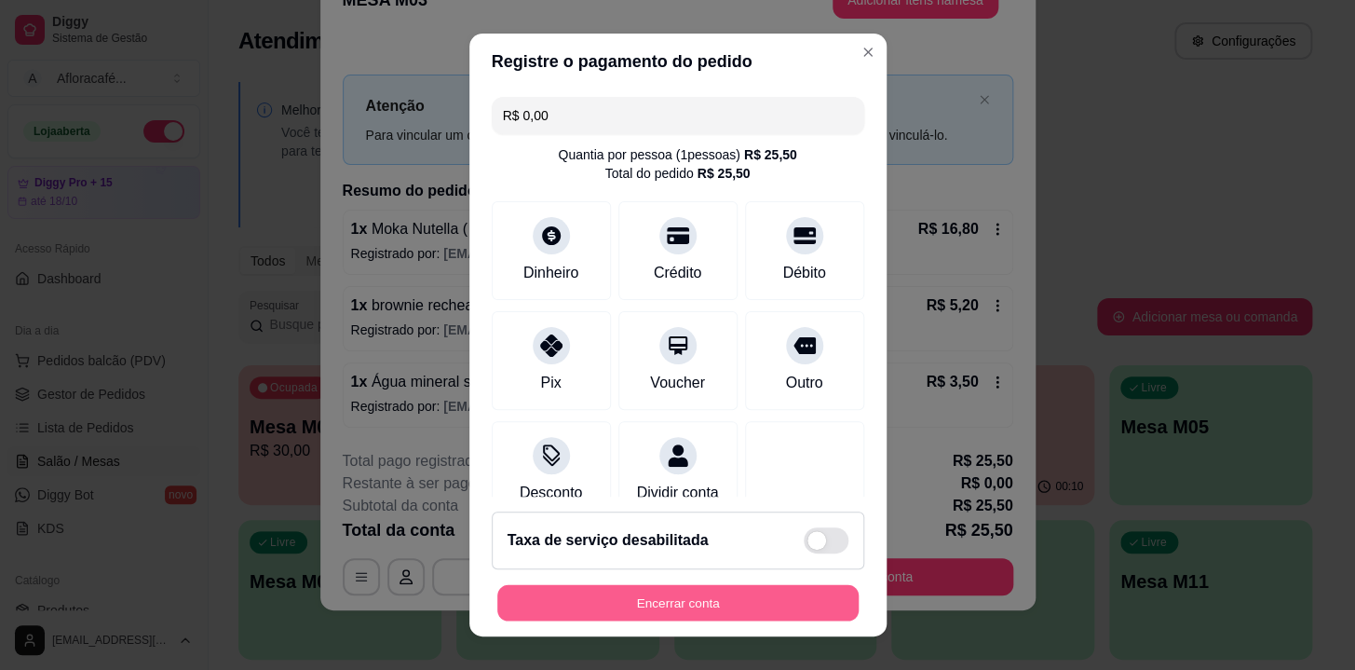
click at [701, 592] on button "Encerrar conta" at bounding box center [677, 603] width 361 height 36
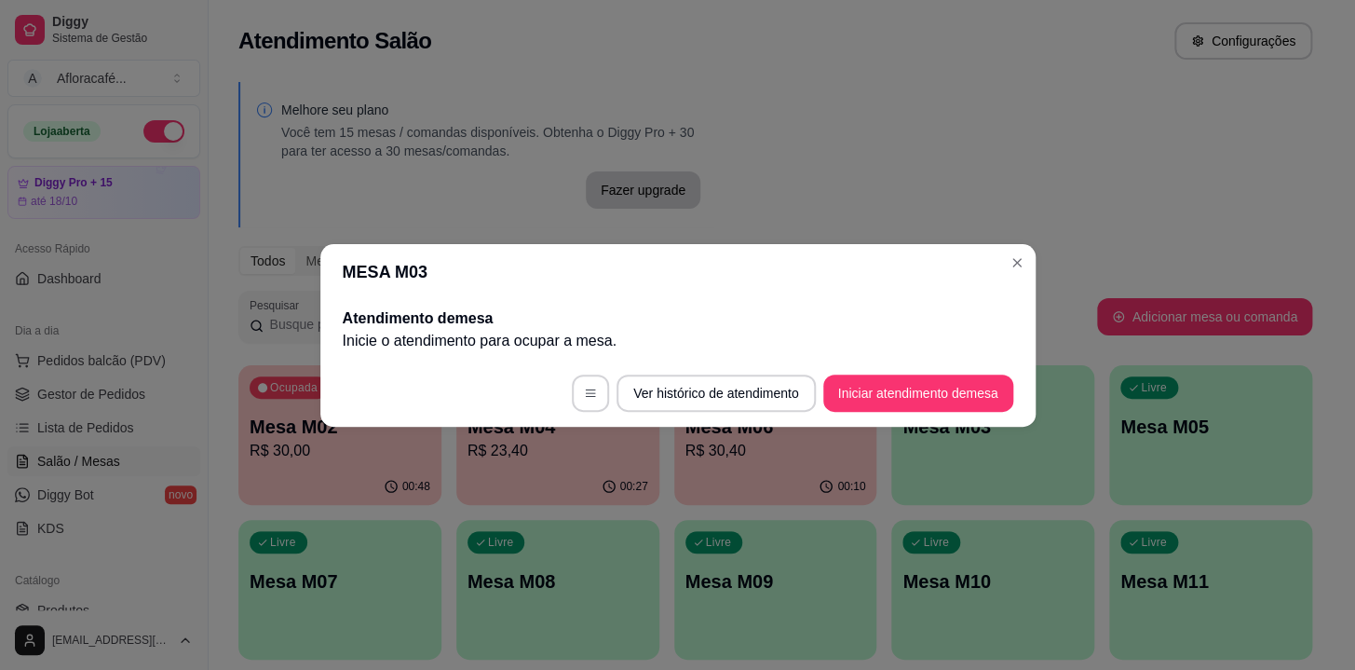
scroll to position [0, 0]
click at [1028, 255] on section "MESA M03 Atendimento de mesa Inicie o atendimento para ocupar a mesa . Ver hist…" at bounding box center [677, 335] width 715 height 183
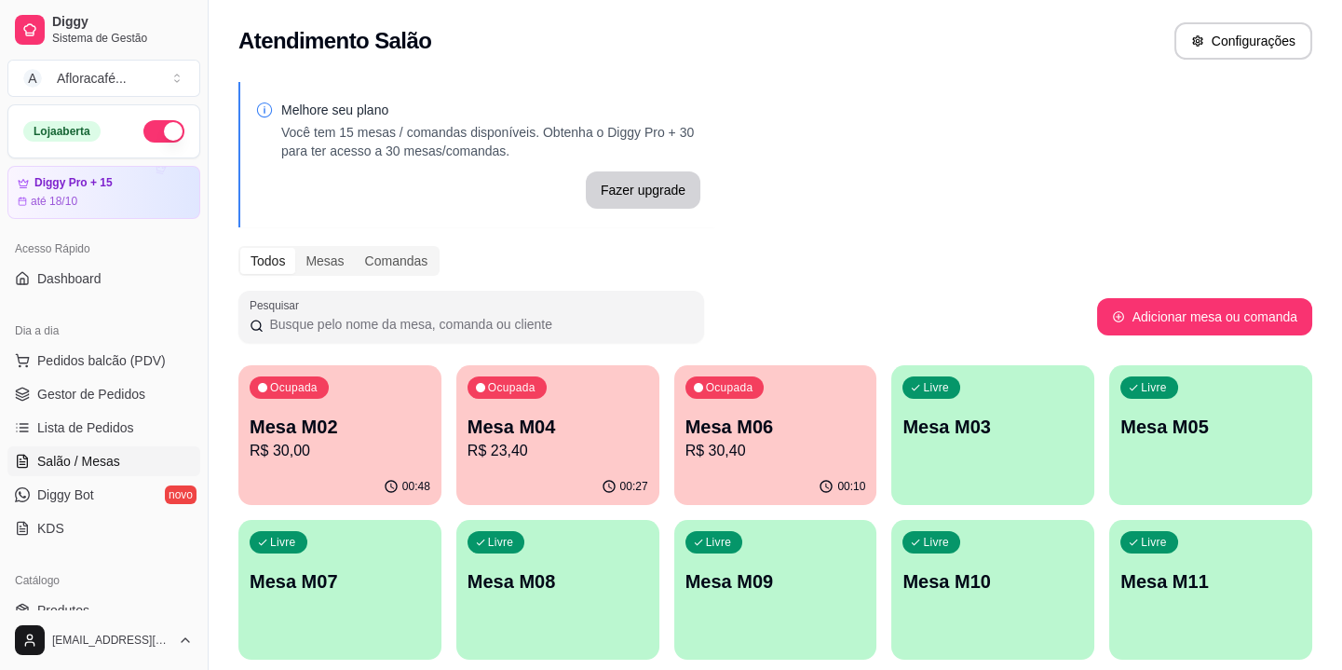
click at [1034, 454] on div "Livre Mesa M03" at bounding box center [993, 423] width 203 height 117
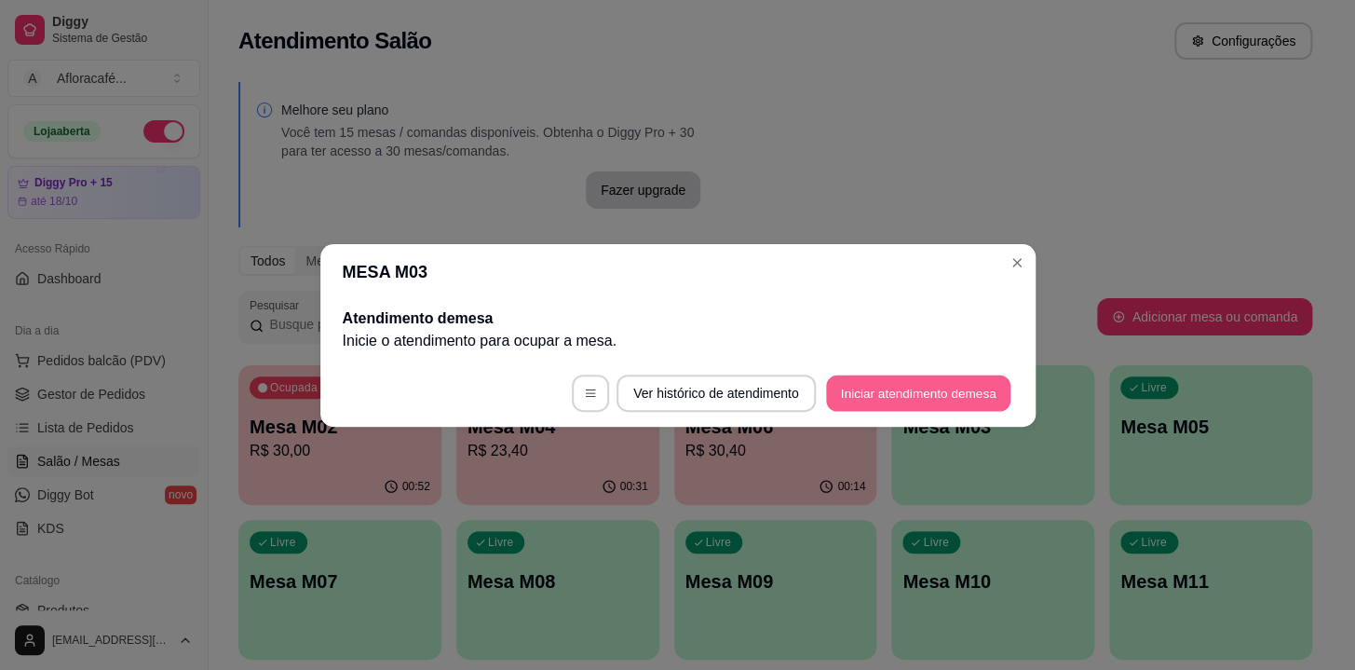
click at [970, 407] on button "Iniciar atendimento de mesa" at bounding box center [918, 392] width 184 height 36
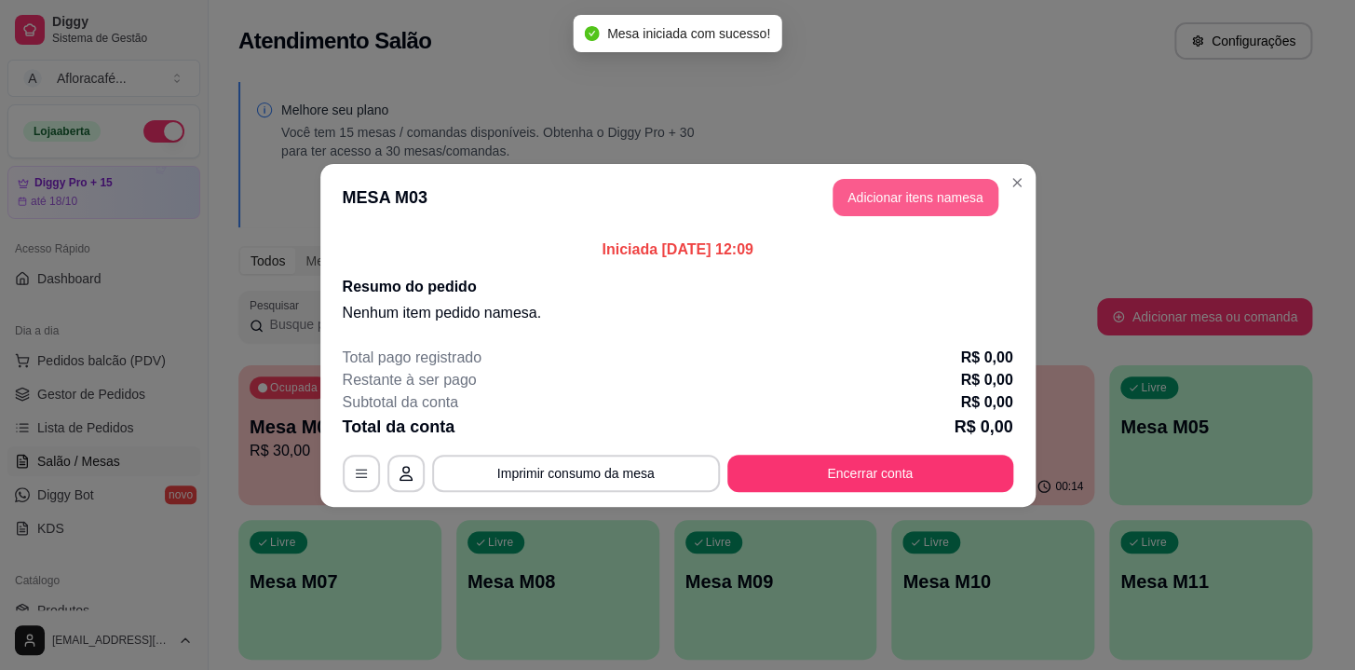
click at [934, 197] on button "Adicionar itens na mesa" at bounding box center [916, 197] width 166 height 37
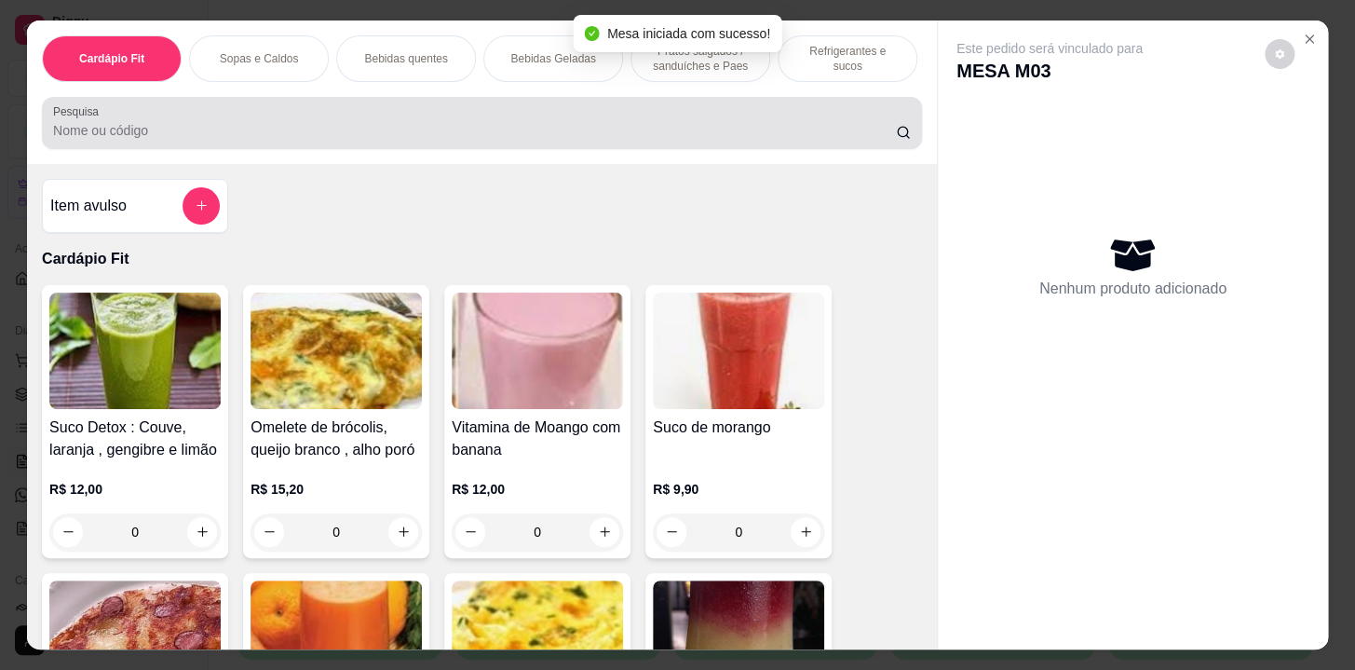
click at [742, 140] on input "Pesquisa" at bounding box center [474, 130] width 843 height 19
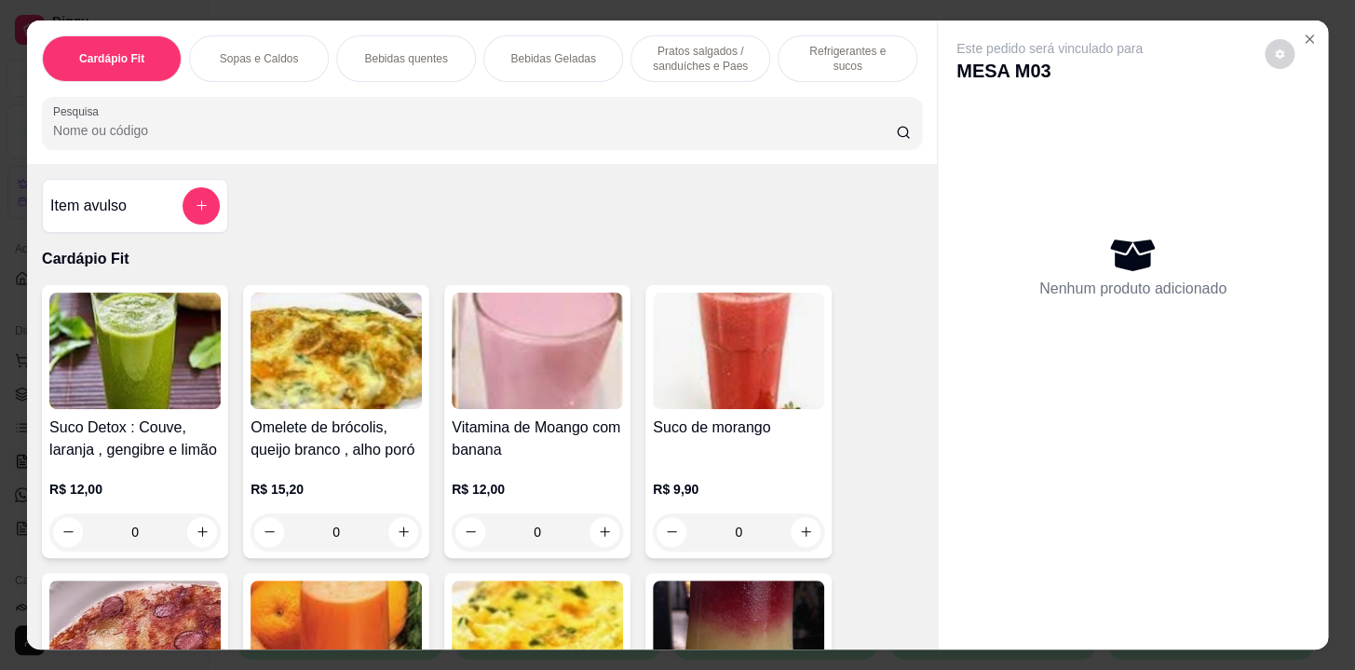
click at [877, 47] on p "Refrigerantes e sucos" at bounding box center [848, 59] width 108 height 30
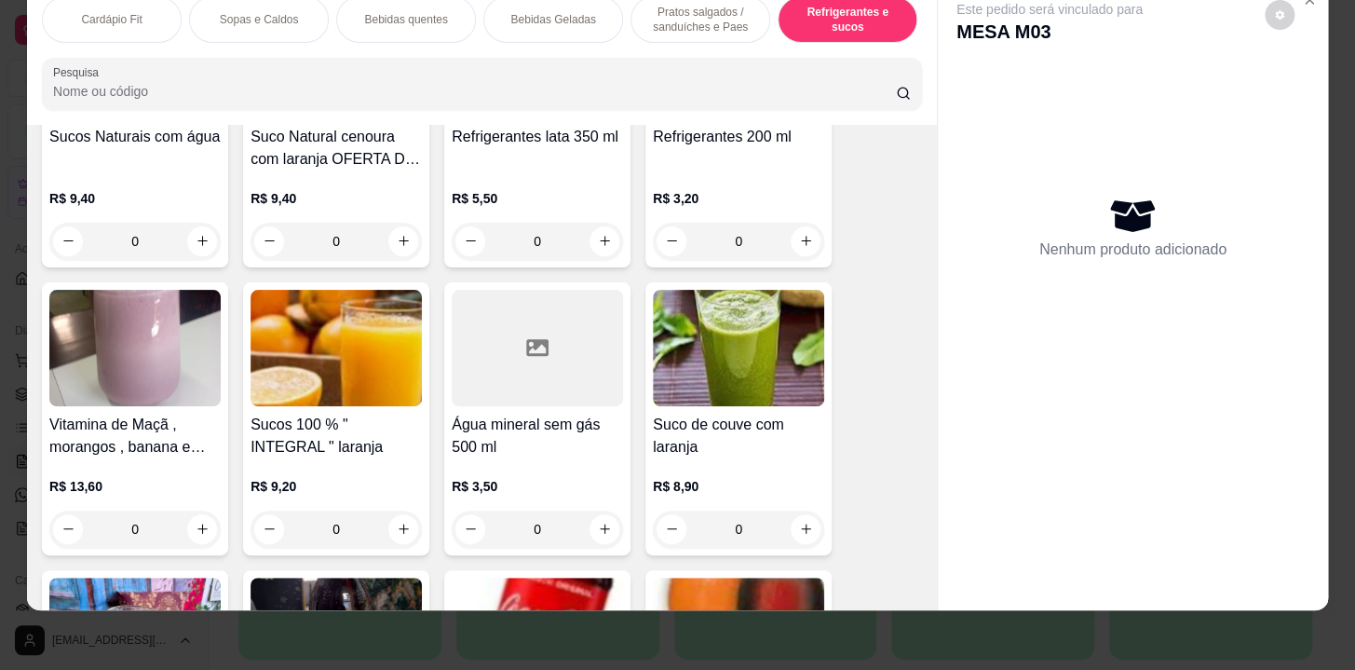
scroll to position [0, 769]
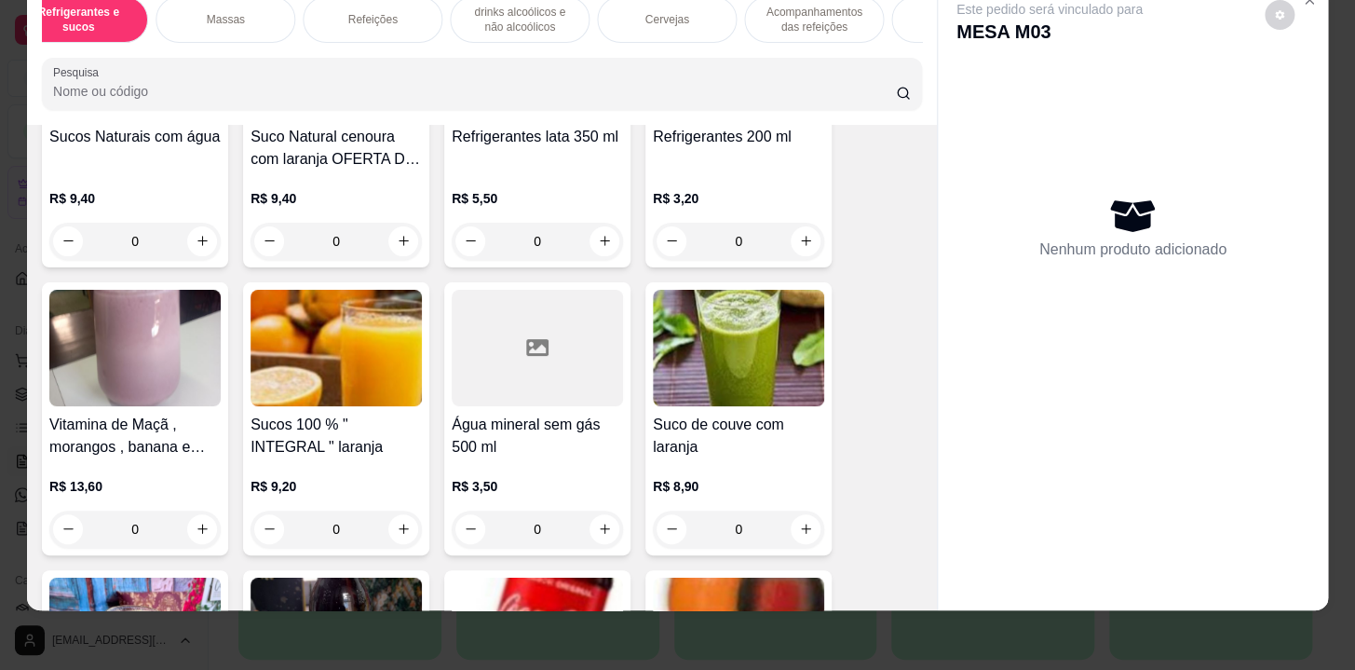
click at [815, 7] on p "Acompanhamentos das refeições" at bounding box center [814, 20] width 108 height 30
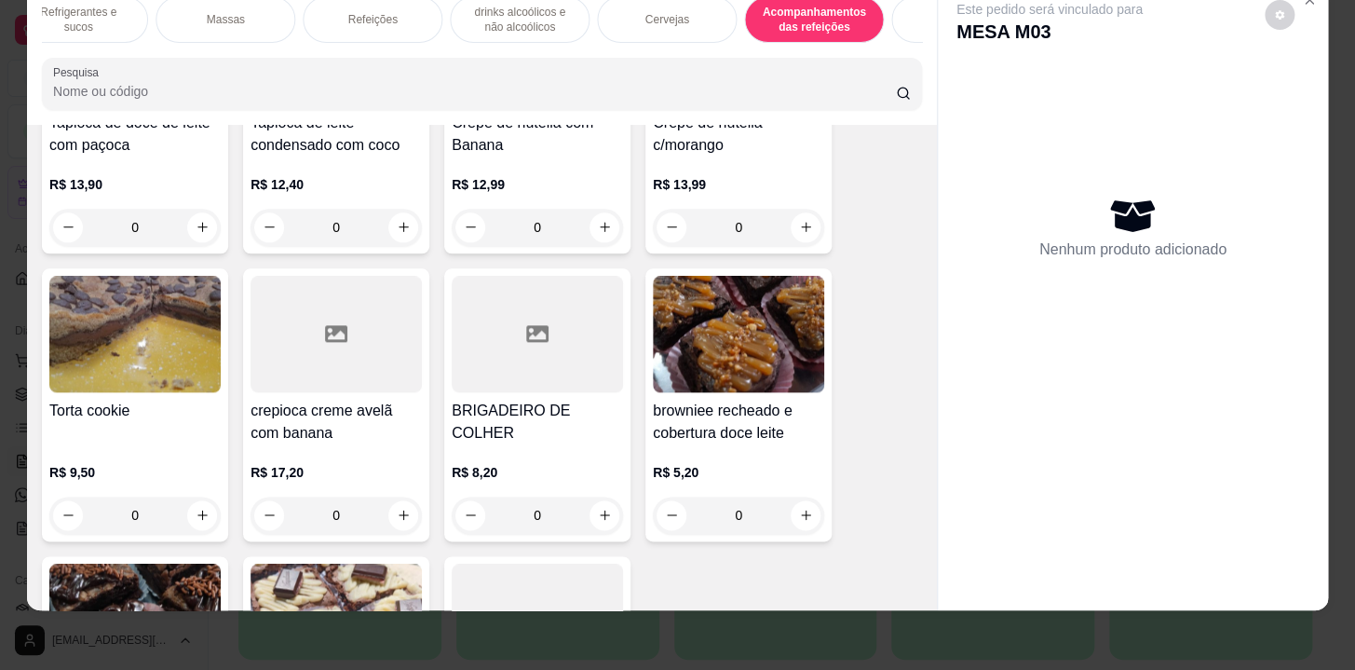
scroll to position [15837, 0]
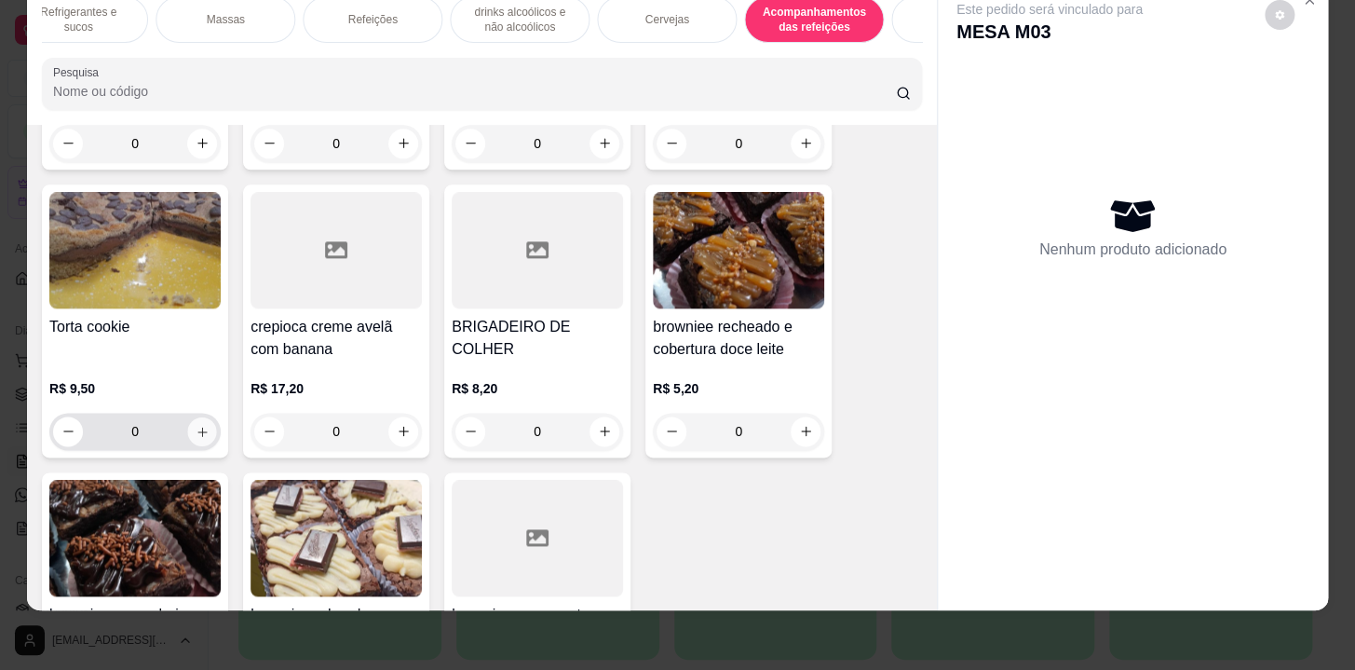
click at [201, 416] on button "increase-product-quantity" at bounding box center [202, 430] width 29 height 29
type input "1"
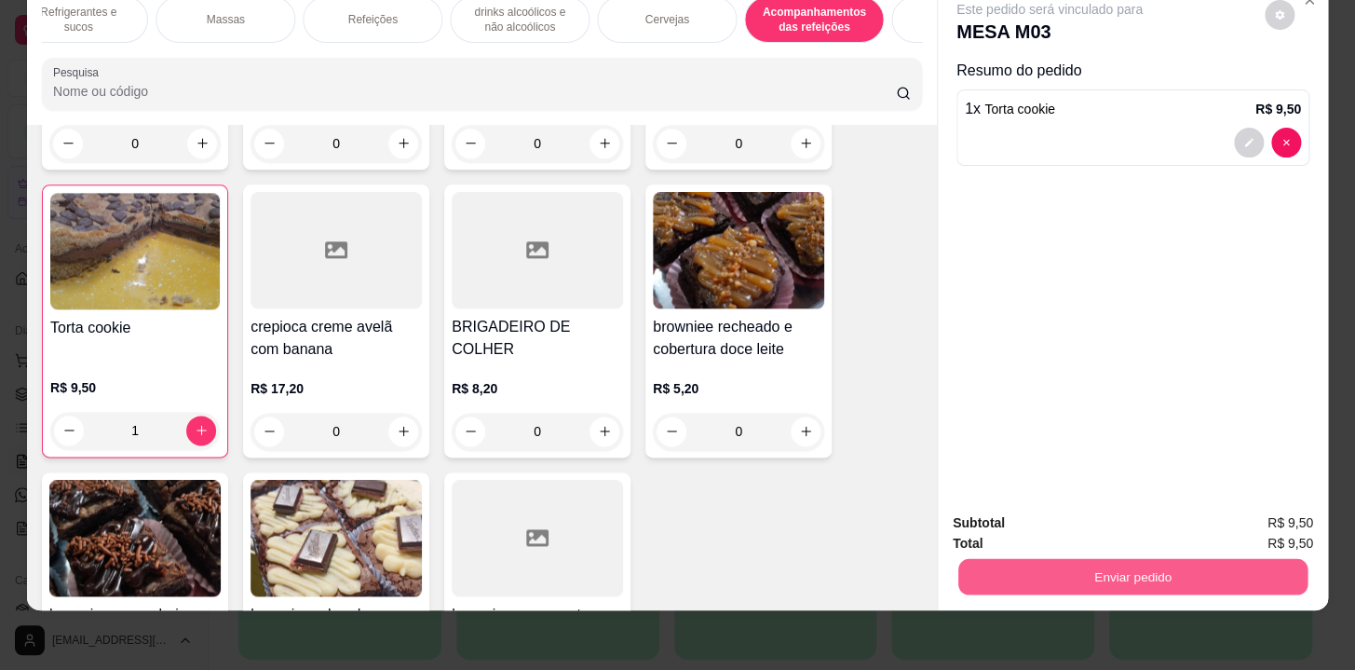
click at [975, 559] on button "Enviar pedido" at bounding box center [1133, 577] width 349 height 36
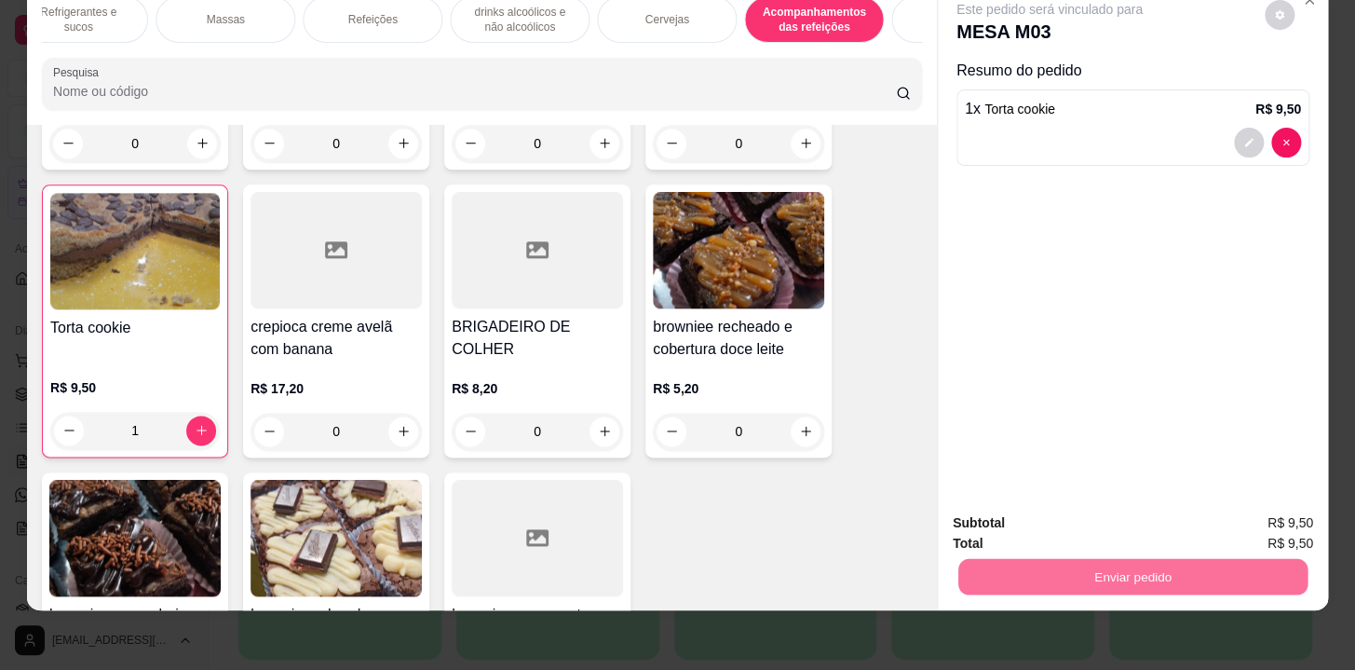
click at [535, 7] on p "drinks alcoólicos e não alcoólicos" at bounding box center [520, 20] width 108 height 30
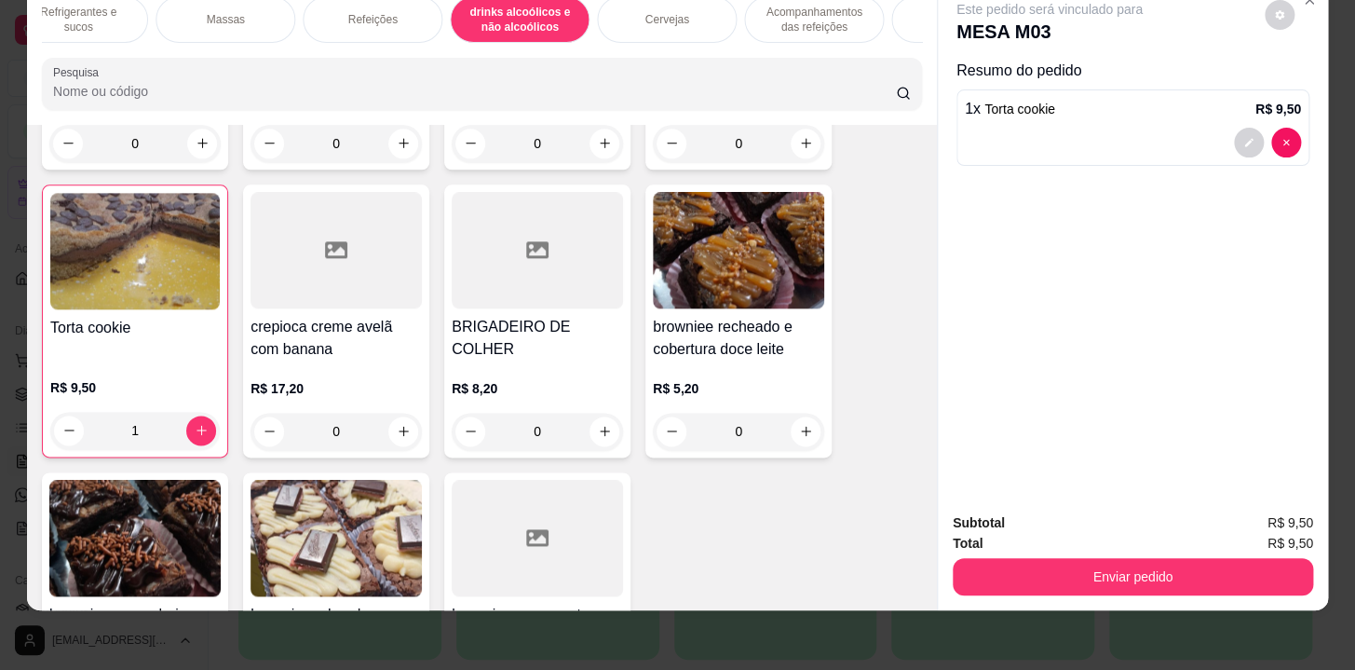
scroll to position [12358, 0]
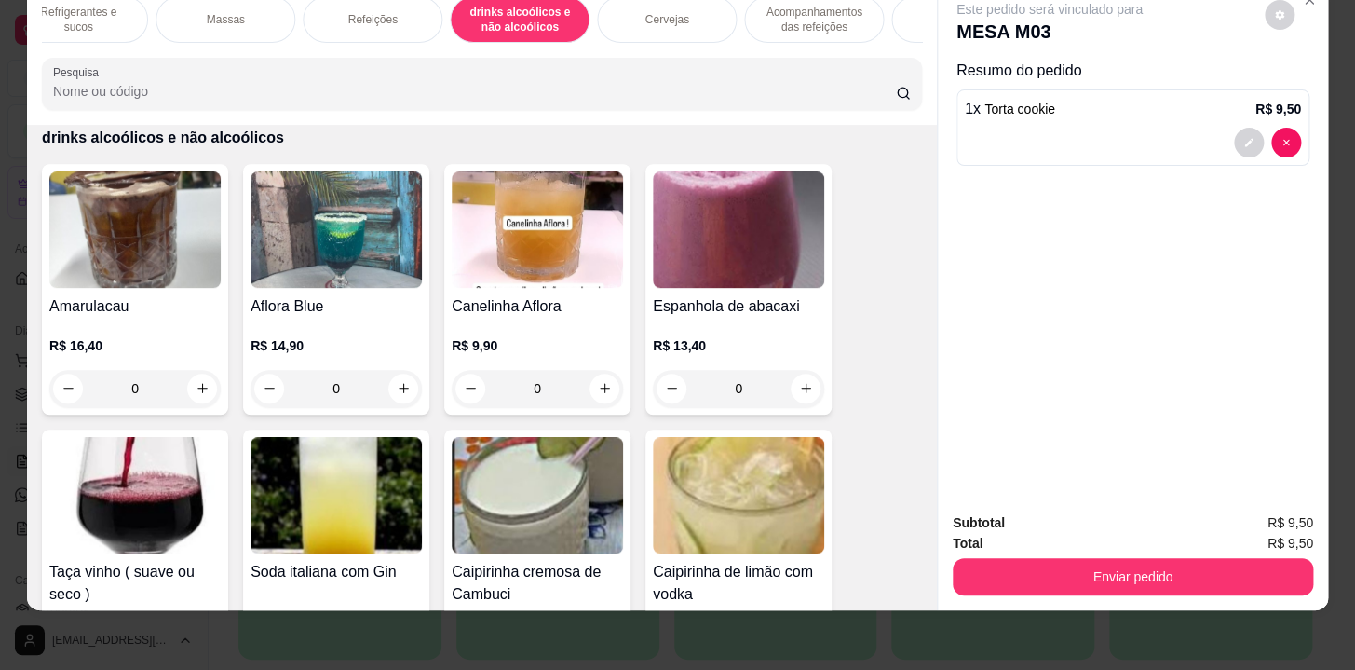
click at [358, 28] on div "Refeições" at bounding box center [373, 19] width 140 height 47
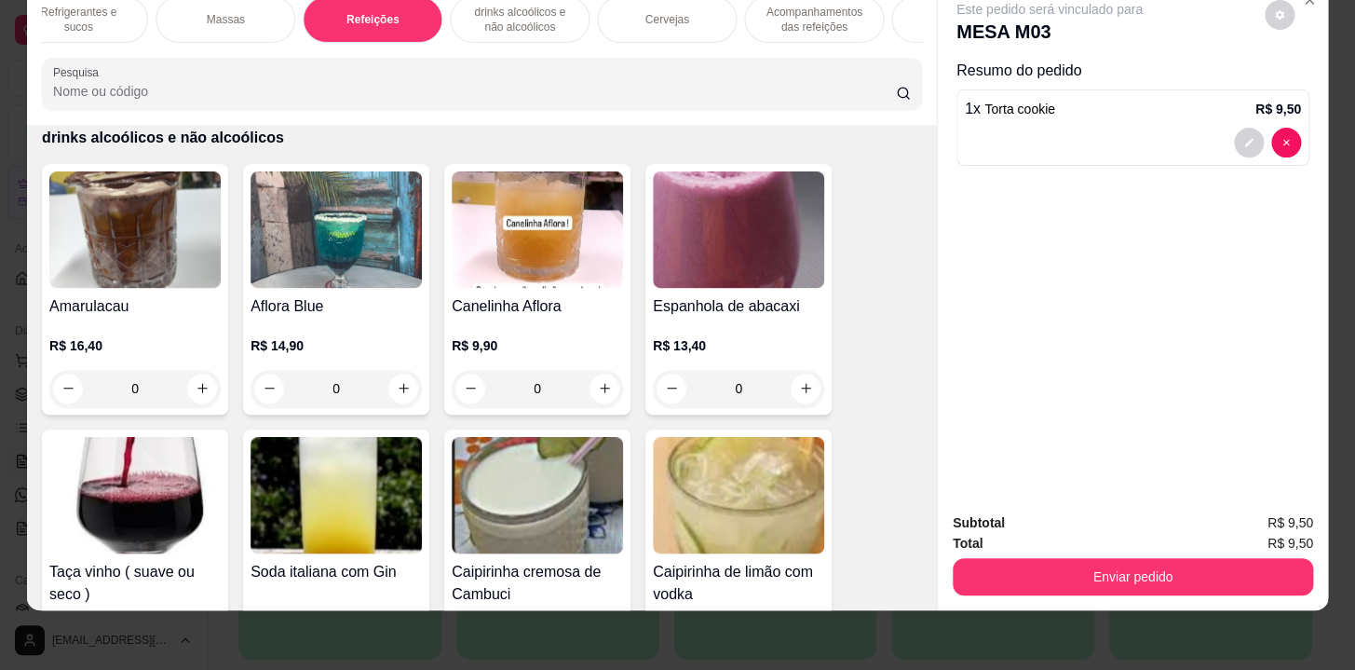
scroll to position [0, 0]
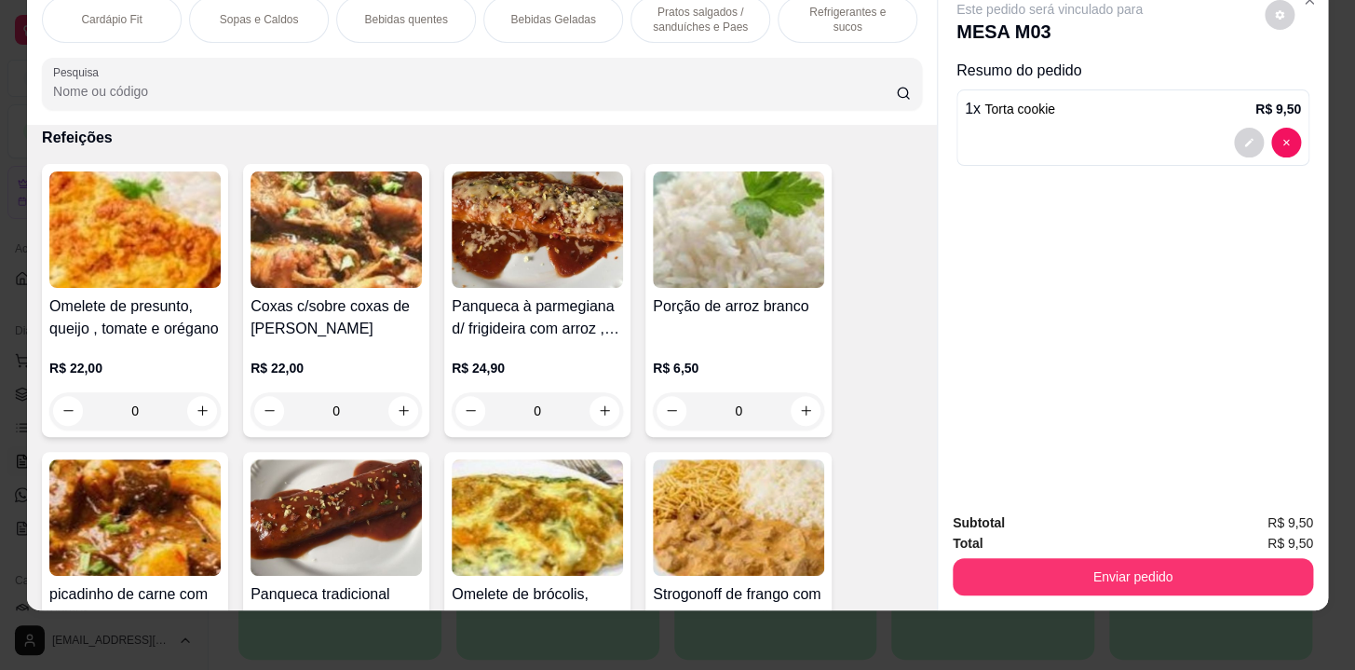
click at [802, 8] on p "Refrigerantes e sucos" at bounding box center [848, 20] width 108 height 30
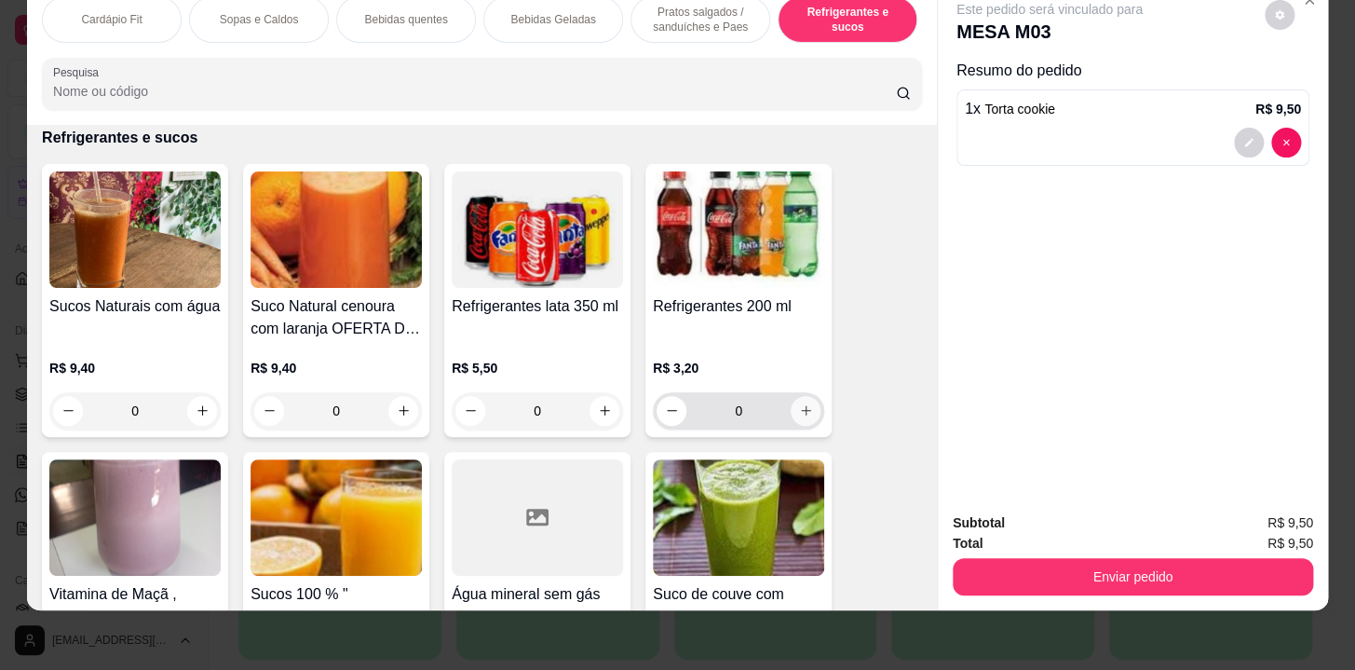
click at [791, 402] on button "increase-product-quantity" at bounding box center [806, 411] width 30 height 30
type input "1"
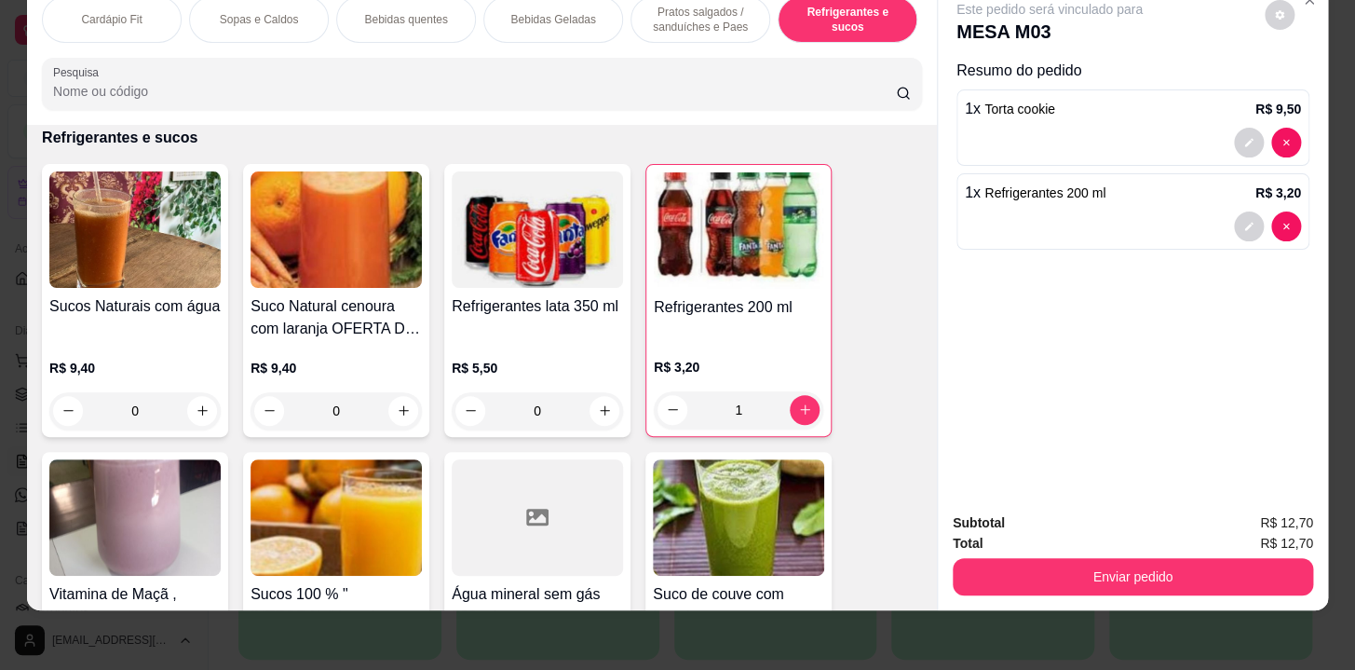
drag, startPoint x: 977, startPoint y: 524, endPoint x: 978, endPoint y: 563, distance: 38.2
click at [978, 560] on div "Subtotal R$ 12,70 Total R$ 12,70 Enviar pedido" at bounding box center [1133, 553] width 361 height 83
click at [978, 566] on button "Enviar pedido" at bounding box center [1133, 576] width 361 height 37
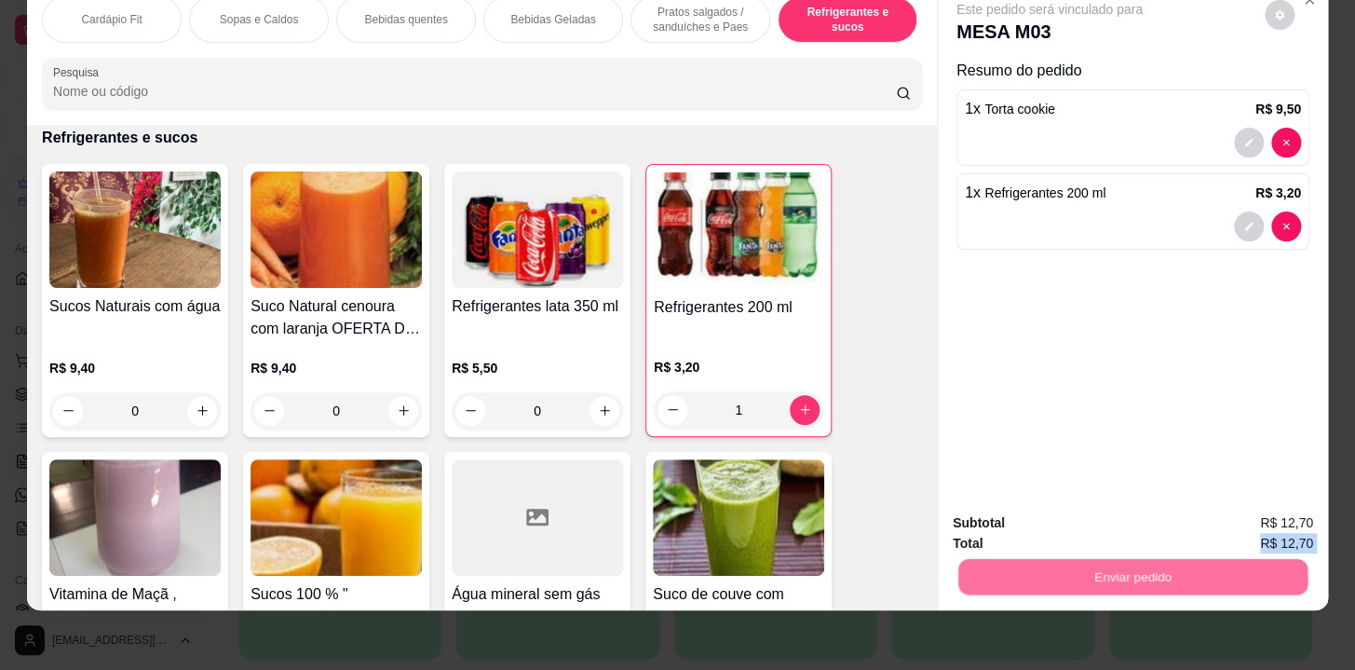
click at [1003, 524] on button "Não registrar e enviar pedido" at bounding box center [1071, 518] width 188 height 34
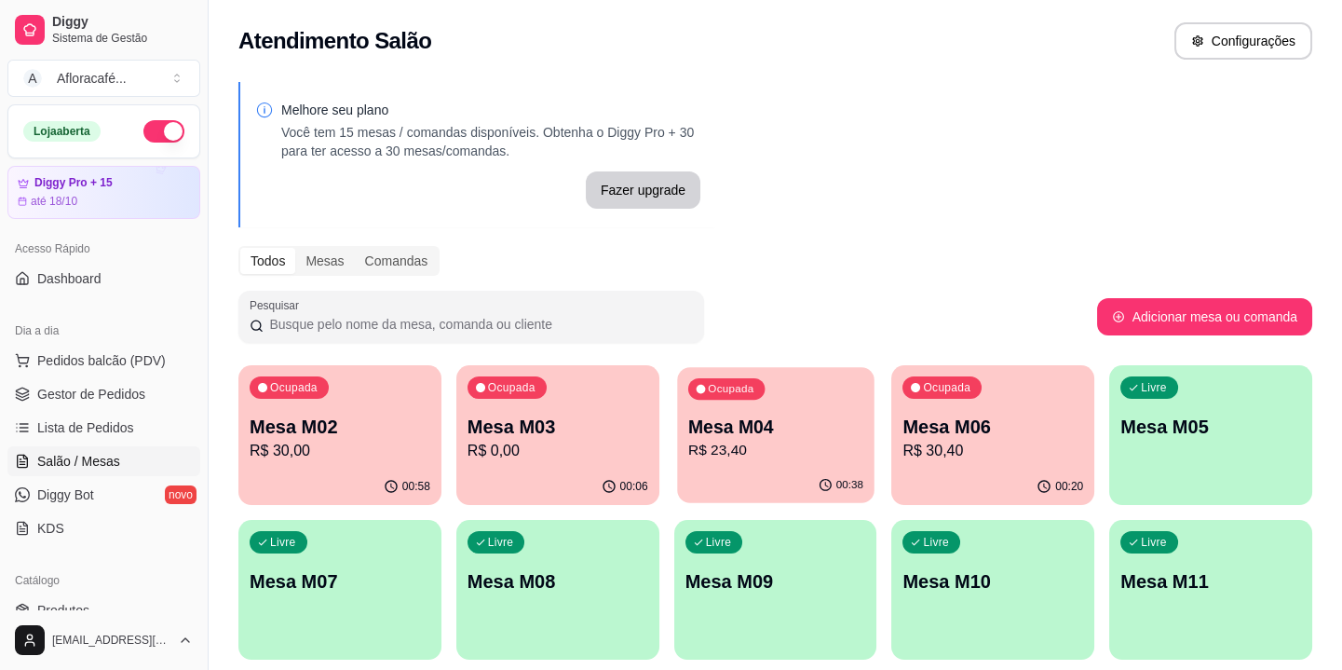
click at [687, 472] on div "00:38" at bounding box center [775, 485] width 197 height 35
click at [581, 444] on p "R$ 0,00" at bounding box center [557, 450] width 175 height 21
click at [802, 409] on div "Ocupada Mesa M04 R$ 23,40" at bounding box center [775, 417] width 197 height 101
click at [1040, 470] on div "00:20" at bounding box center [993, 485] width 197 height 35
click at [306, 452] on p "R$ 30,00" at bounding box center [340, 451] width 181 height 22
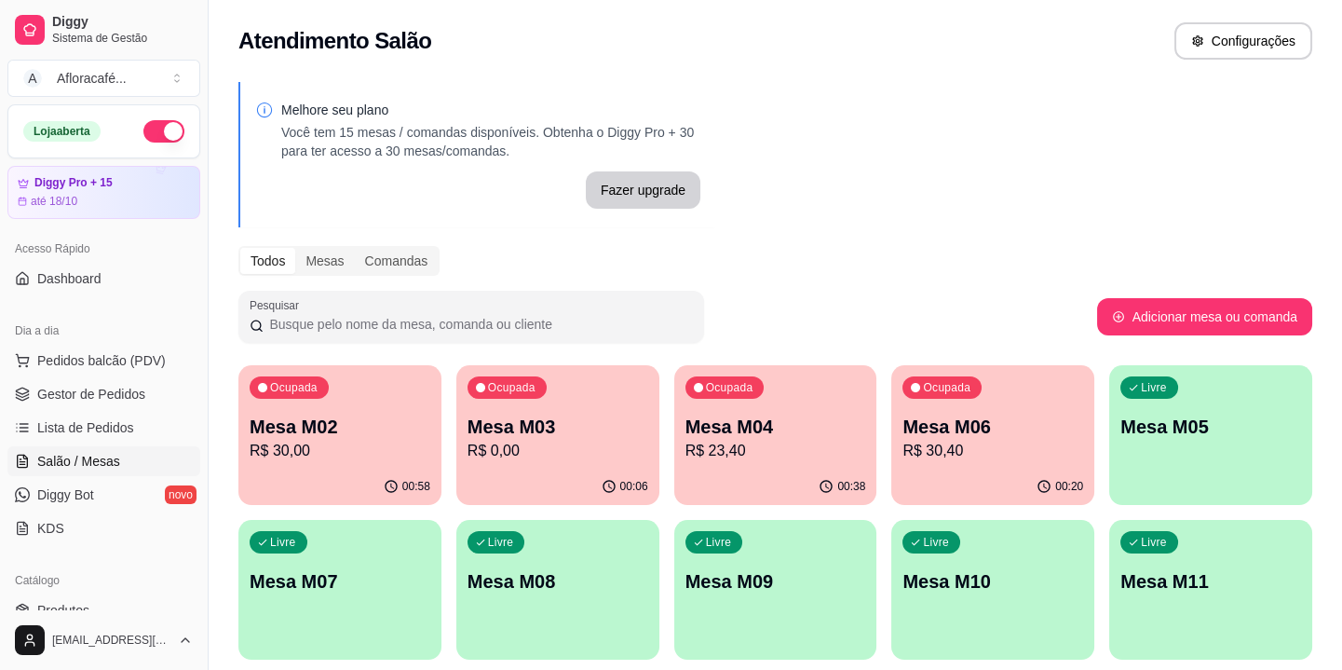
drag, startPoint x: 1318, startPoint y: 459, endPoint x: 1148, endPoint y: 489, distance: 173.1
click at [1311, 462] on div "Melhore seu plano Você tem 15 mesas / comandas disponíveis. Obtenha o Diggy Pro…" at bounding box center [776, 454] width 1134 height 766
click at [1200, 461] on div "Livre Mesa M05" at bounding box center [1210, 423] width 203 height 117
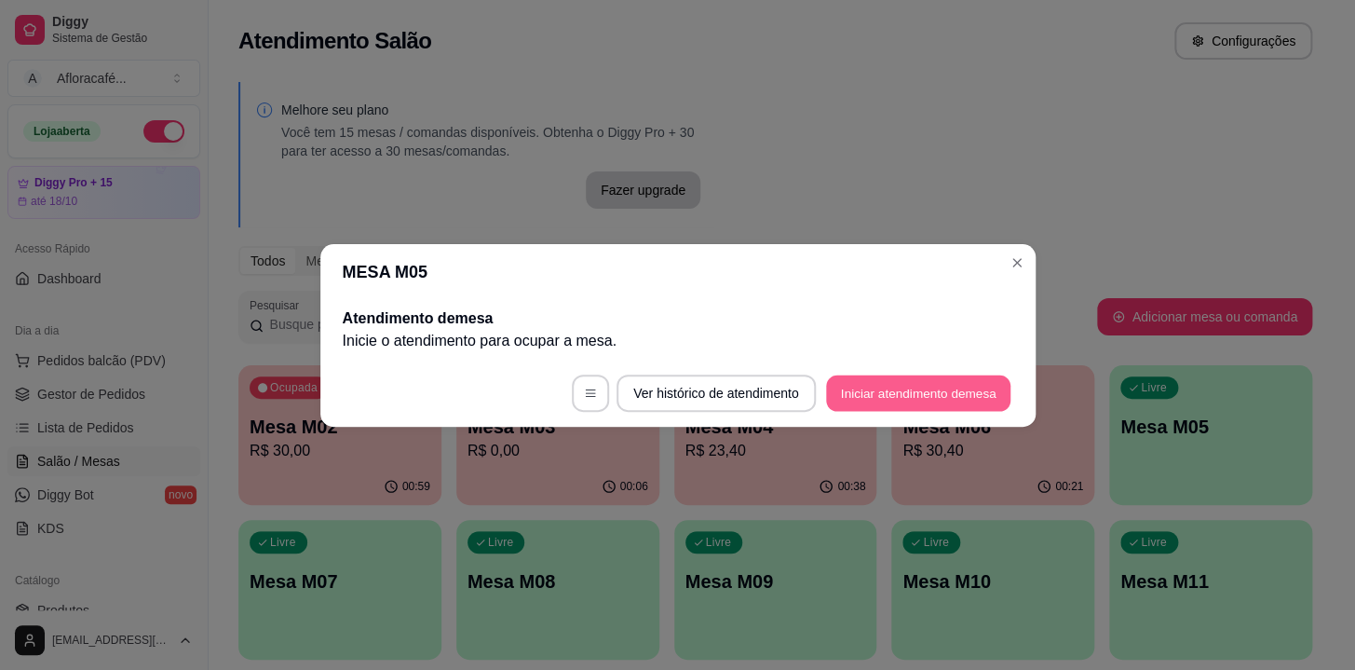
click at [987, 396] on button "Iniciar atendimento de mesa" at bounding box center [918, 392] width 184 height 36
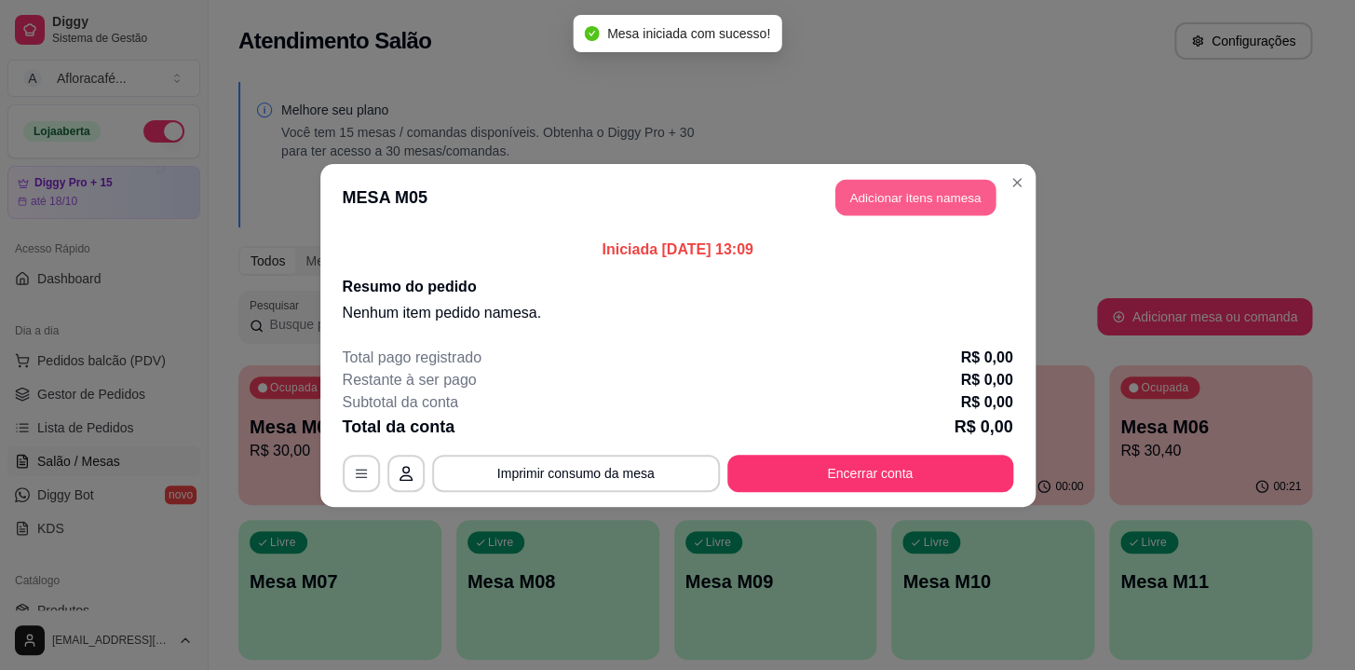
click at [908, 187] on button "Adicionar itens na mesa" at bounding box center [916, 197] width 160 height 36
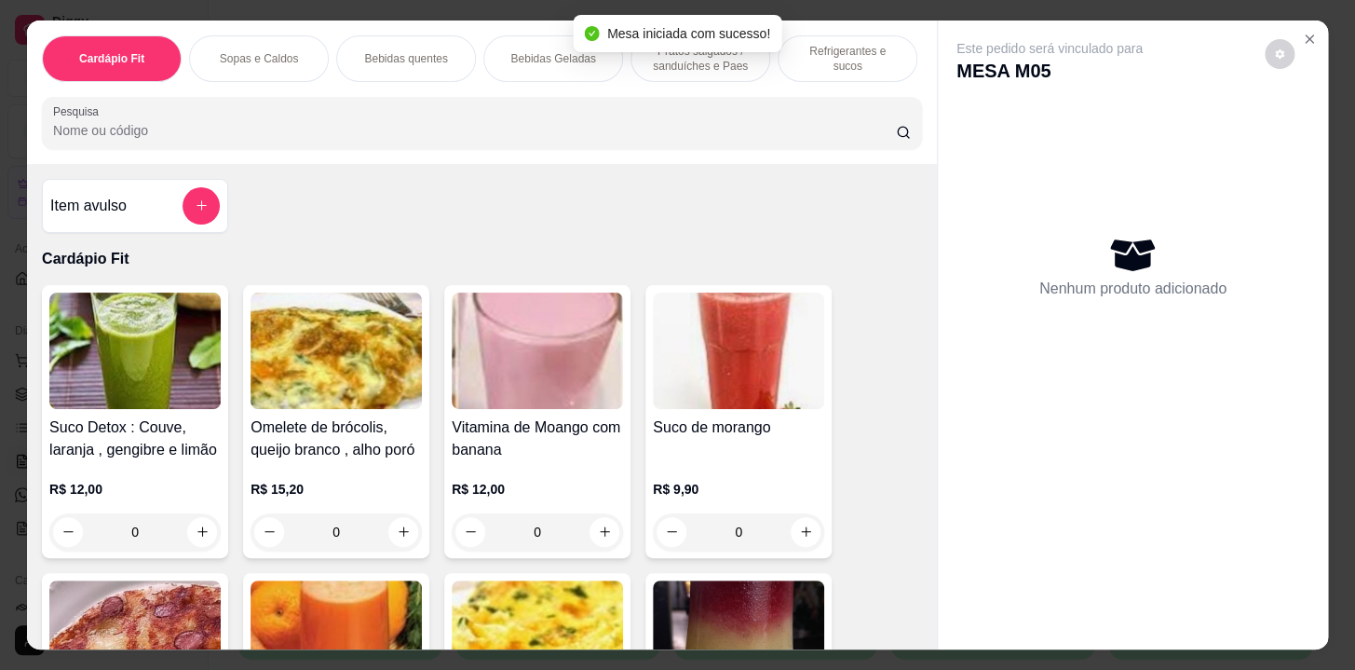
click at [508, 124] on div at bounding box center [482, 122] width 858 height 37
click at [837, 48] on p "Refrigerantes e sucos" at bounding box center [848, 59] width 108 height 30
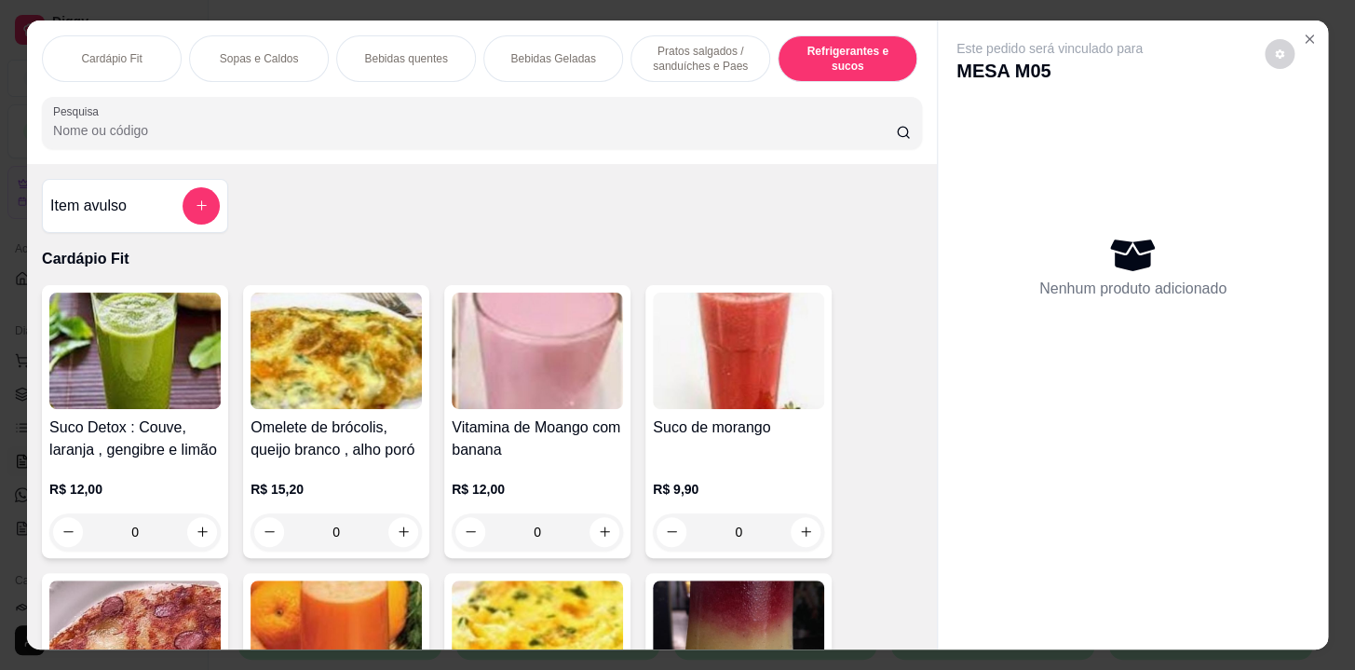
scroll to position [46, 0]
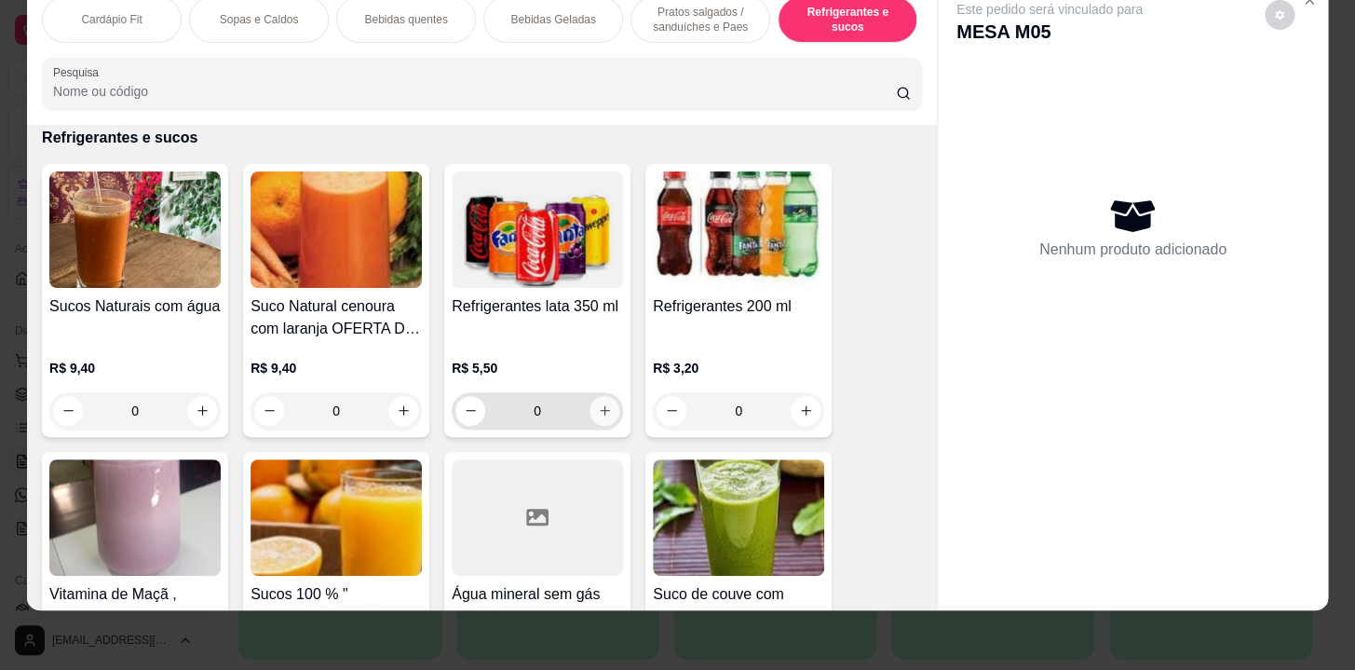
click at [598, 414] on icon "increase-product-quantity" at bounding box center [605, 410] width 14 height 14
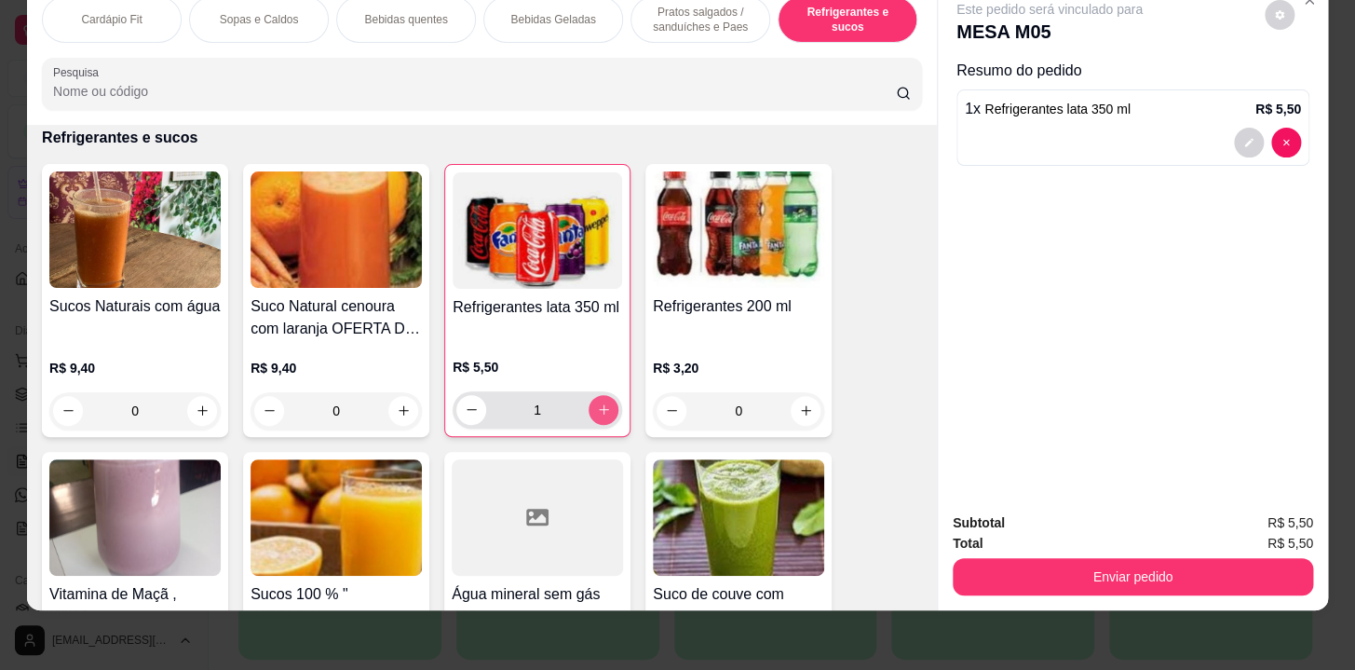
type input "1"
drag, startPoint x: 668, startPoint y: 26, endPoint x: 664, endPoint y: 39, distance: 13.6
click at [668, 29] on div "Cardápio Fit Sopas e Caldos Bebidas quentes Bebidas Geladas Pratos salgados / s…" at bounding box center [482, 19] width 880 height 47
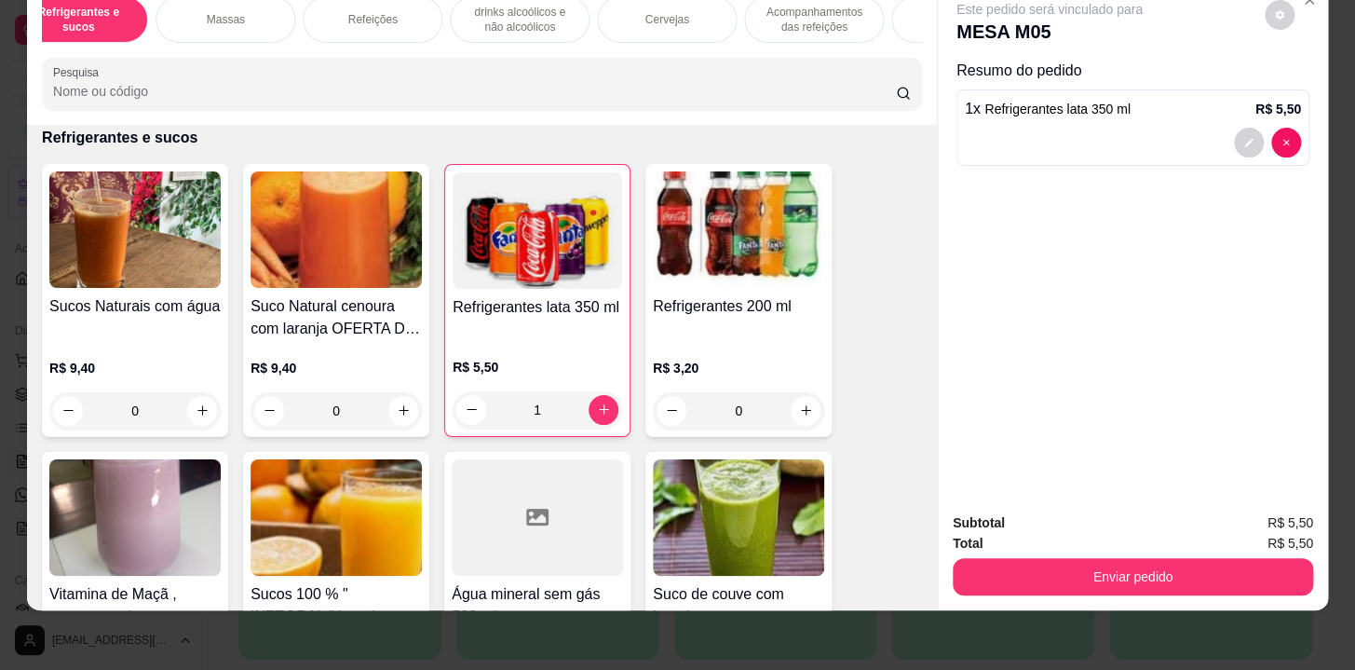
click at [390, 26] on div "Refeições" at bounding box center [373, 19] width 140 height 47
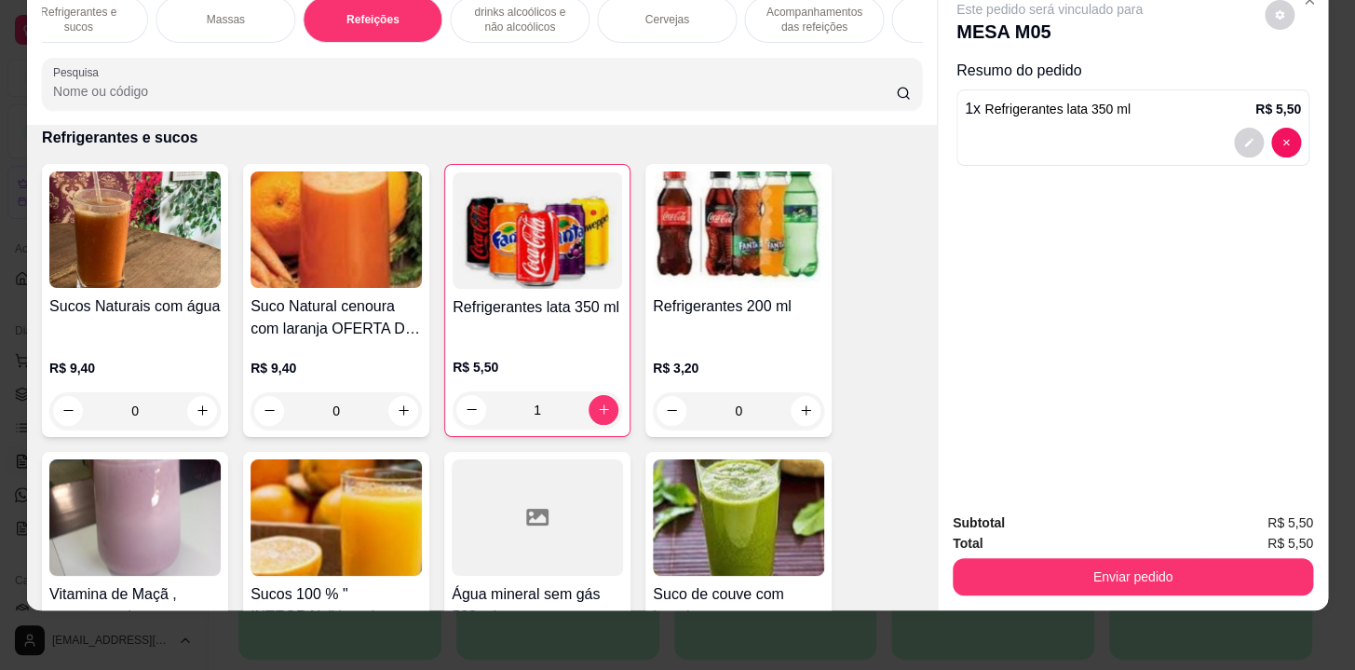
scroll to position [11192, 0]
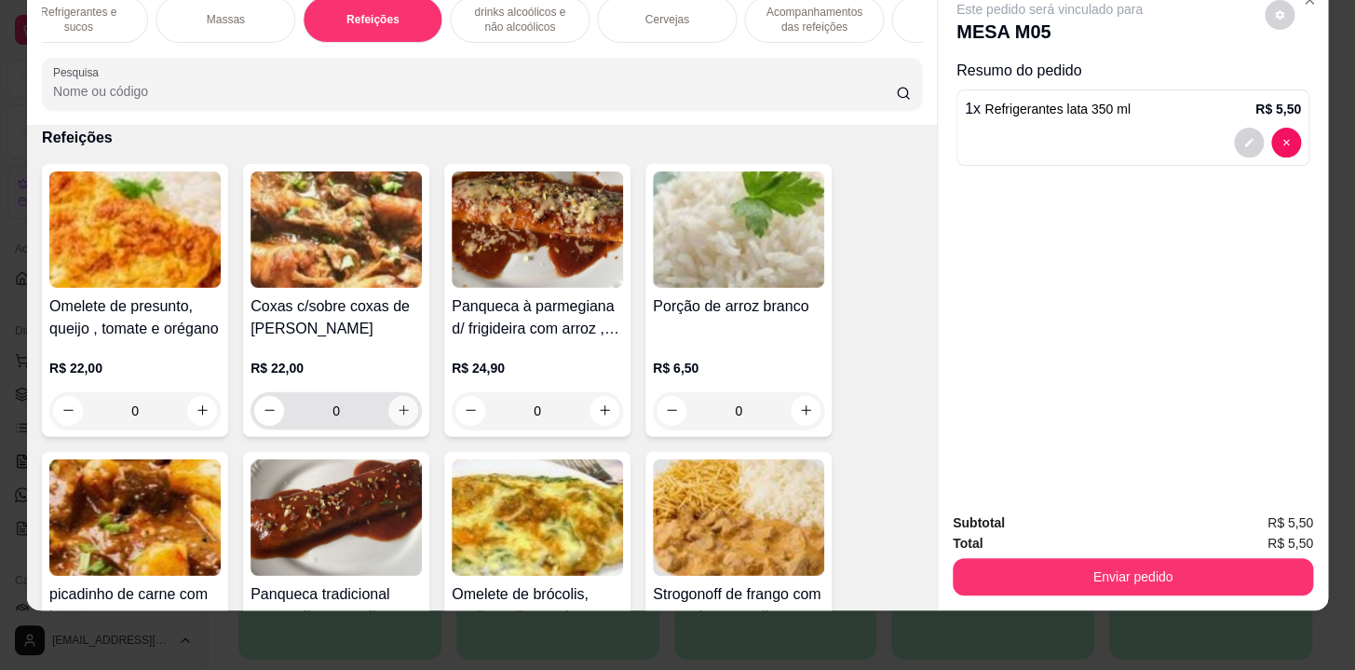
click at [400, 416] on button "increase-product-quantity" at bounding box center [403, 411] width 30 height 30
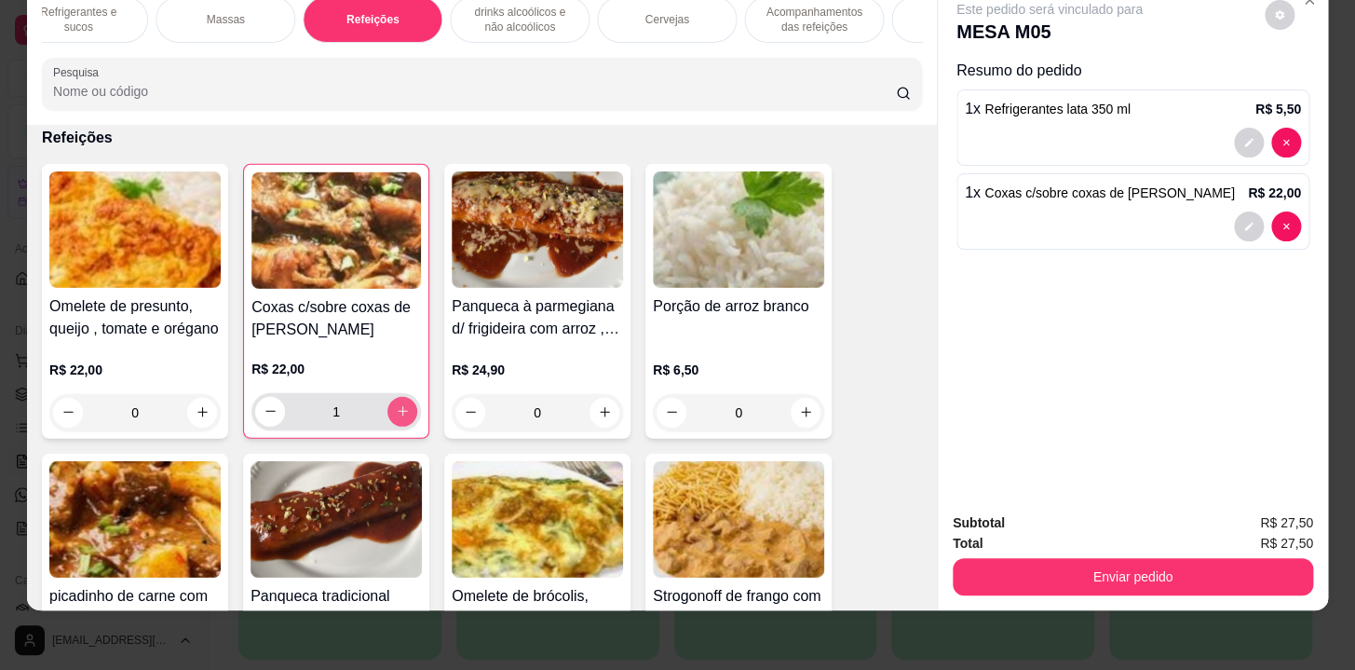
type input "1"
drag, startPoint x: 1034, startPoint y: 586, endPoint x: 1037, endPoint y: 559, distance: 27.2
click at [1034, 579] on div "Subtotal R$ 27,50 Total R$ 27,50 Enviar pedido" at bounding box center [1133, 553] width 390 height 113
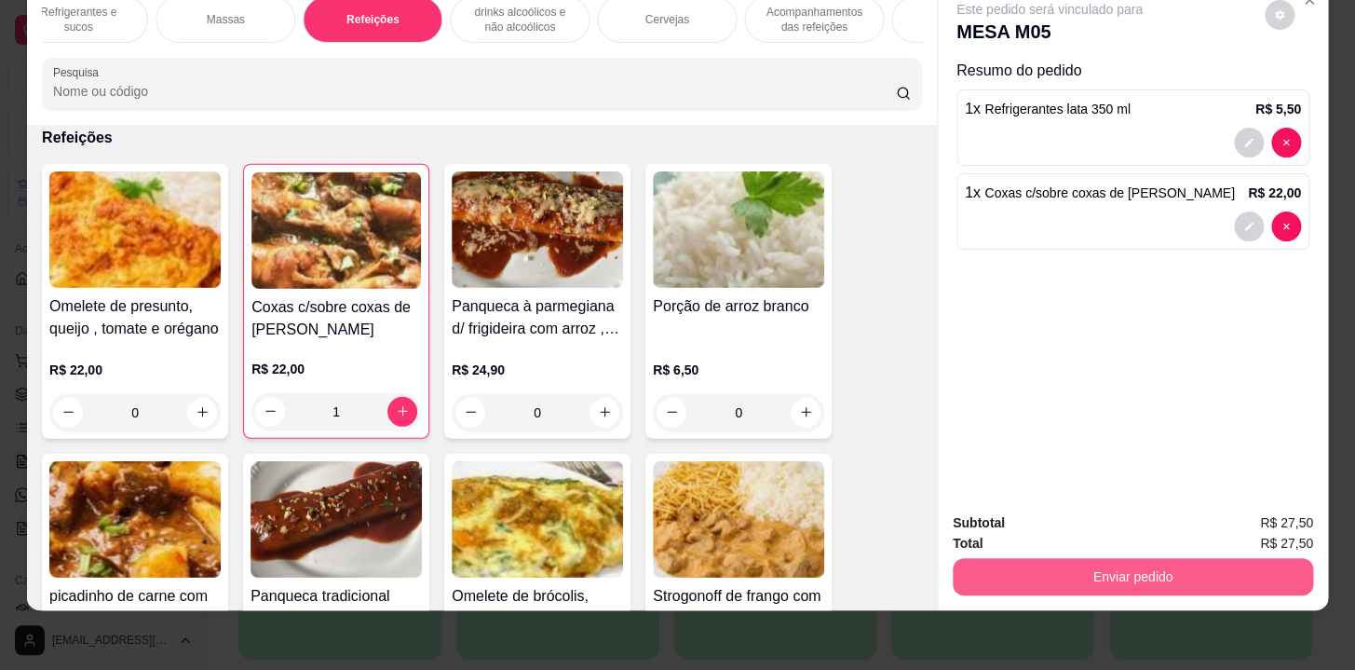
click at [1041, 558] on button "Enviar pedido" at bounding box center [1133, 576] width 361 height 37
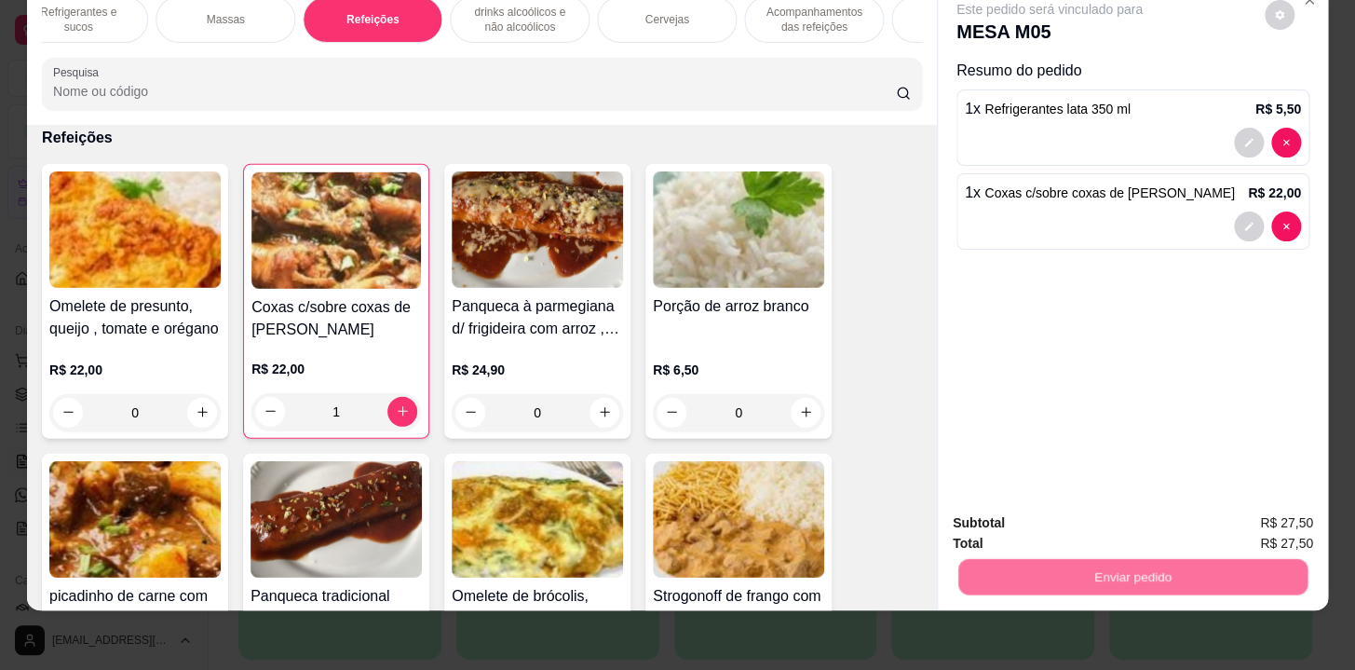
click at [1029, 523] on button "Não registrar e enviar pedido" at bounding box center [1071, 518] width 194 height 35
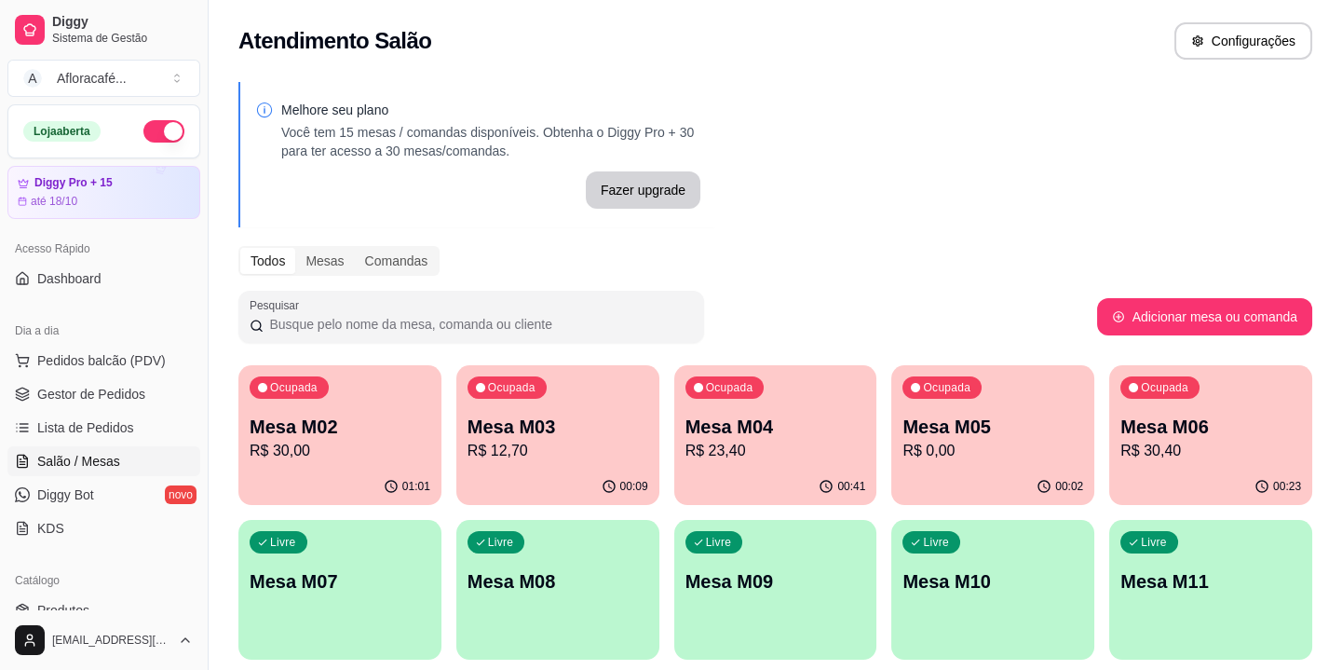
click at [313, 450] on p "R$ 30,00" at bounding box center [340, 451] width 181 height 22
click at [535, 445] on p "R$ 12,70" at bounding box center [557, 450] width 175 height 21
click at [729, 446] on p "R$ 23,40" at bounding box center [775, 450] width 175 height 21
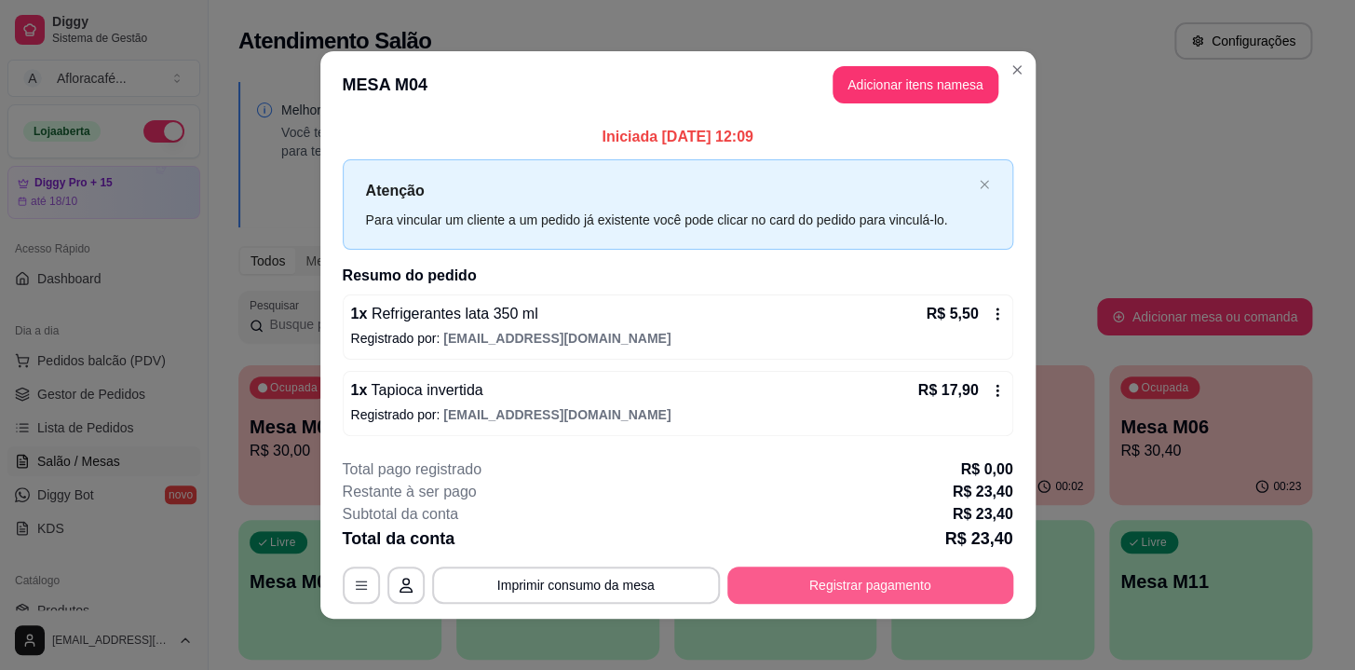
click at [871, 575] on button "Registrar pagamento" at bounding box center [871, 584] width 286 height 37
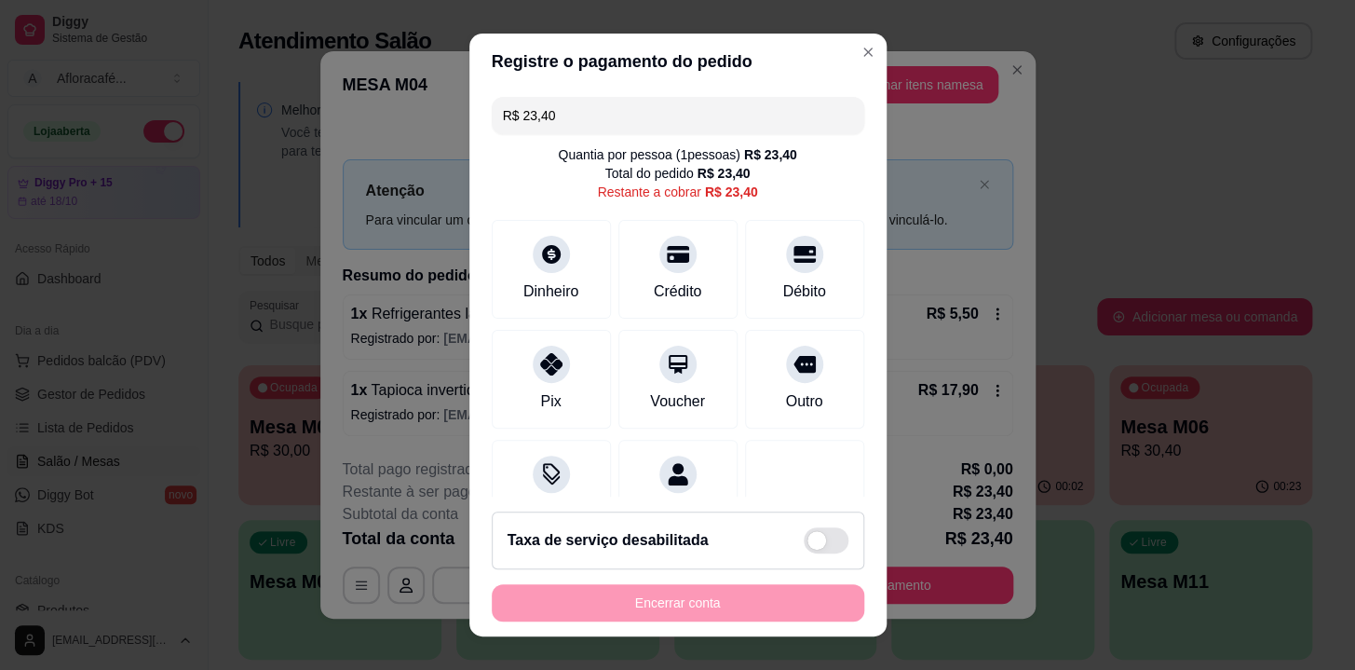
click at [782, 321] on div "R$ 23,40 Quantia por pessoa ( 1 pessoas) R$ 23,40 Total do pedido R$ 23,40 Rest…" at bounding box center [678, 292] width 417 height 407
click at [753, 273] on div "Débito" at bounding box center [804, 265] width 131 height 109
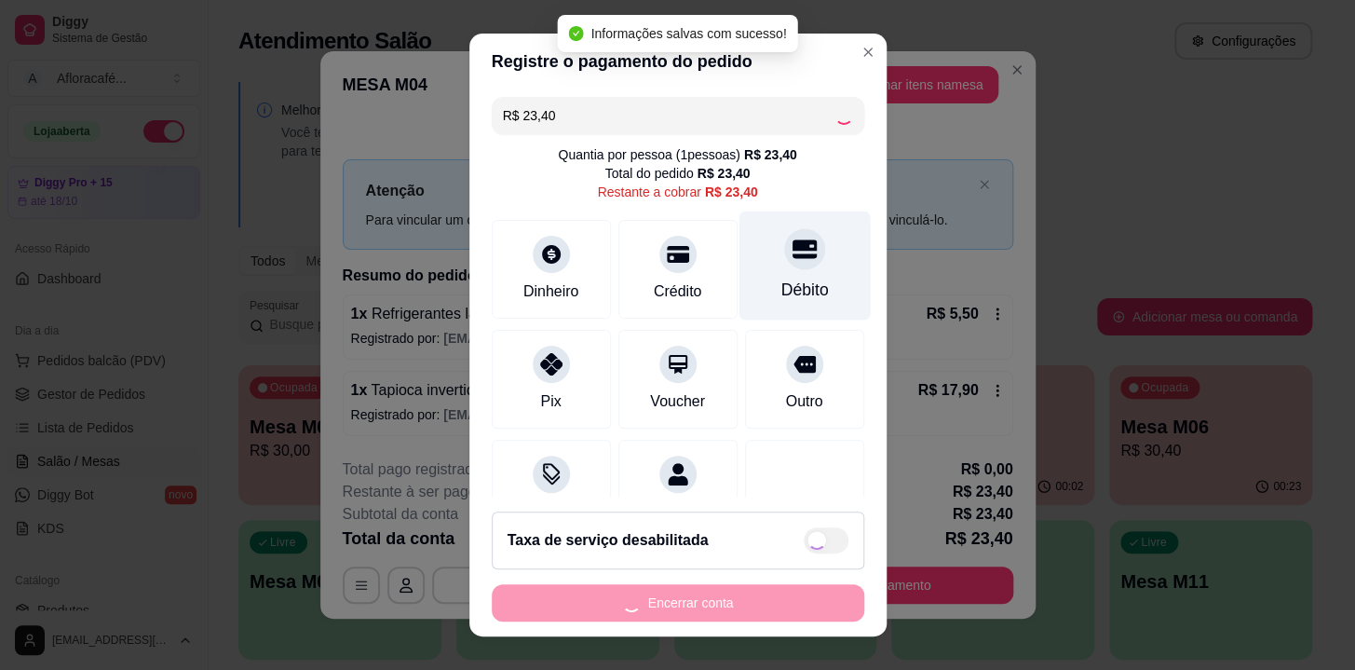
type input "R$ 0,00"
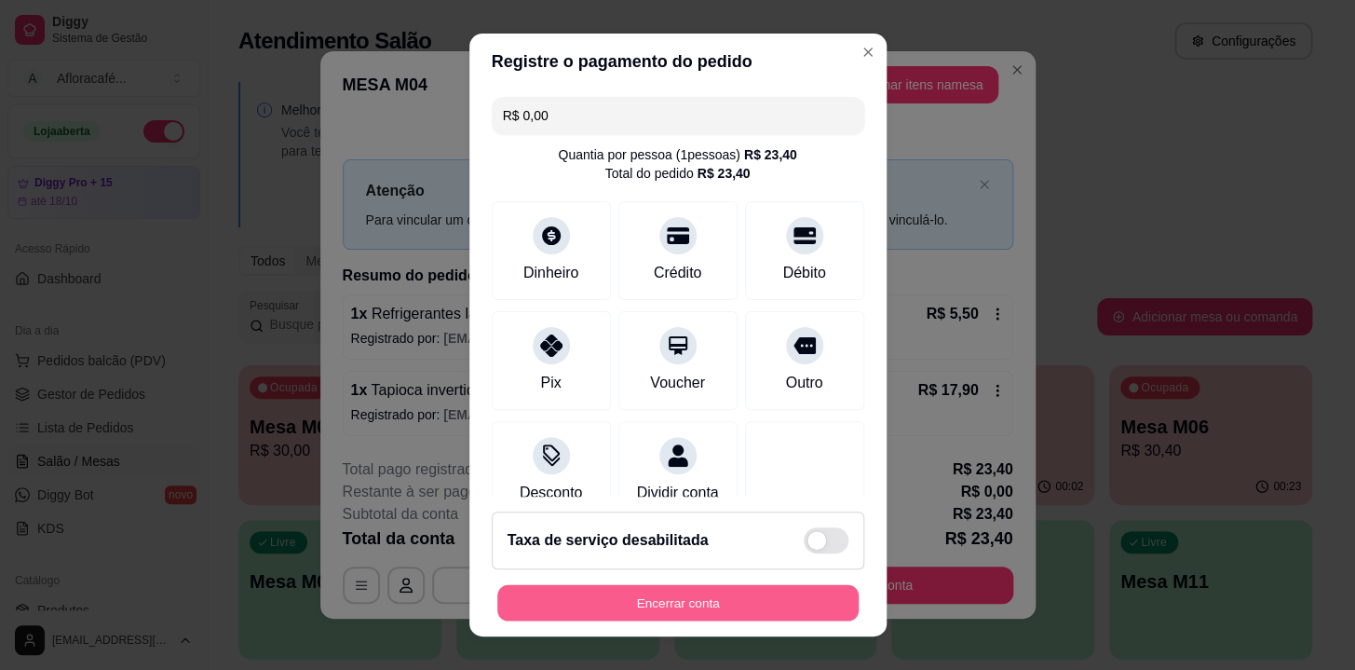
click at [714, 589] on button "Encerrar conta" at bounding box center [677, 603] width 361 height 36
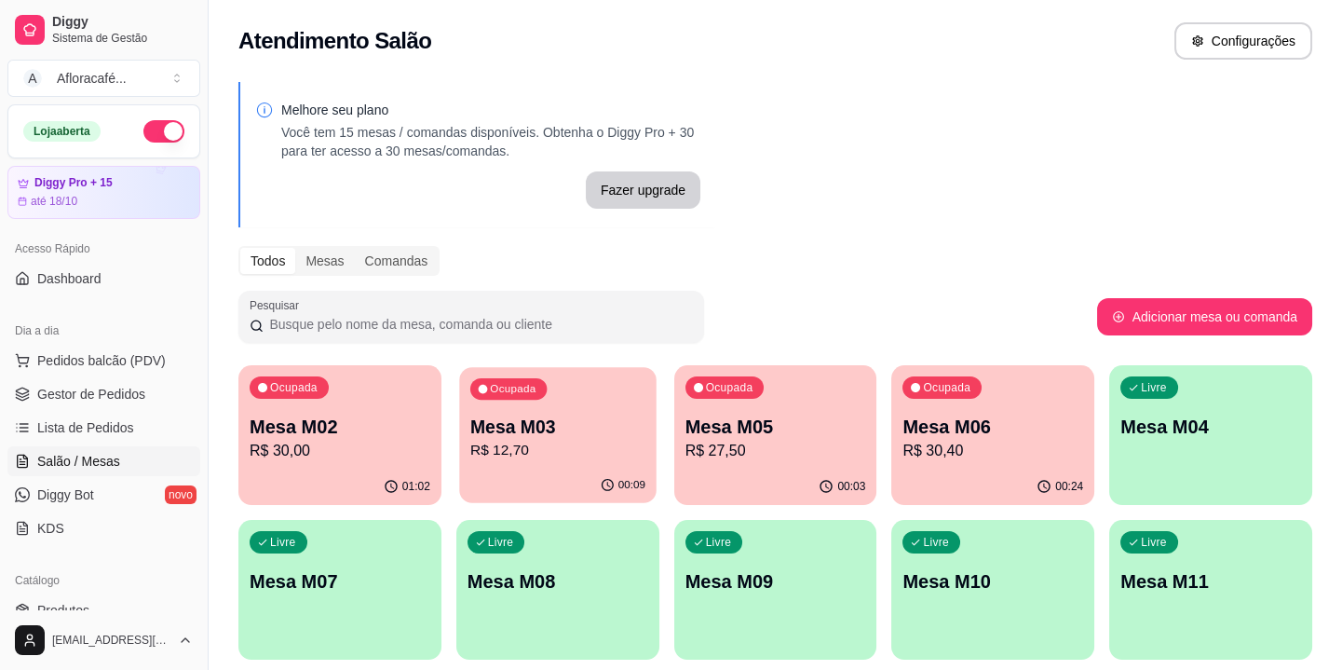
click at [531, 420] on p "Mesa M03" at bounding box center [557, 427] width 175 height 25
click at [764, 457] on p "R$ 27,50" at bounding box center [776, 451] width 181 height 22
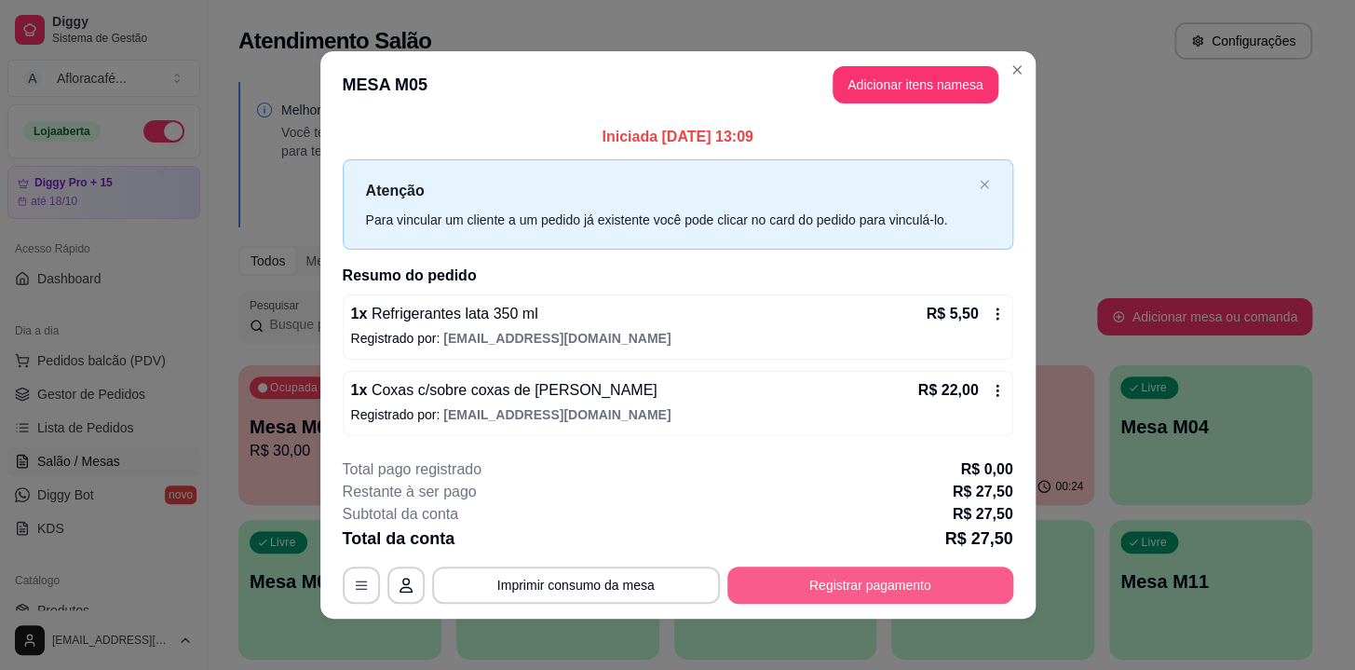
click at [859, 587] on button "Registrar pagamento" at bounding box center [871, 584] width 286 height 37
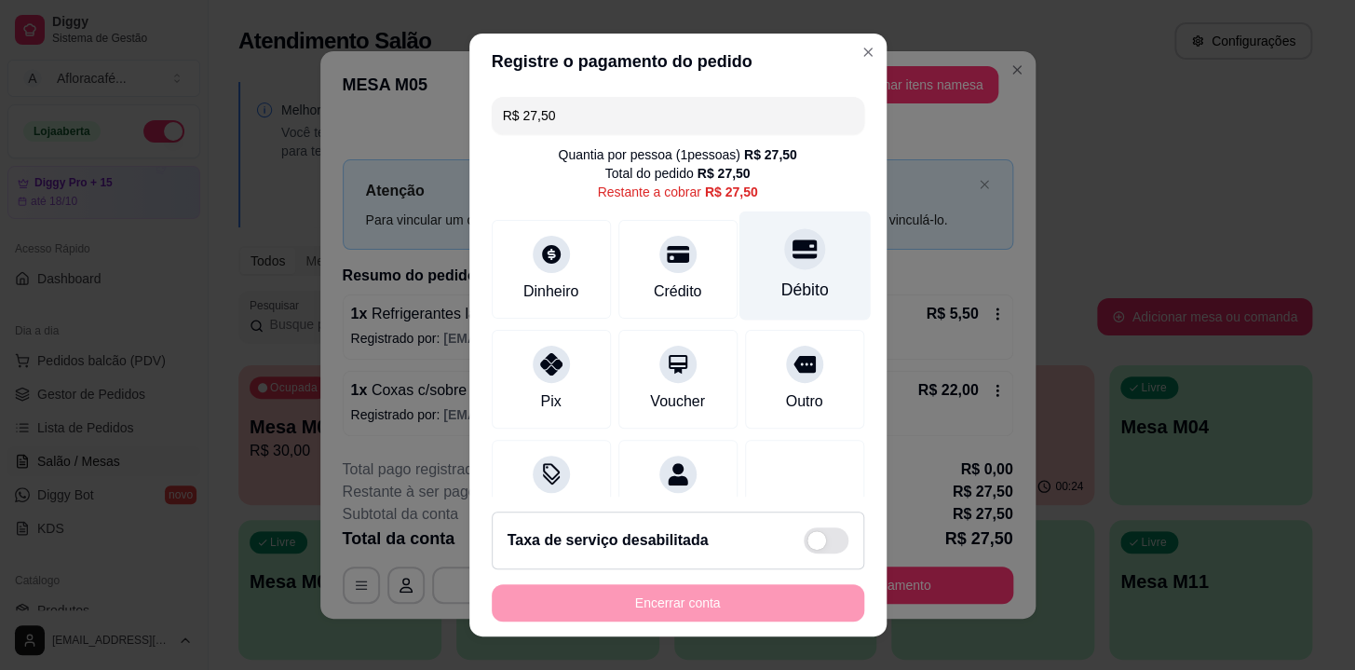
click at [748, 274] on div "Débito" at bounding box center [804, 265] width 131 height 109
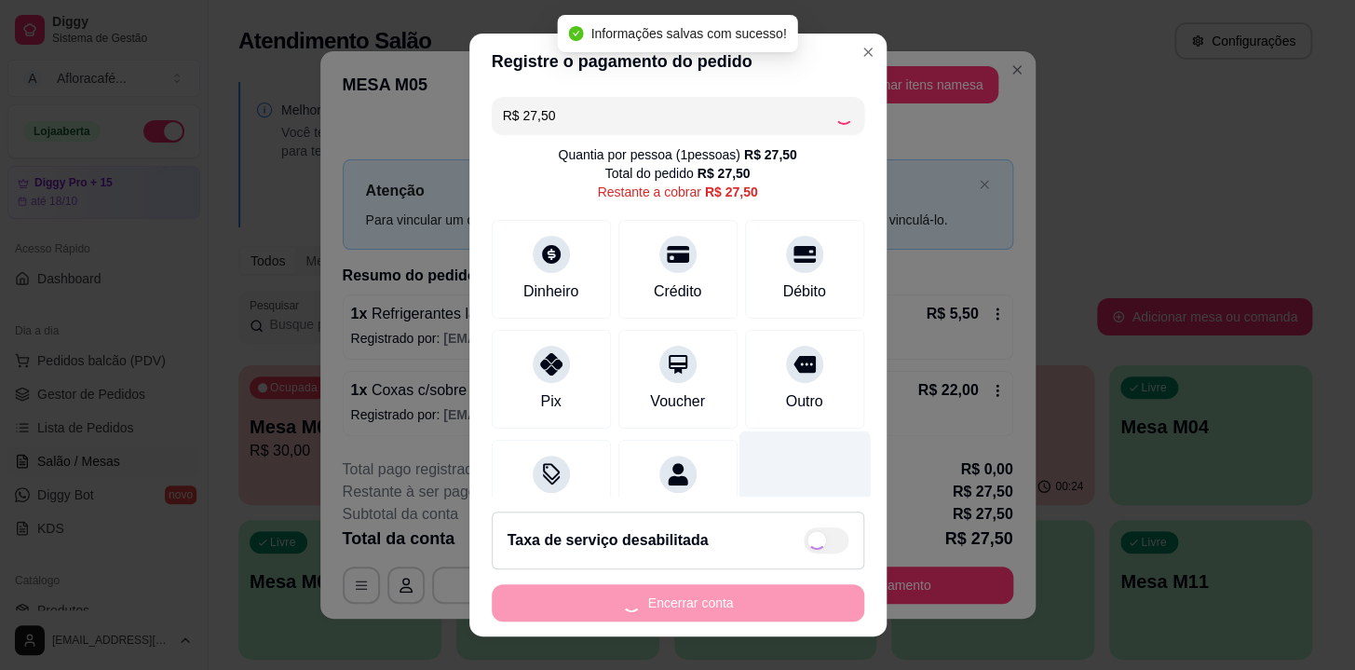
type input "R$ 0,00"
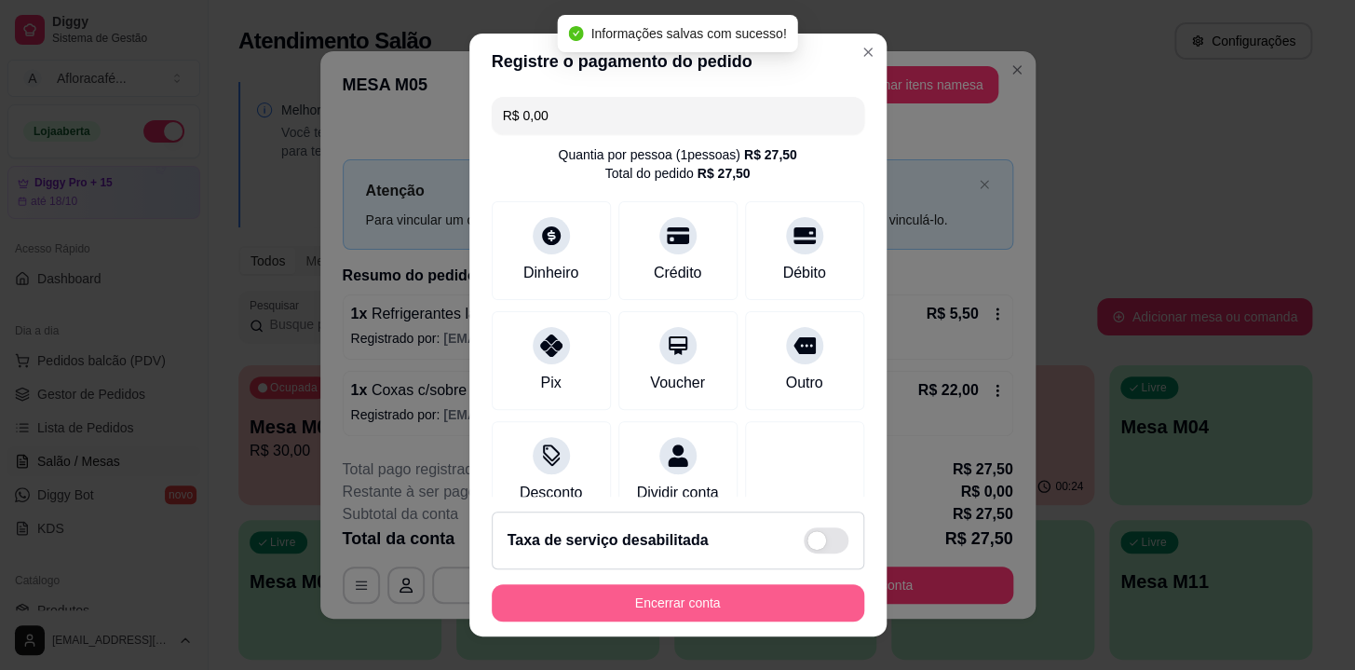
click at [709, 609] on button "Encerrar conta" at bounding box center [678, 602] width 373 height 37
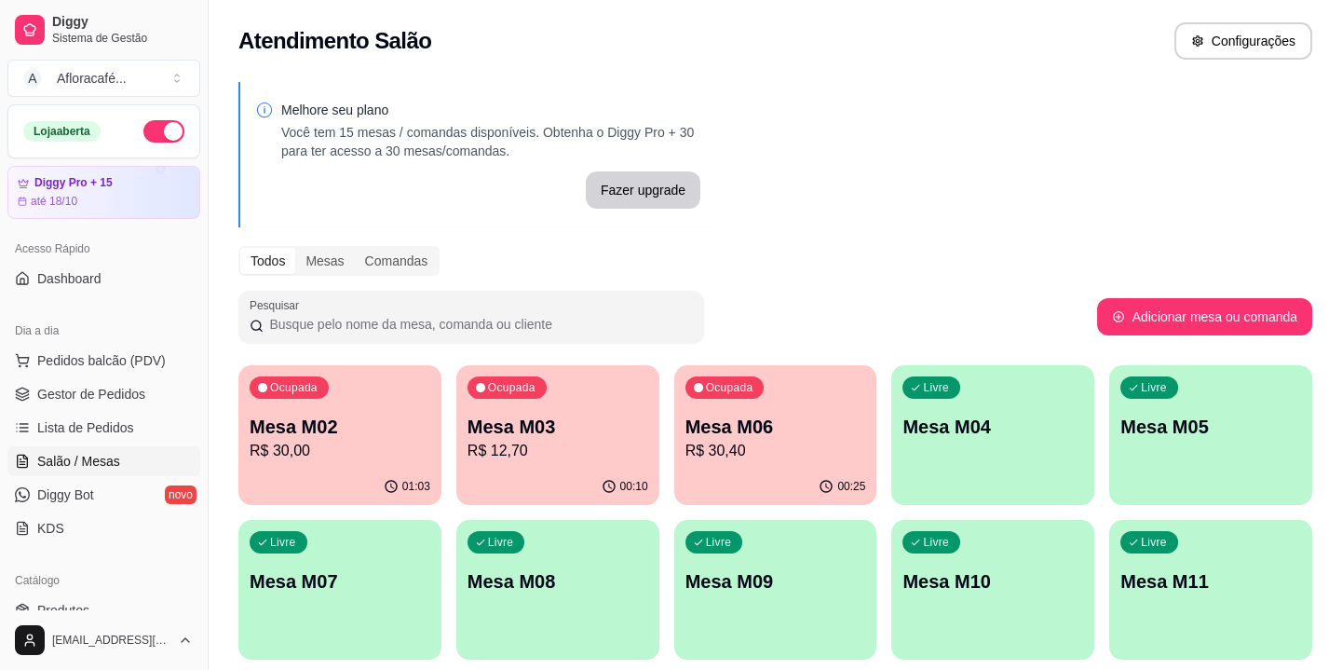
click at [764, 442] on p "R$ 30,40" at bounding box center [776, 451] width 181 height 22
click at [579, 440] on p "R$ 12,70" at bounding box center [558, 451] width 181 height 22
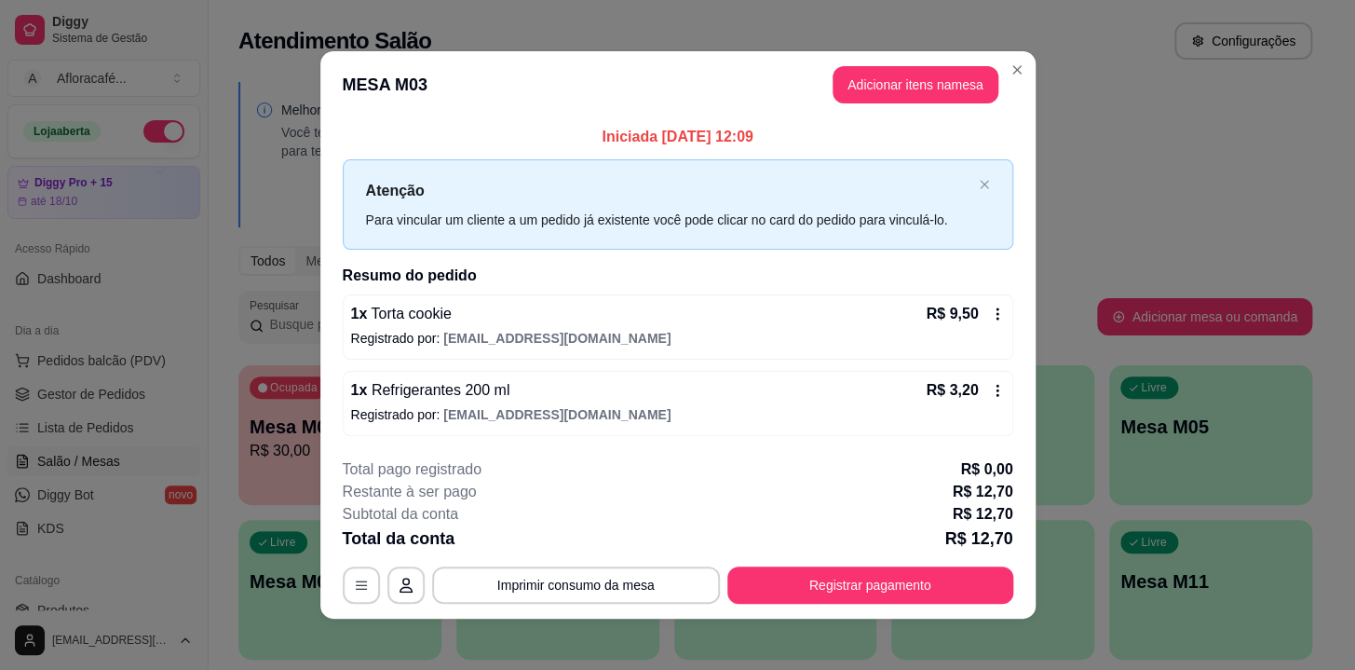
scroll to position [8, 0]
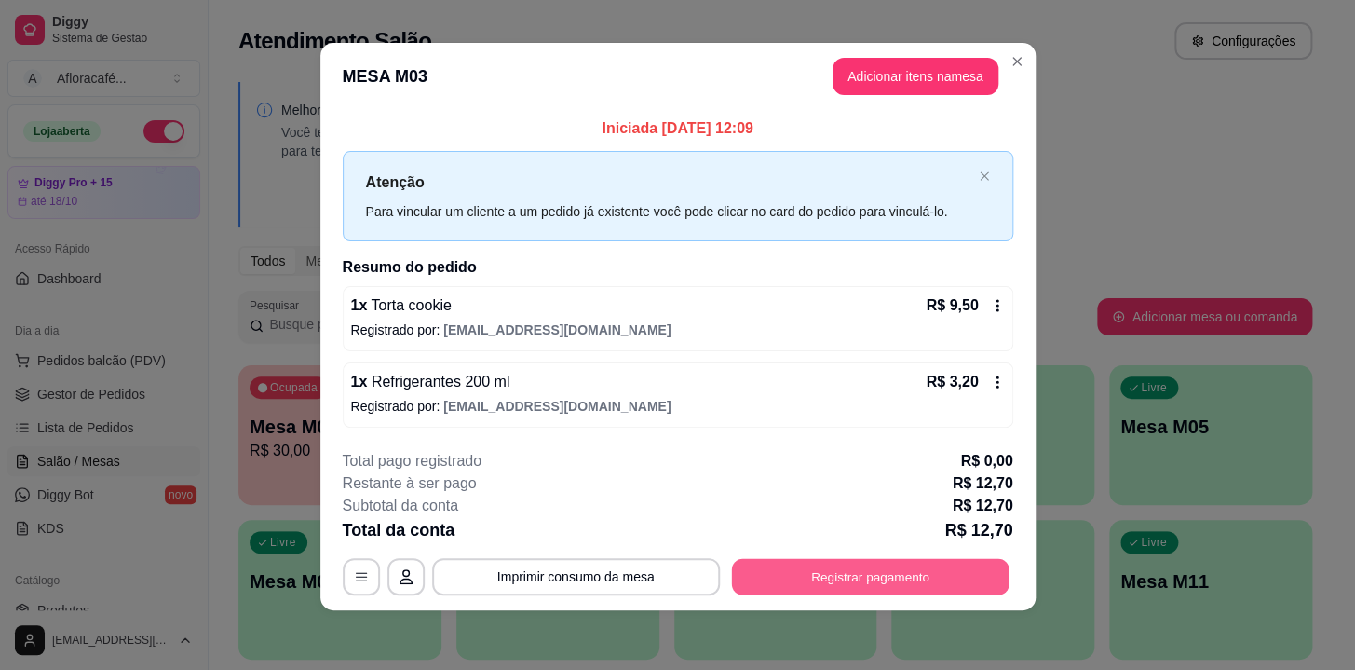
click at [891, 581] on button "Registrar pagamento" at bounding box center [870, 577] width 278 height 36
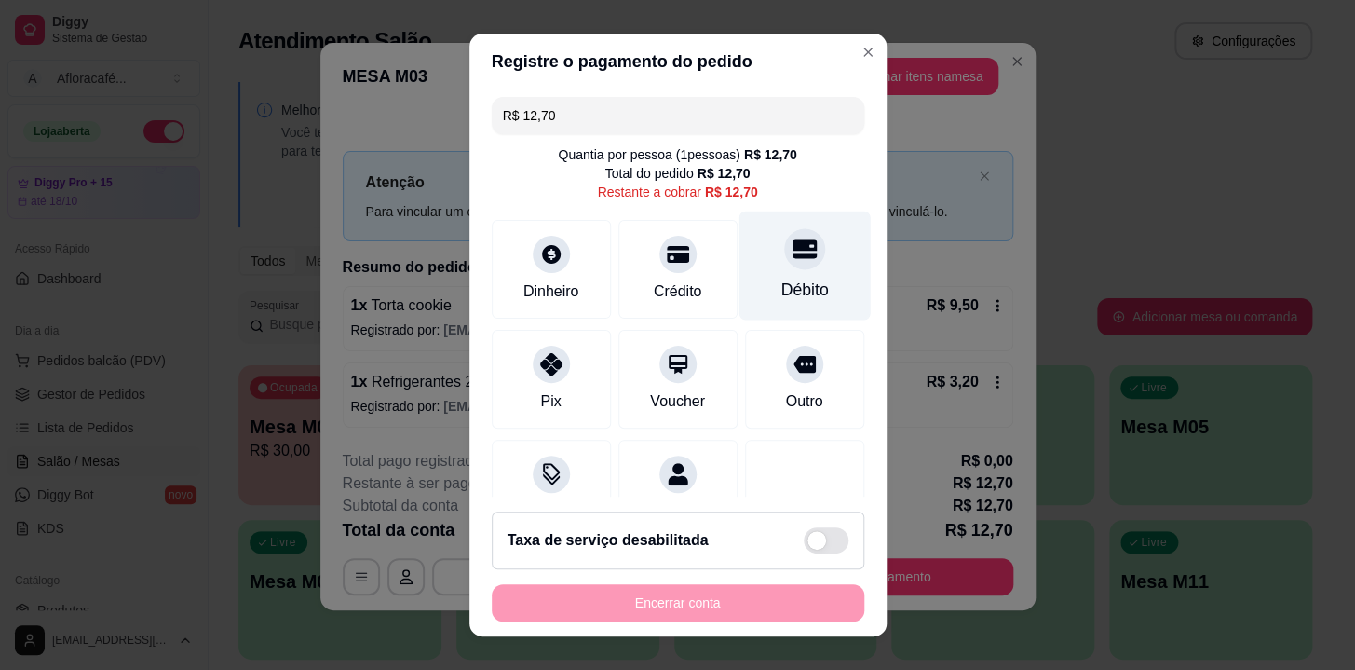
click at [788, 255] on div at bounding box center [804, 248] width 41 height 41
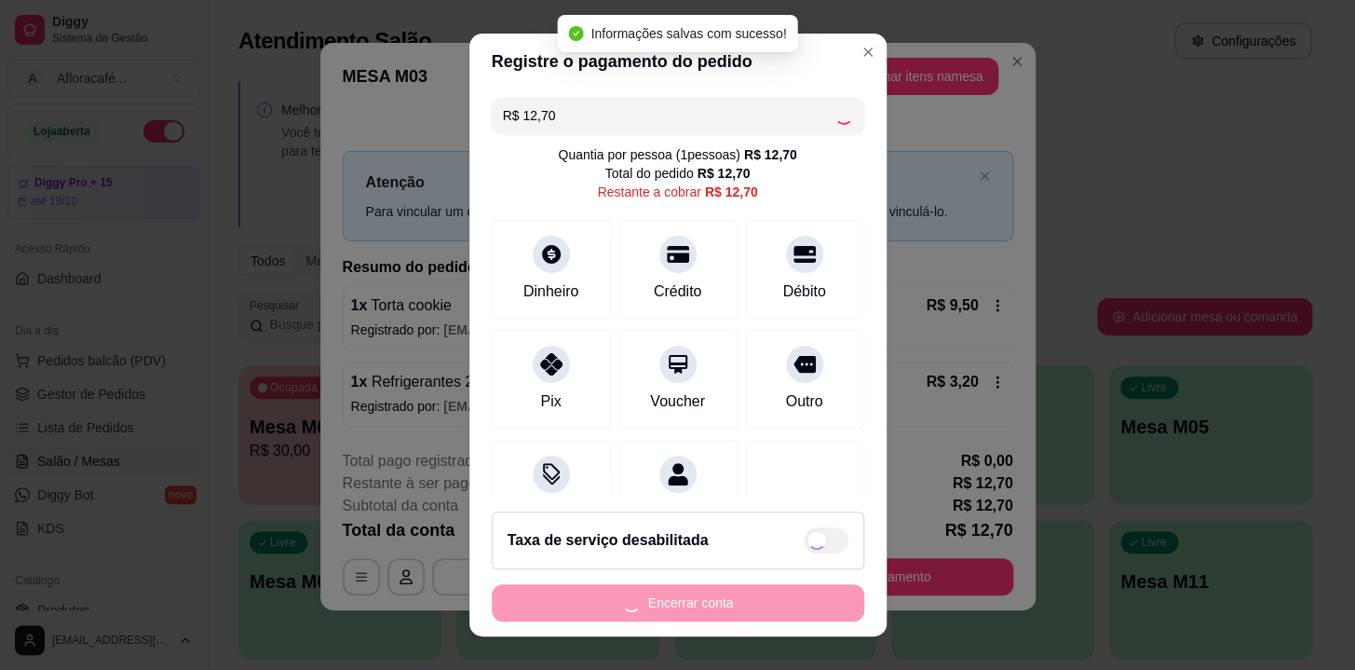
type input "R$ 0,00"
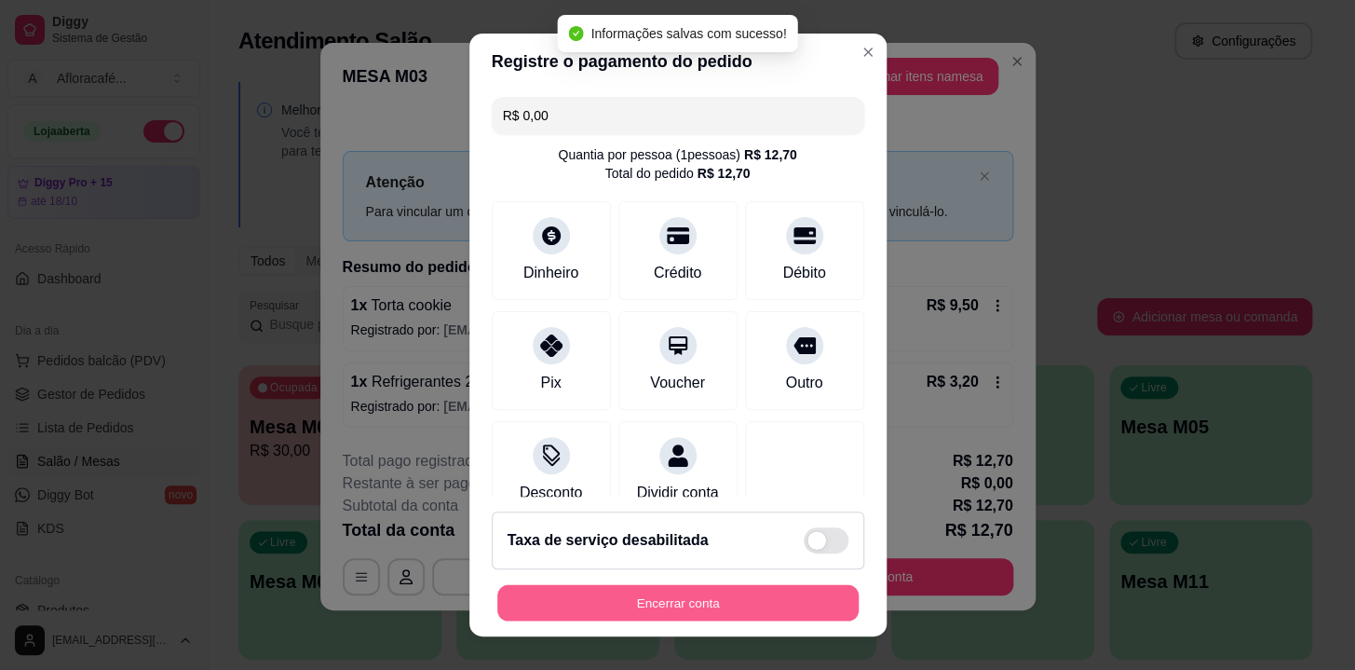
click at [709, 605] on button "Encerrar conta" at bounding box center [677, 603] width 361 height 36
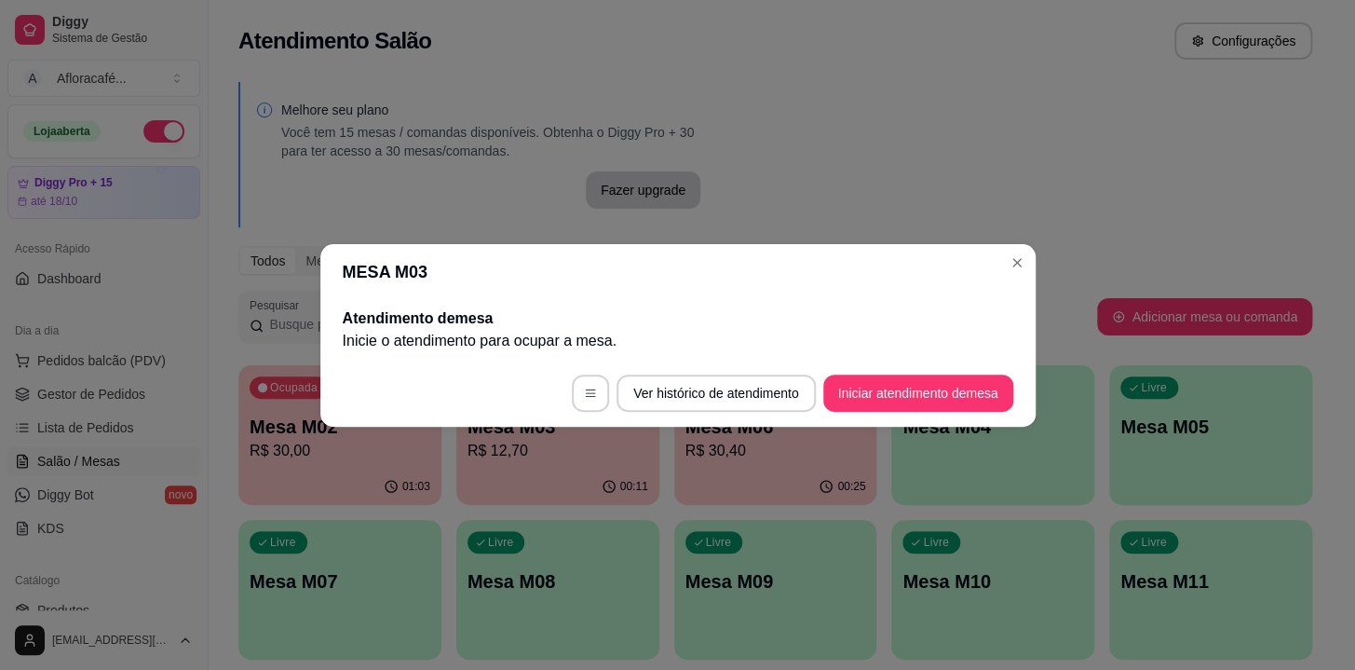
scroll to position [0, 0]
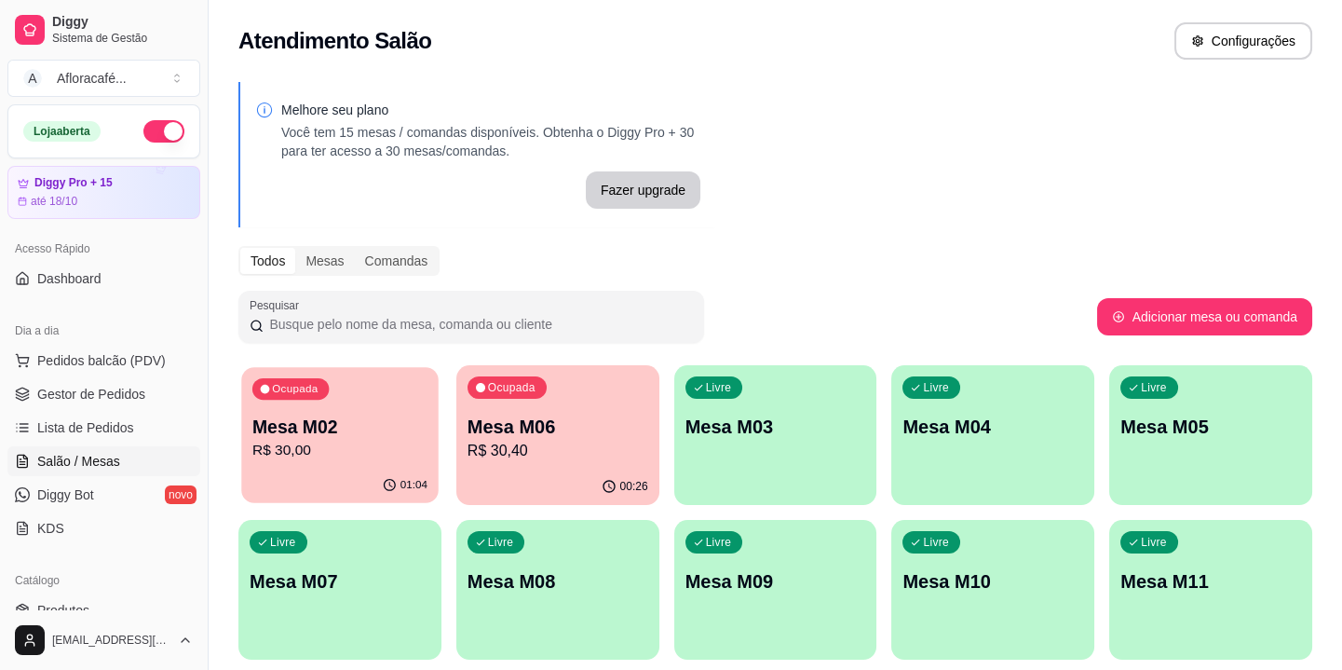
click at [296, 394] on p "Ocupada" at bounding box center [295, 389] width 46 height 15
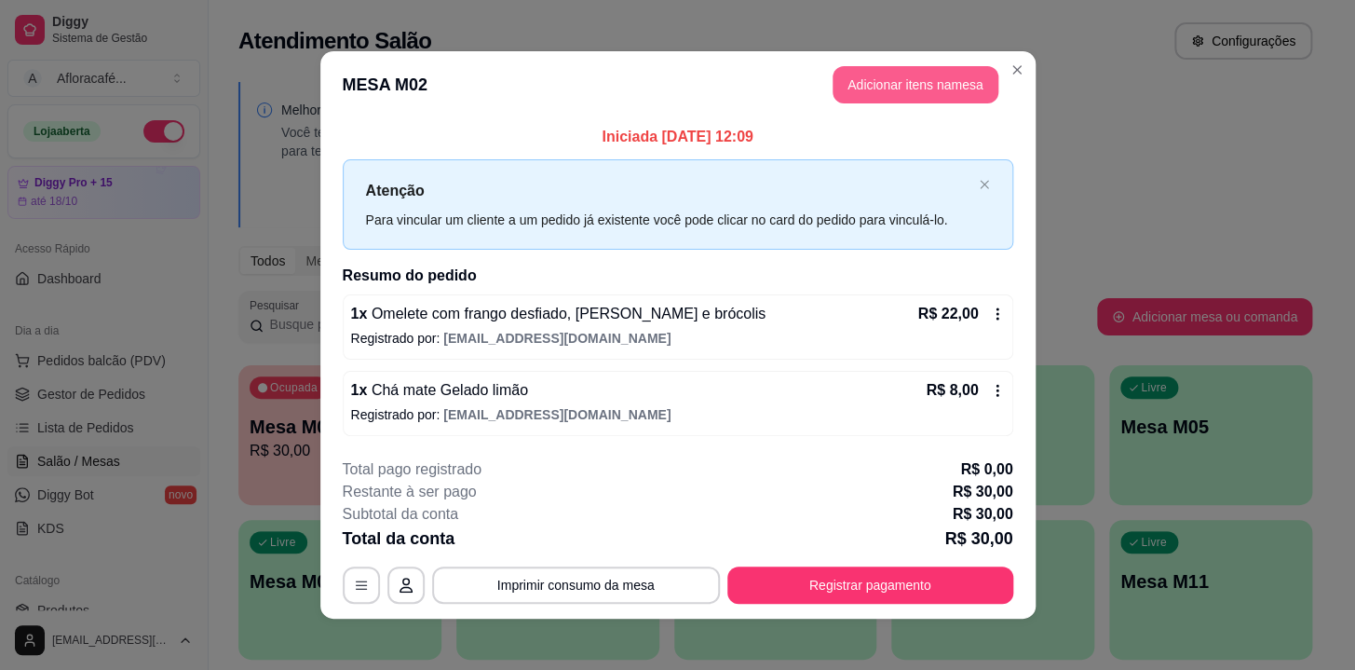
click at [875, 73] on button "Adicionar itens na mesa" at bounding box center [916, 84] width 166 height 37
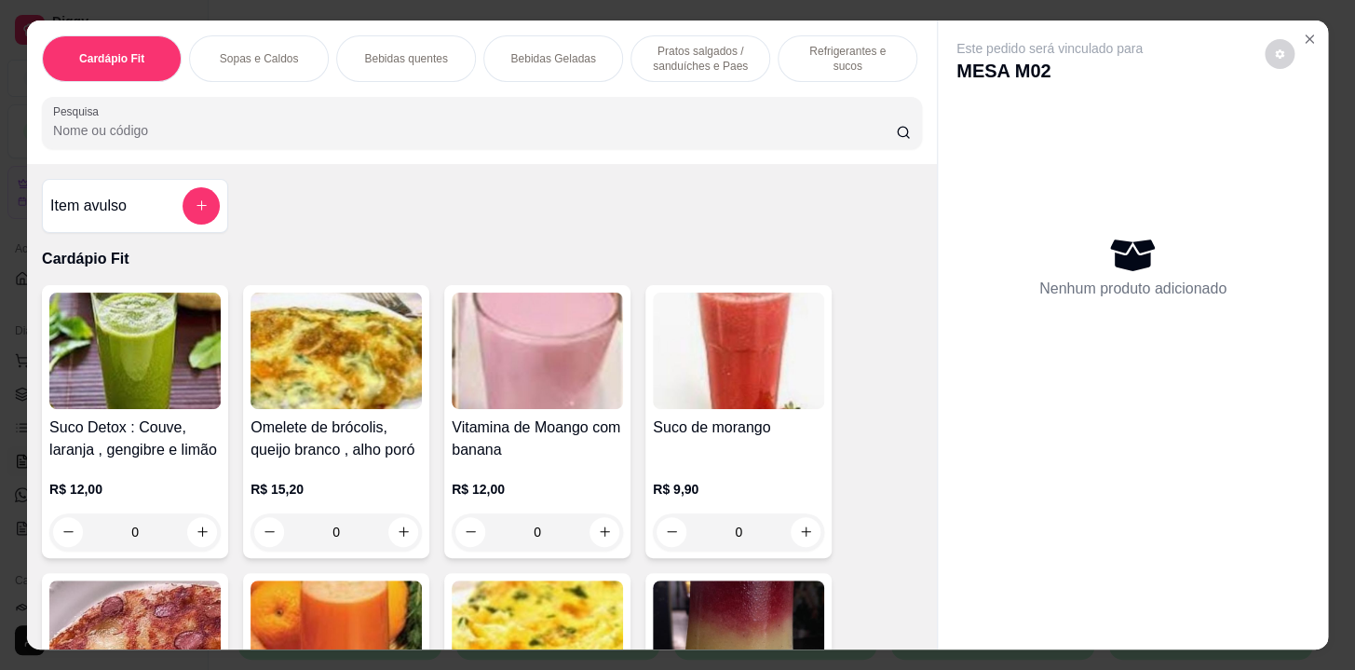
scroll to position [0, 769]
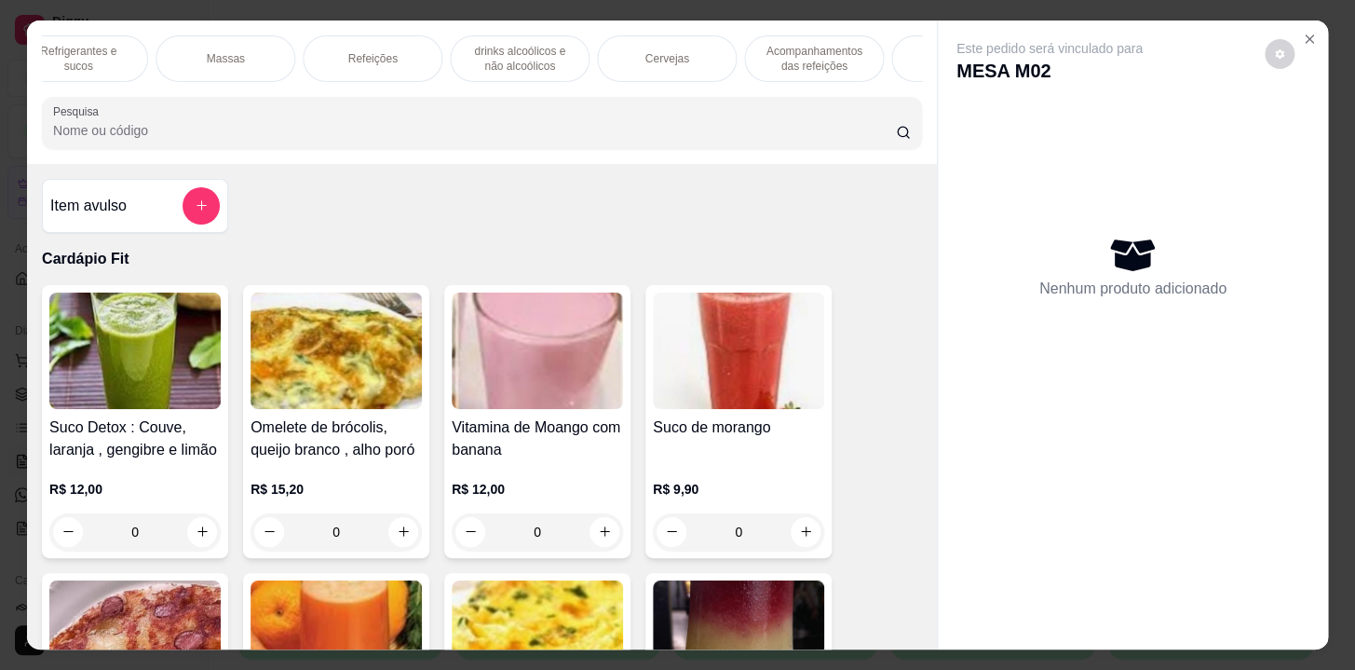
click at [828, 61] on p "Acompanhamentos das refeições" at bounding box center [814, 59] width 108 height 30
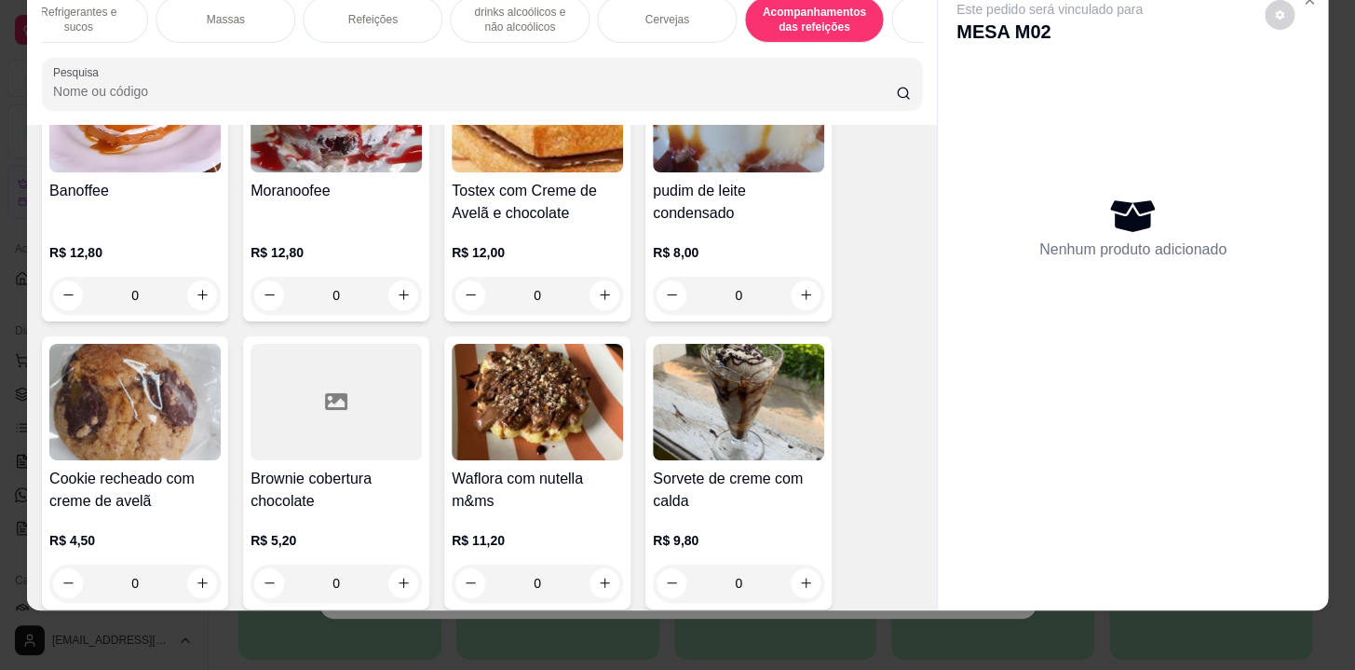
scroll to position [14905, 0]
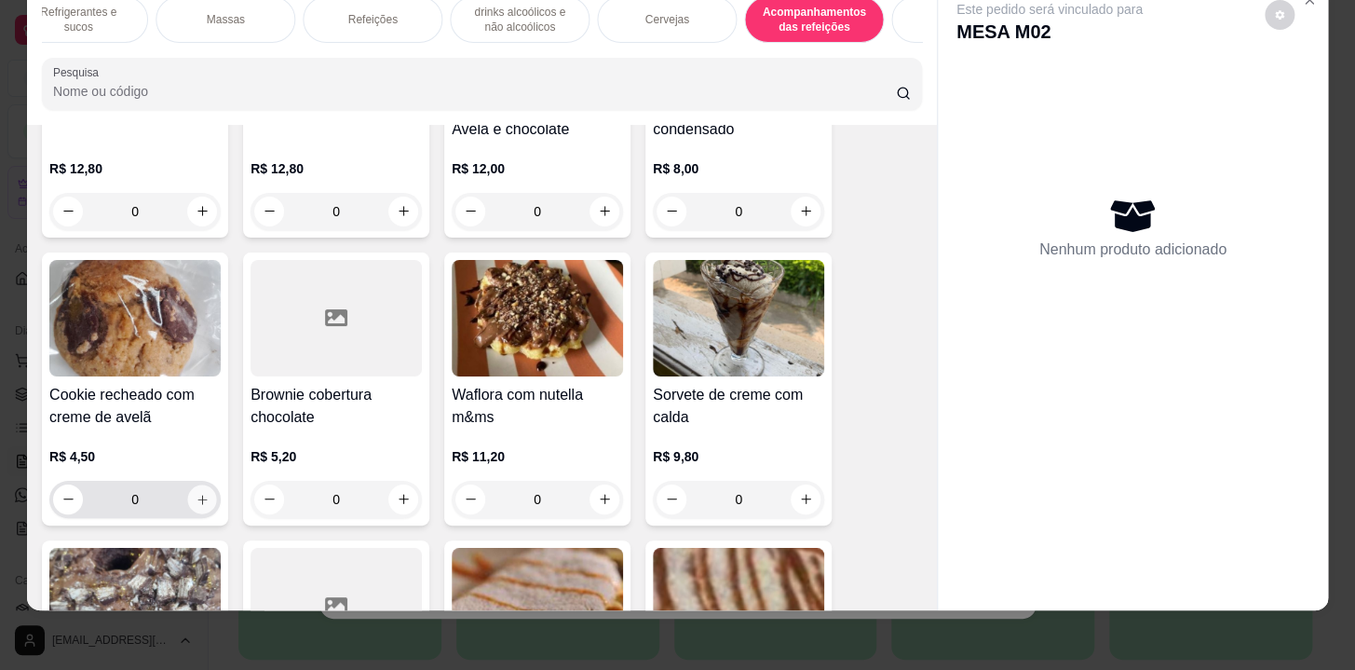
click at [198, 492] on icon "increase-product-quantity" at bounding box center [203, 499] width 14 height 14
type input "1"
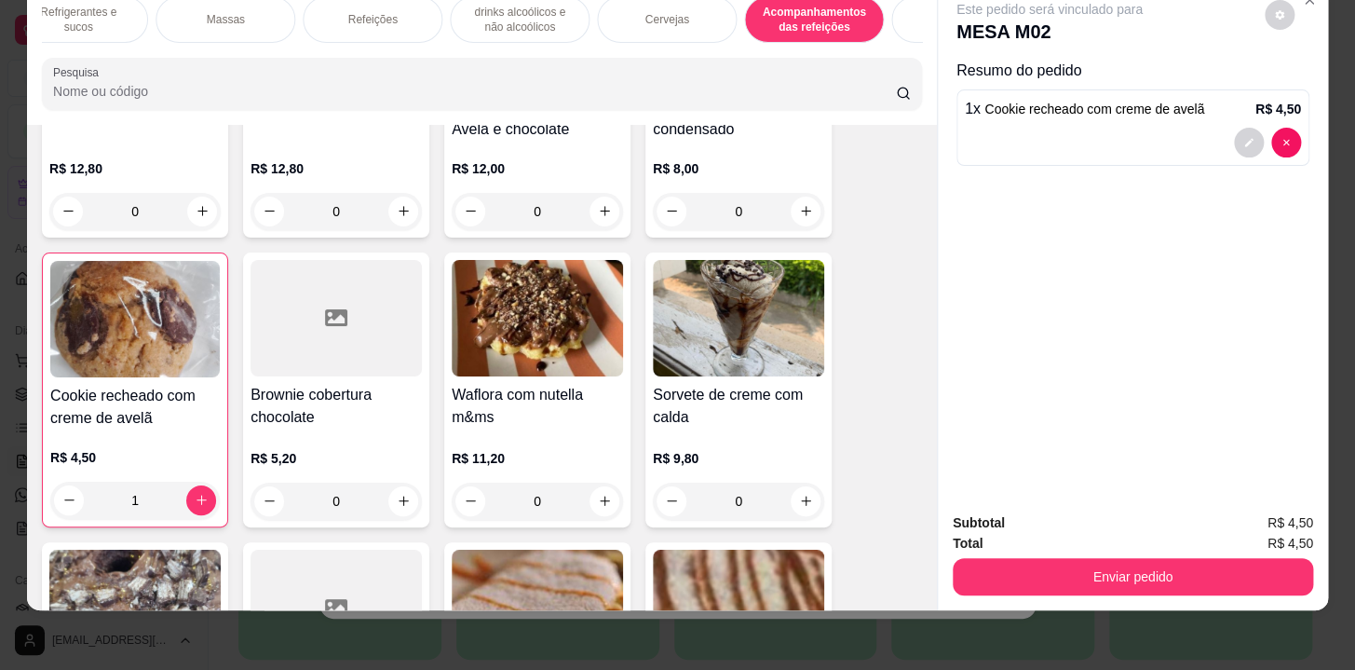
click at [1056, 542] on div "Subtotal R$ 4,50 Total R$ 4,50 Enviar pedido" at bounding box center [1133, 553] width 361 height 83
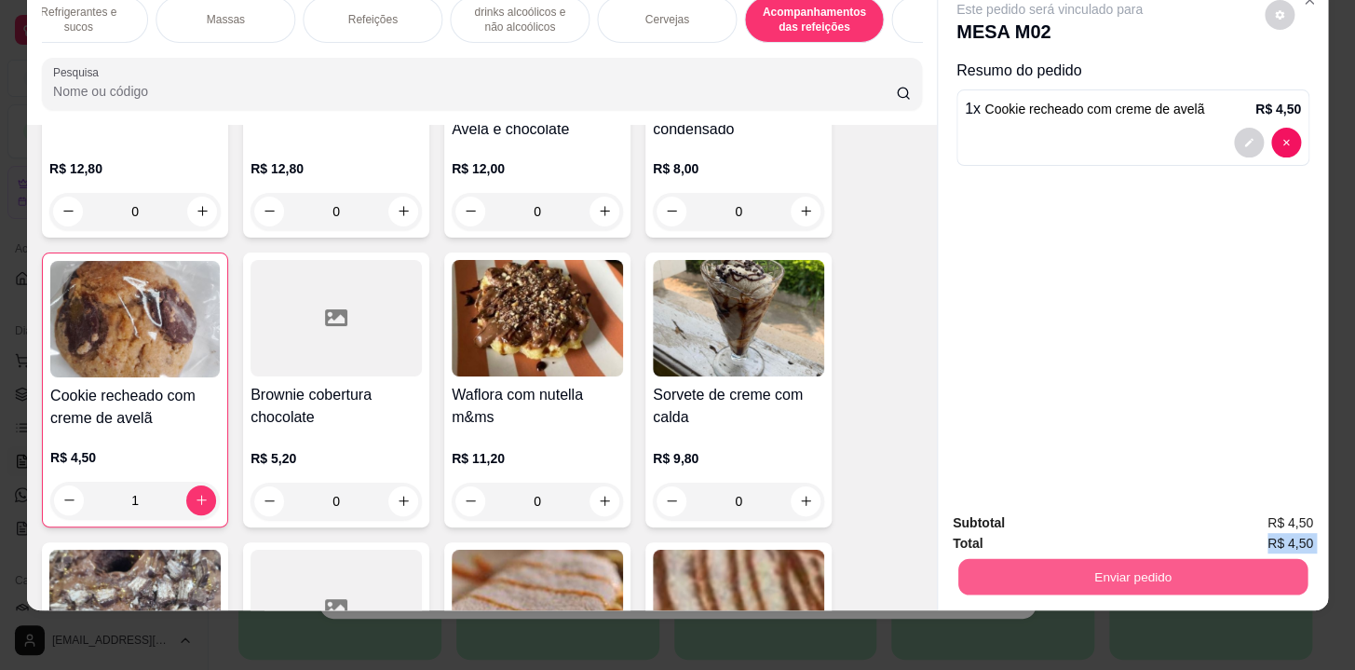
click at [1040, 559] on button "Enviar pedido" at bounding box center [1133, 577] width 349 height 36
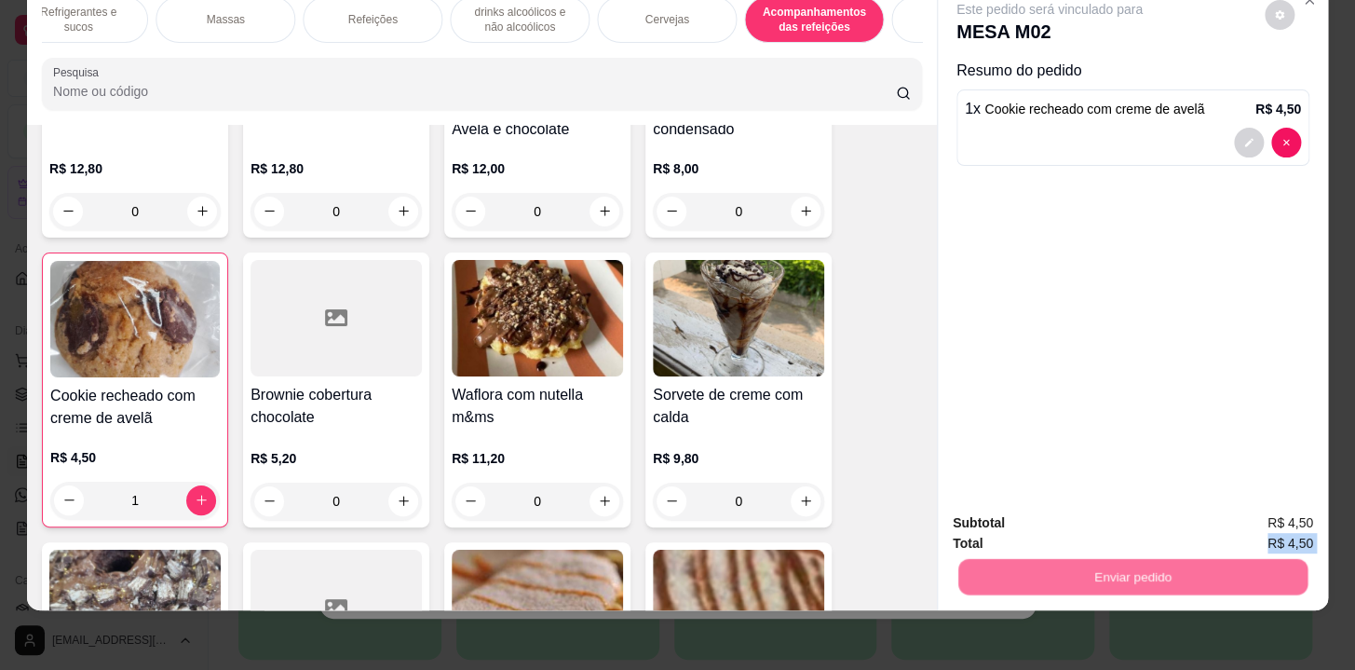
click at [1049, 508] on button "Não registrar e enviar pedido" at bounding box center [1071, 518] width 194 height 35
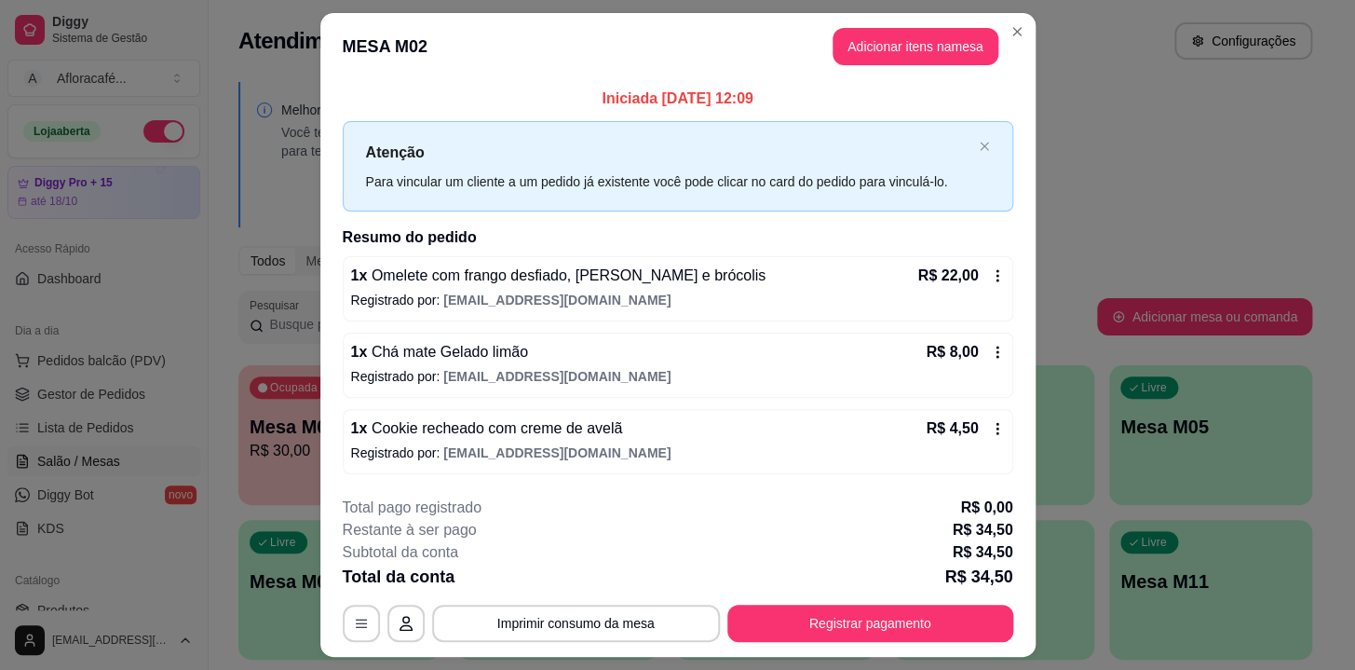
scroll to position [47, 0]
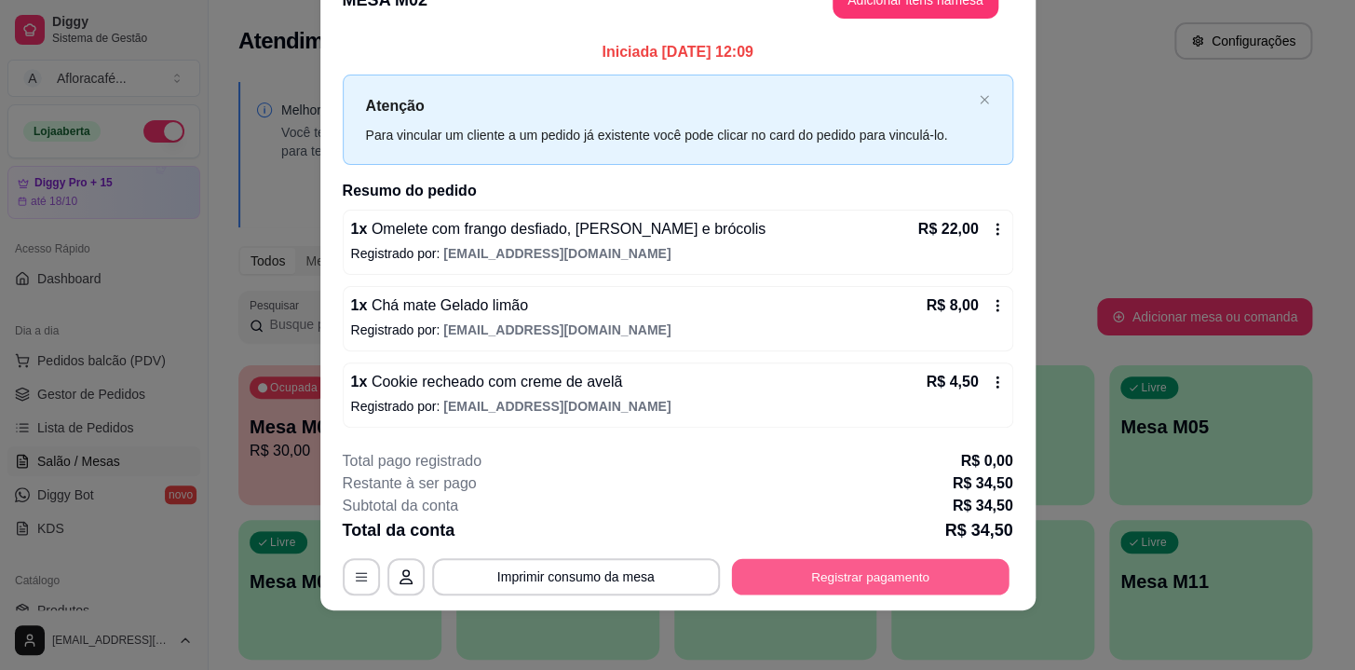
click at [862, 585] on button "Registrar pagamento" at bounding box center [870, 577] width 278 height 36
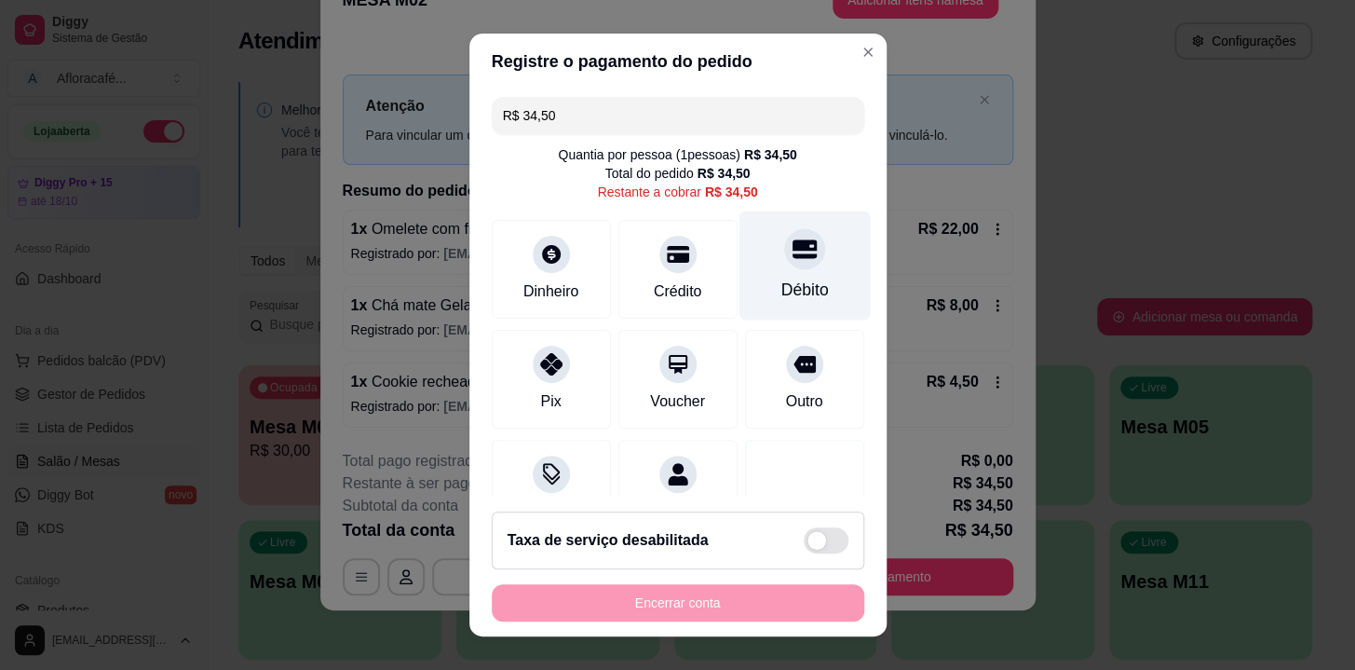
click at [781, 279] on div "Débito" at bounding box center [805, 290] width 48 height 24
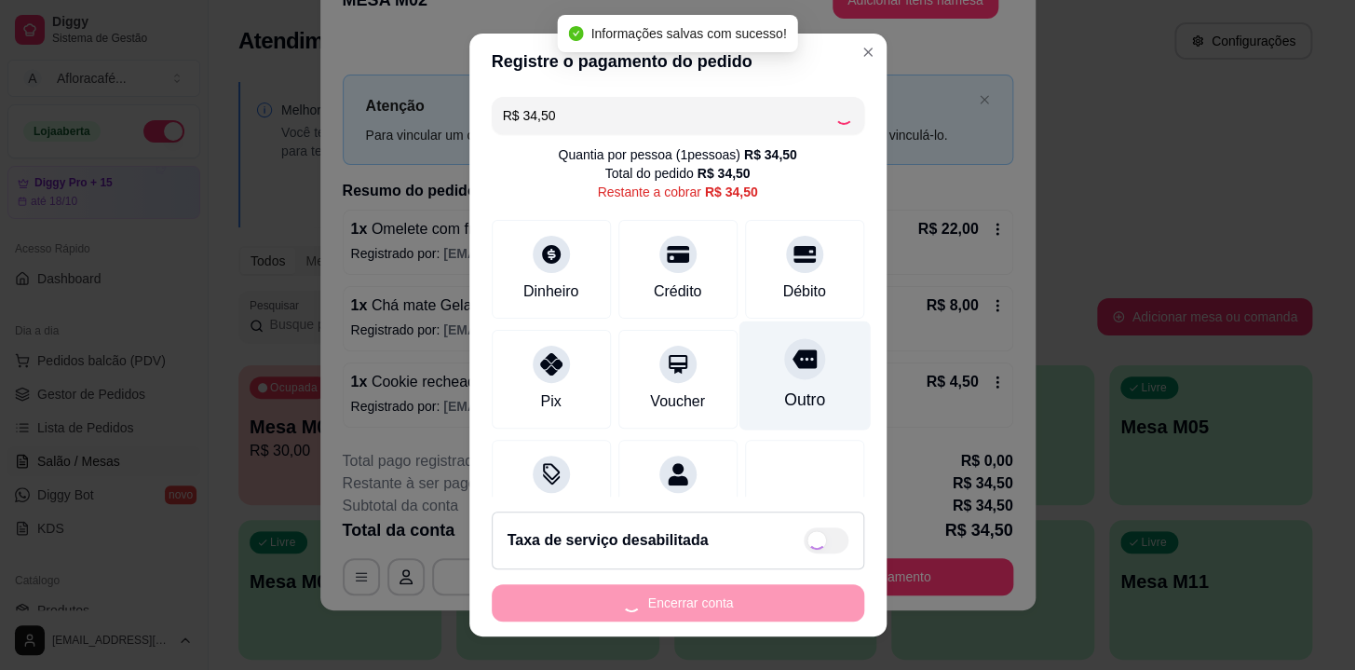
type input "R$ 0,00"
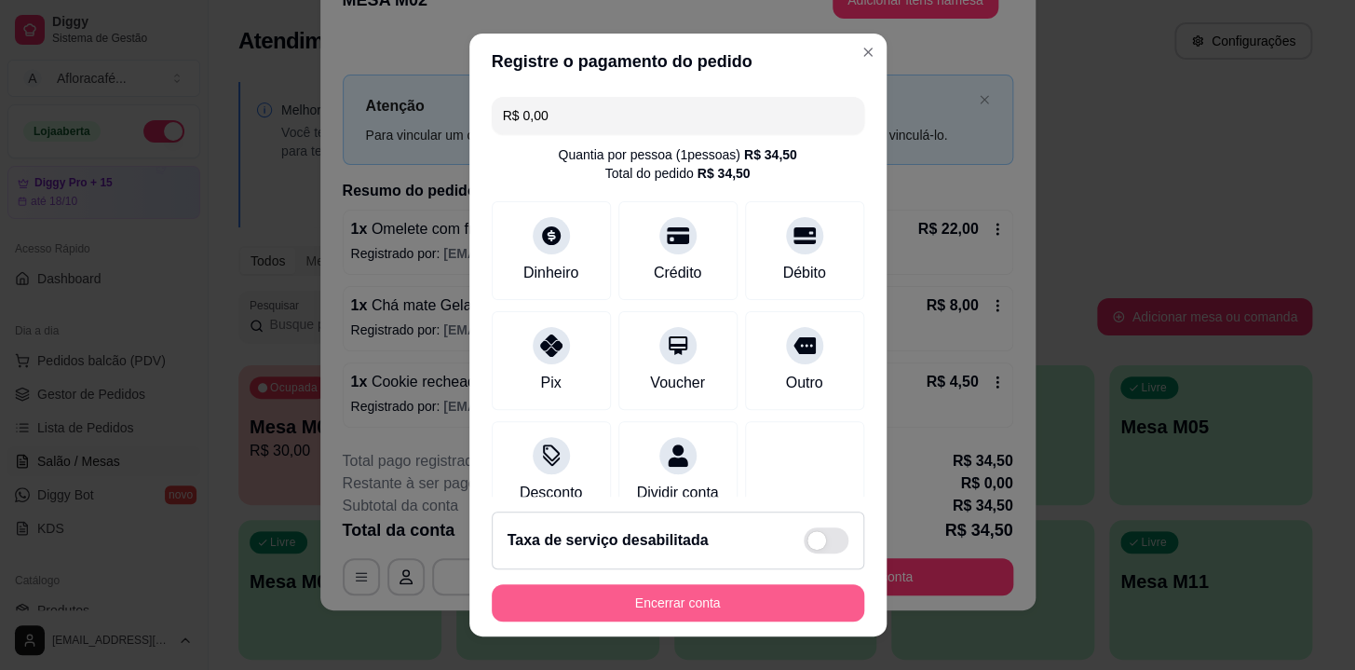
click at [715, 603] on button "Encerrar conta" at bounding box center [678, 602] width 373 height 37
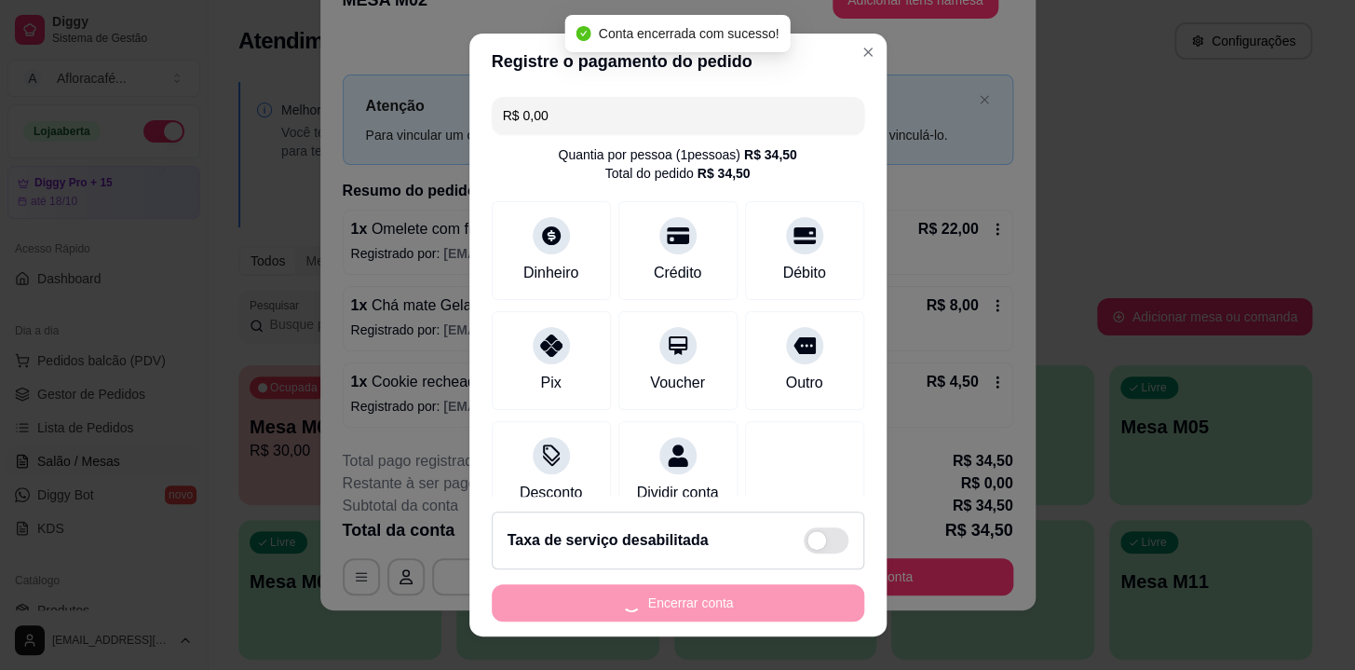
scroll to position [0, 0]
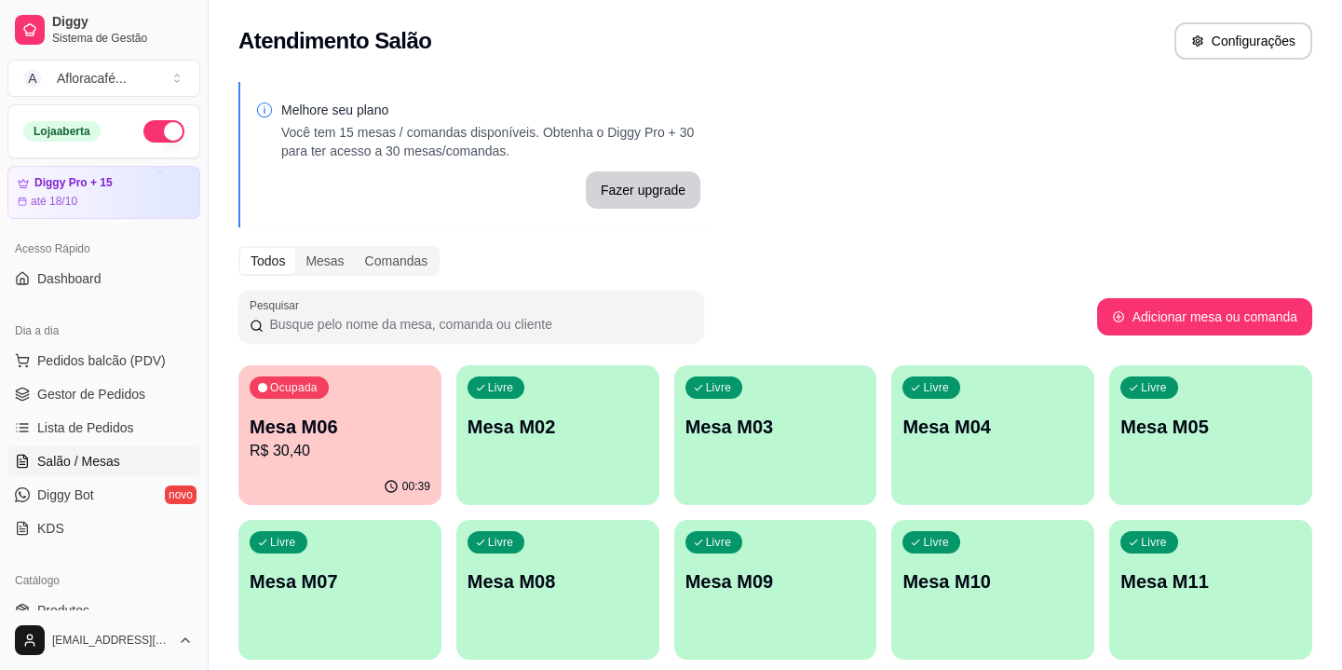
click at [359, 426] on p "Mesa M06" at bounding box center [340, 427] width 181 height 26
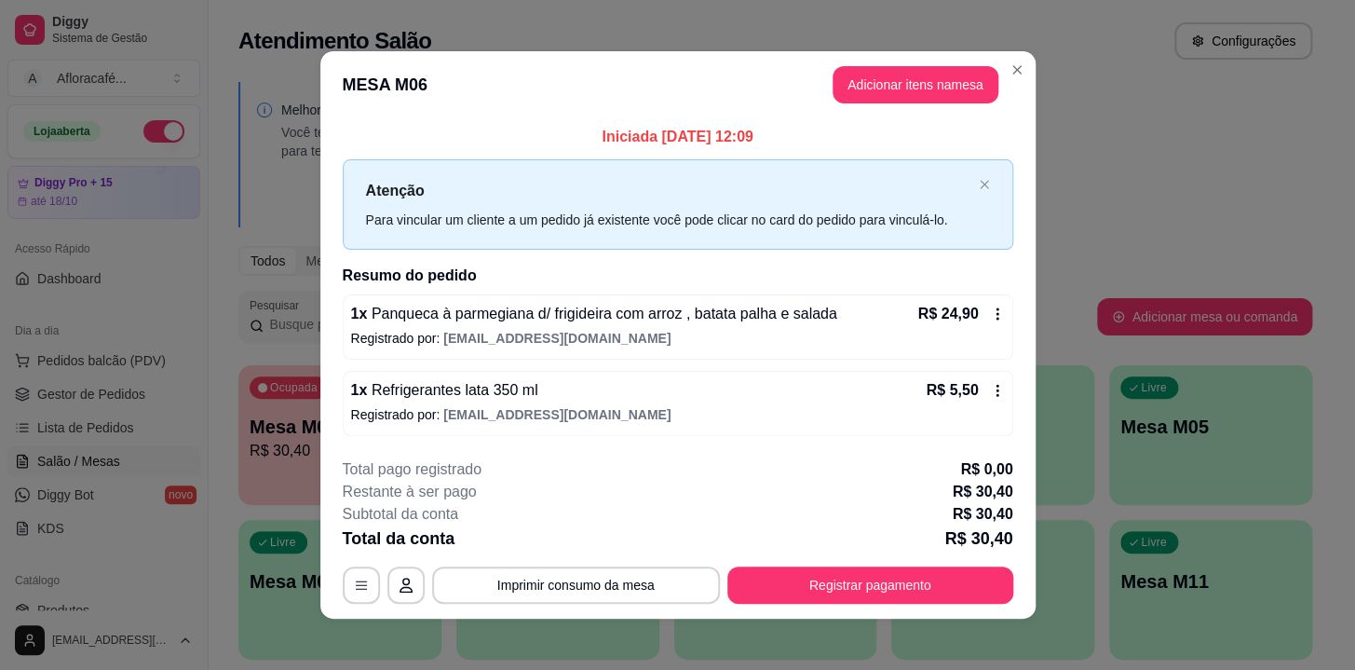
scroll to position [8, 0]
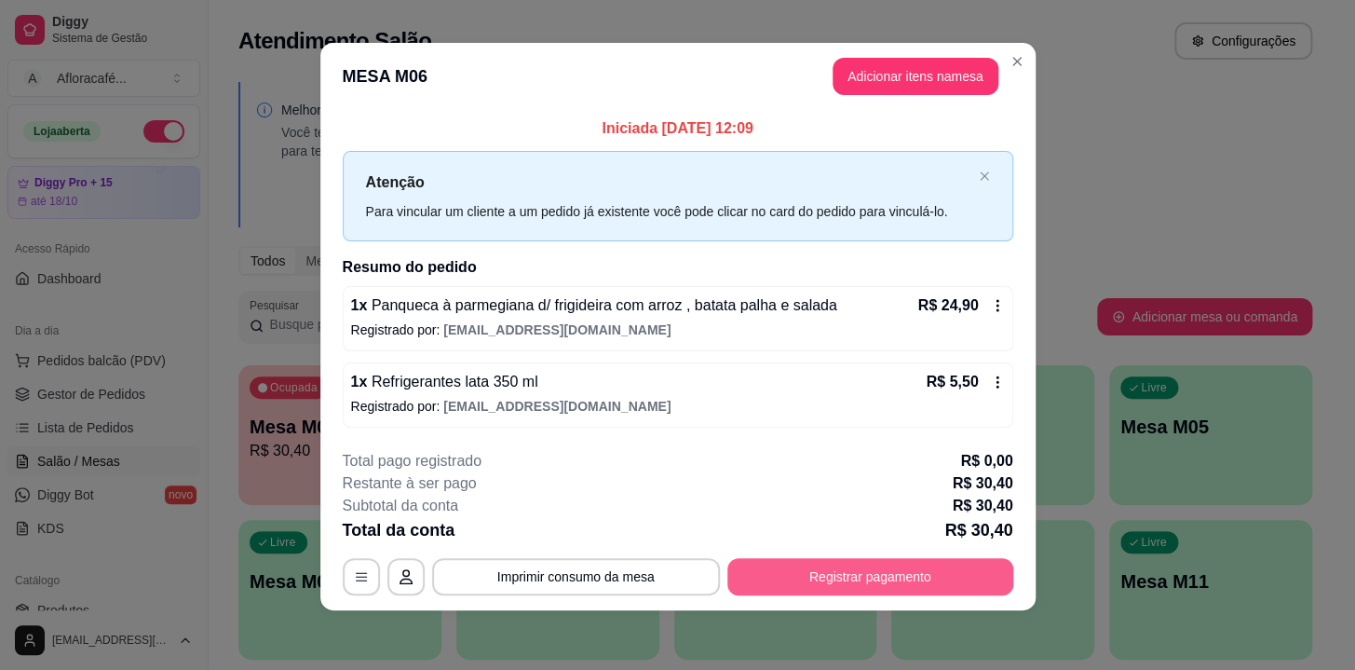
click at [861, 567] on button "Registrar pagamento" at bounding box center [871, 576] width 286 height 37
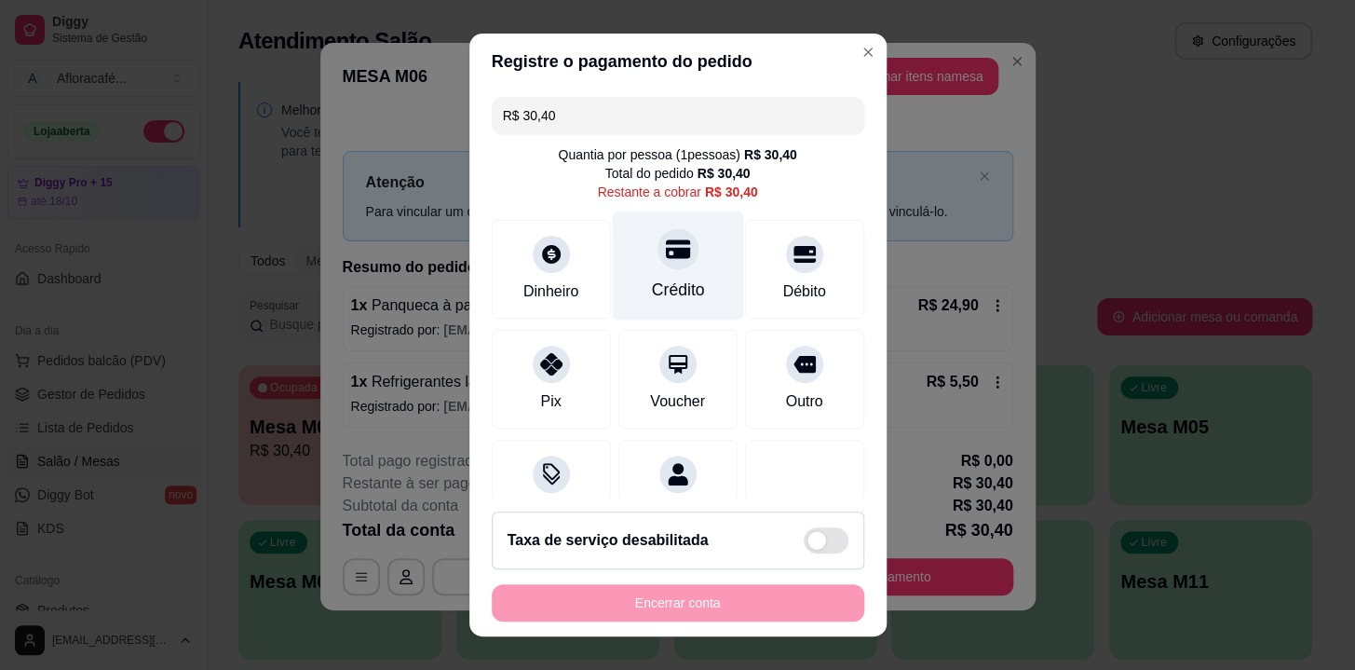
click at [689, 249] on div "Crédito" at bounding box center [677, 265] width 131 height 109
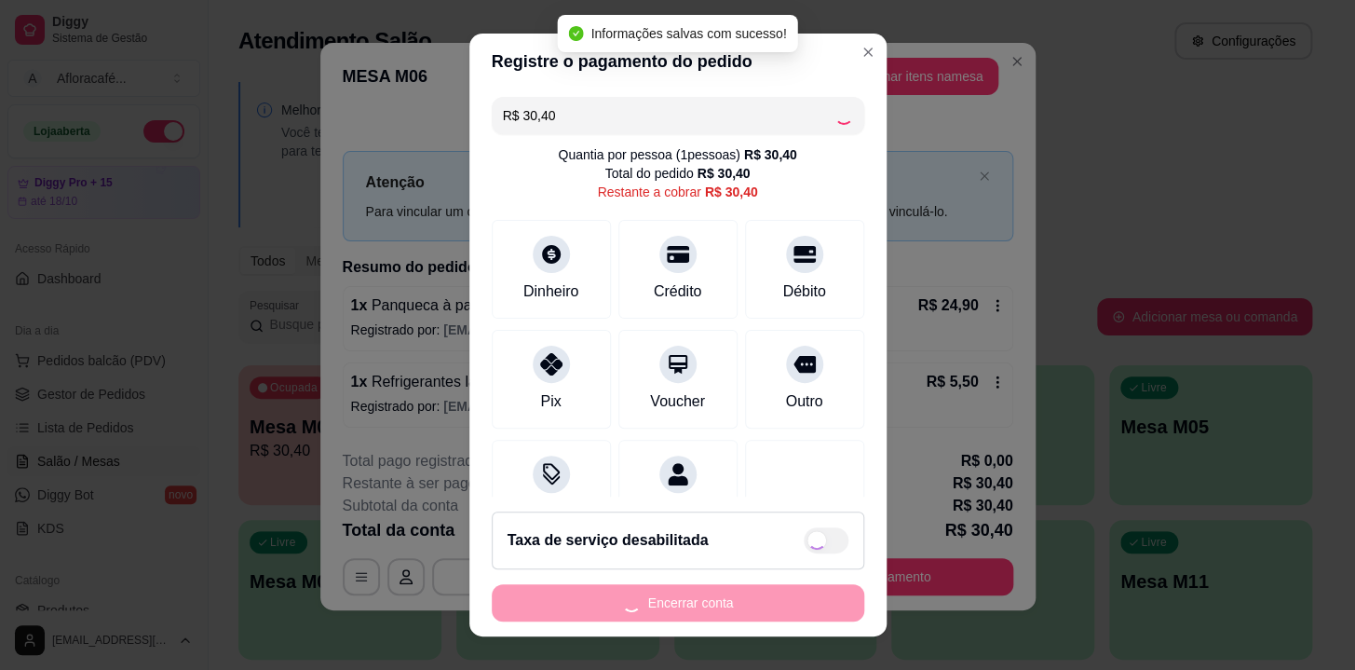
type input "R$ 0,00"
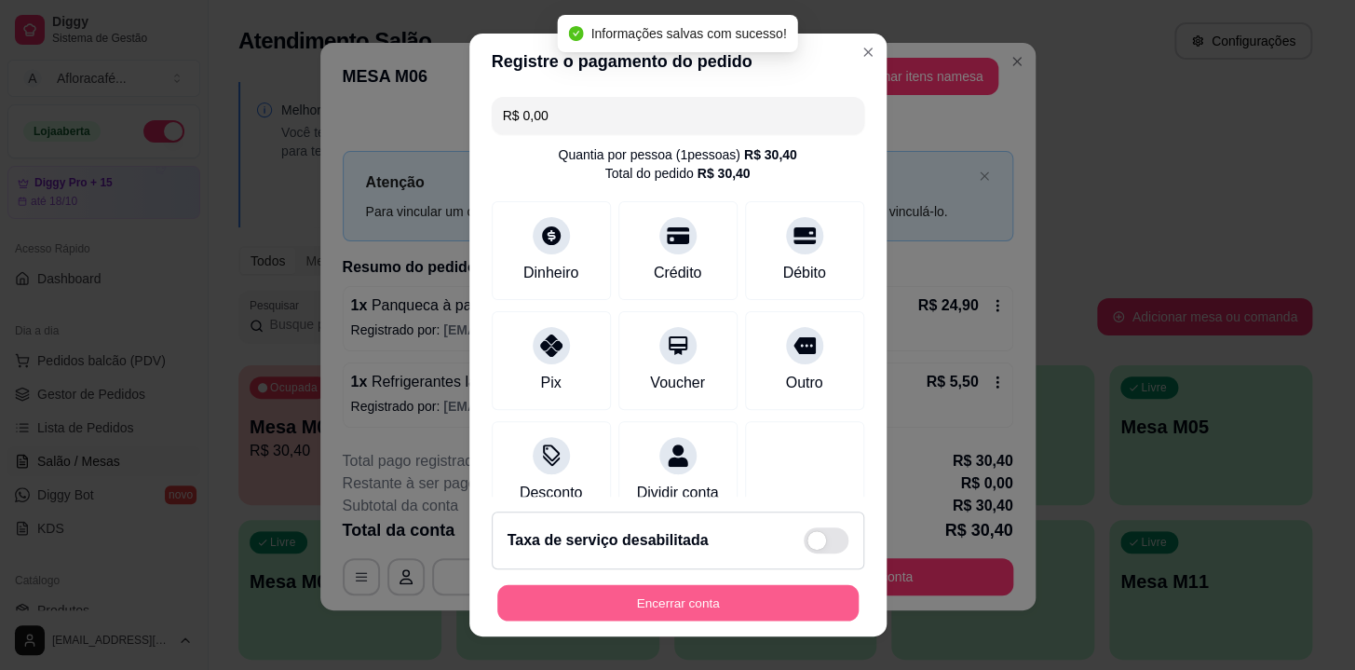
click at [809, 593] on button "Encerrar conta" at bounding box center [677, 603] width 361 height 36
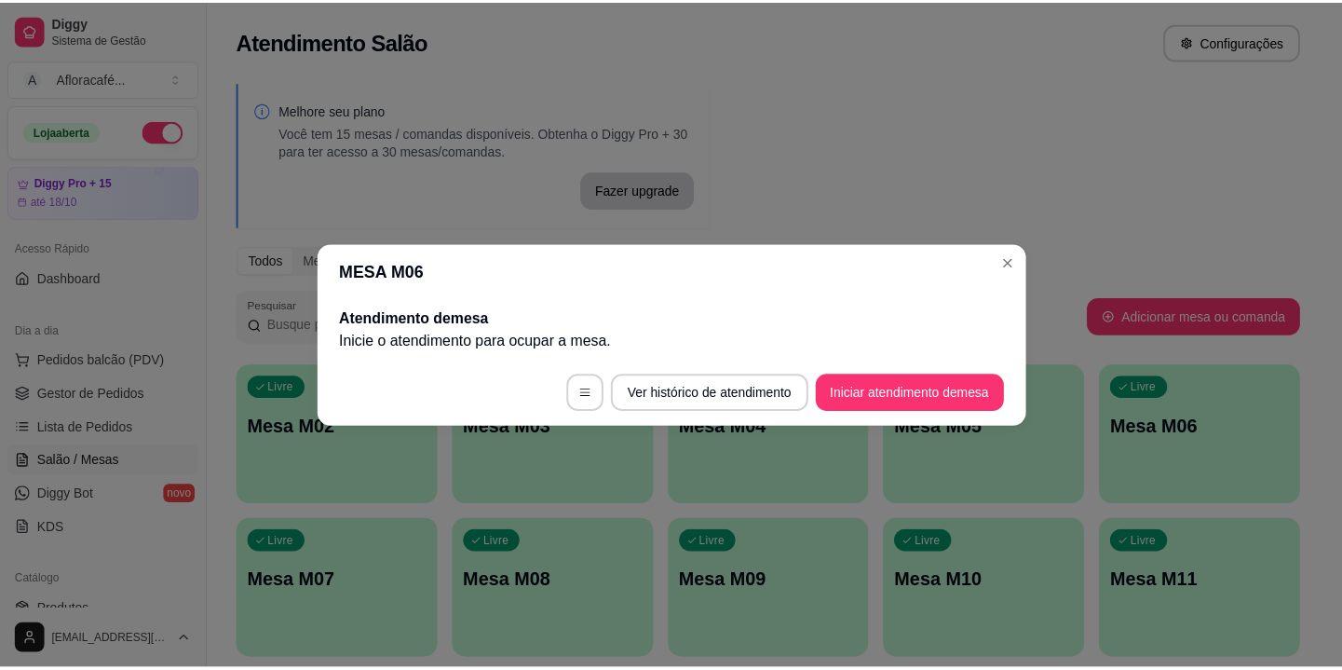
scroll to position [0, 0]
